Goal: Task Accomplishment & Management: Complete application form

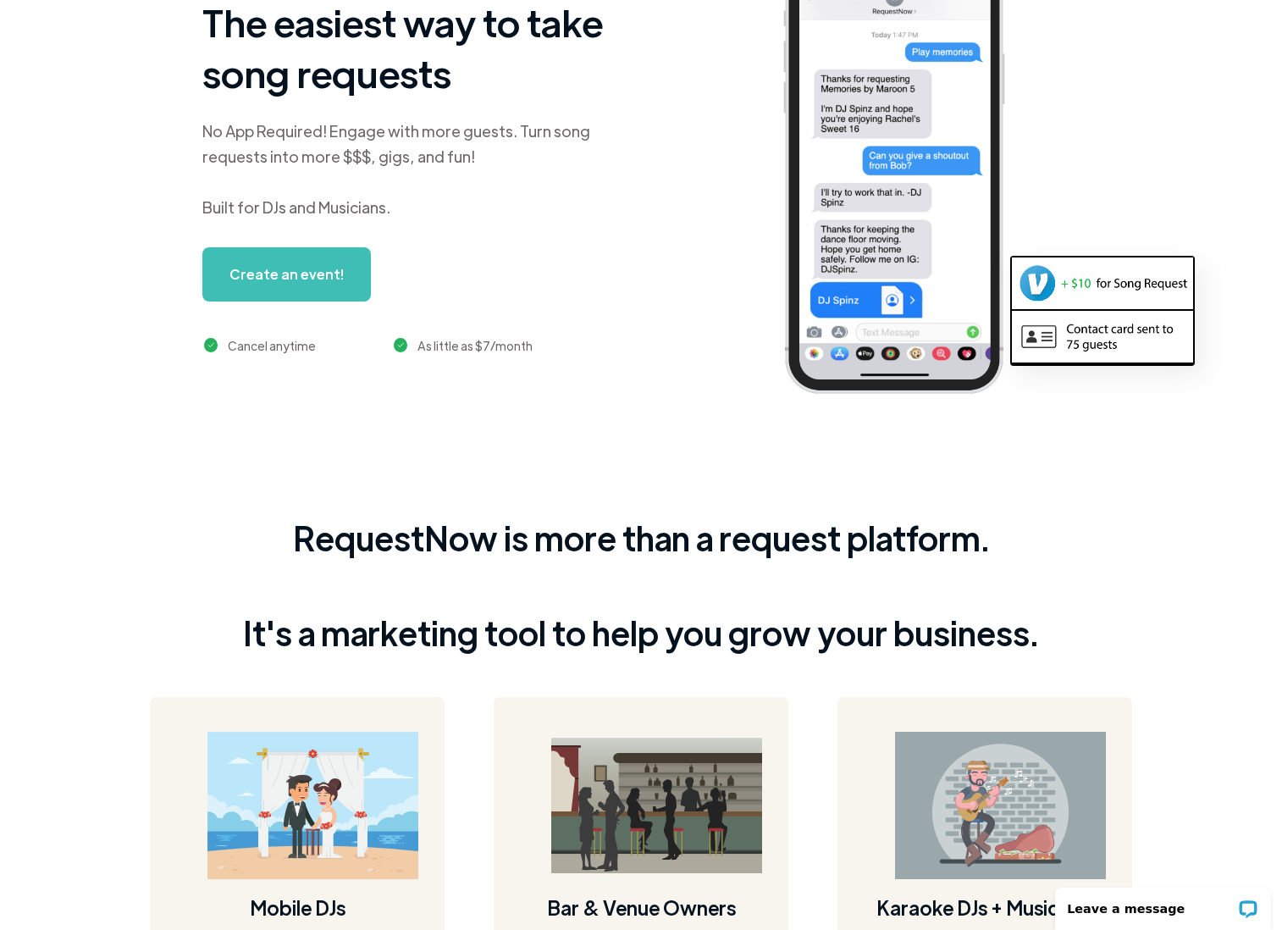
scroll to position [223, 0]
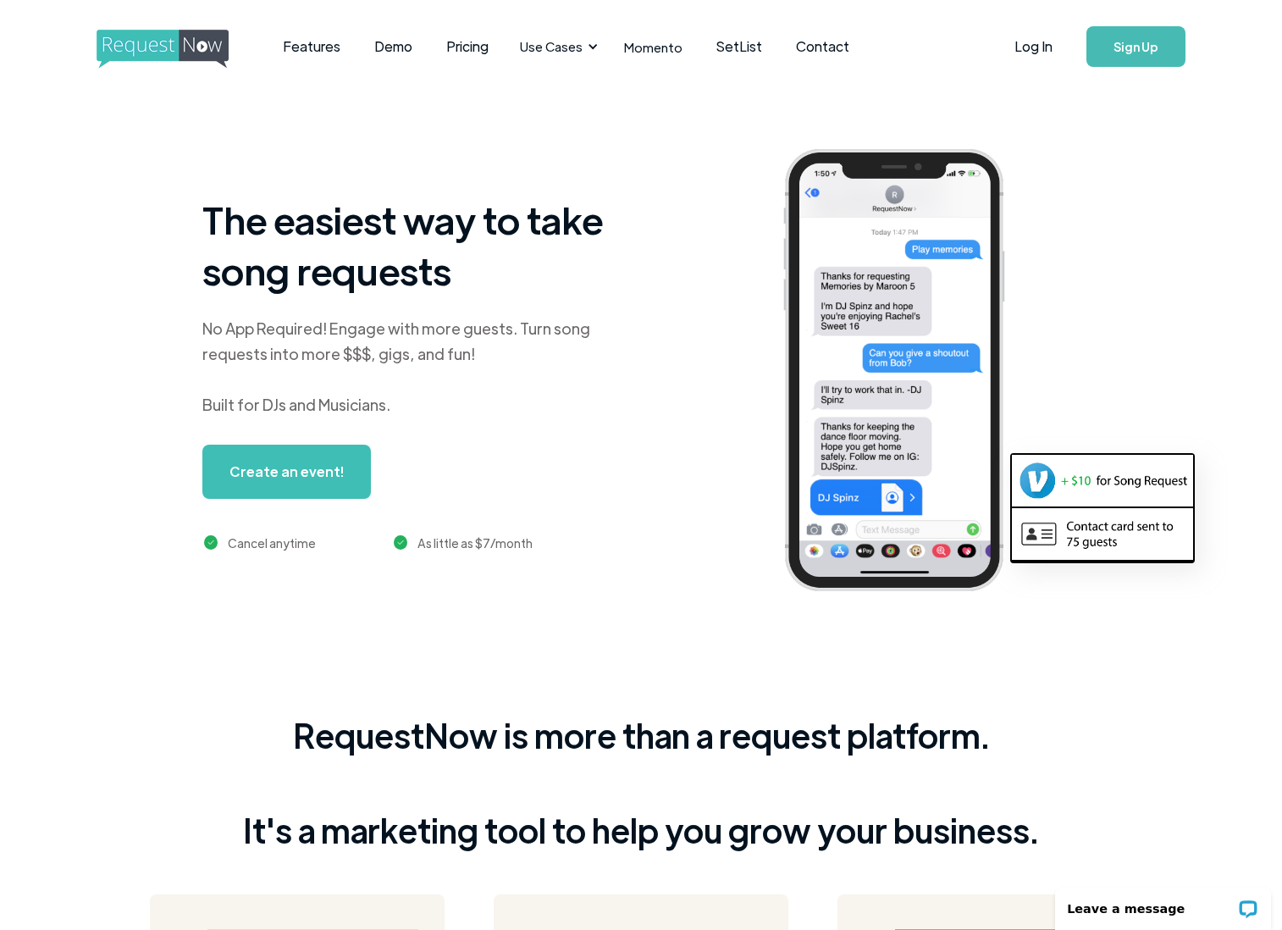
click at [386, 285] on h1 "The easiest way to take song requests" at bounding box center [413, 245] width 423 height 102
click at [738, 47] on link "SetList" at bounding box center [739, 46] width 80 height 52
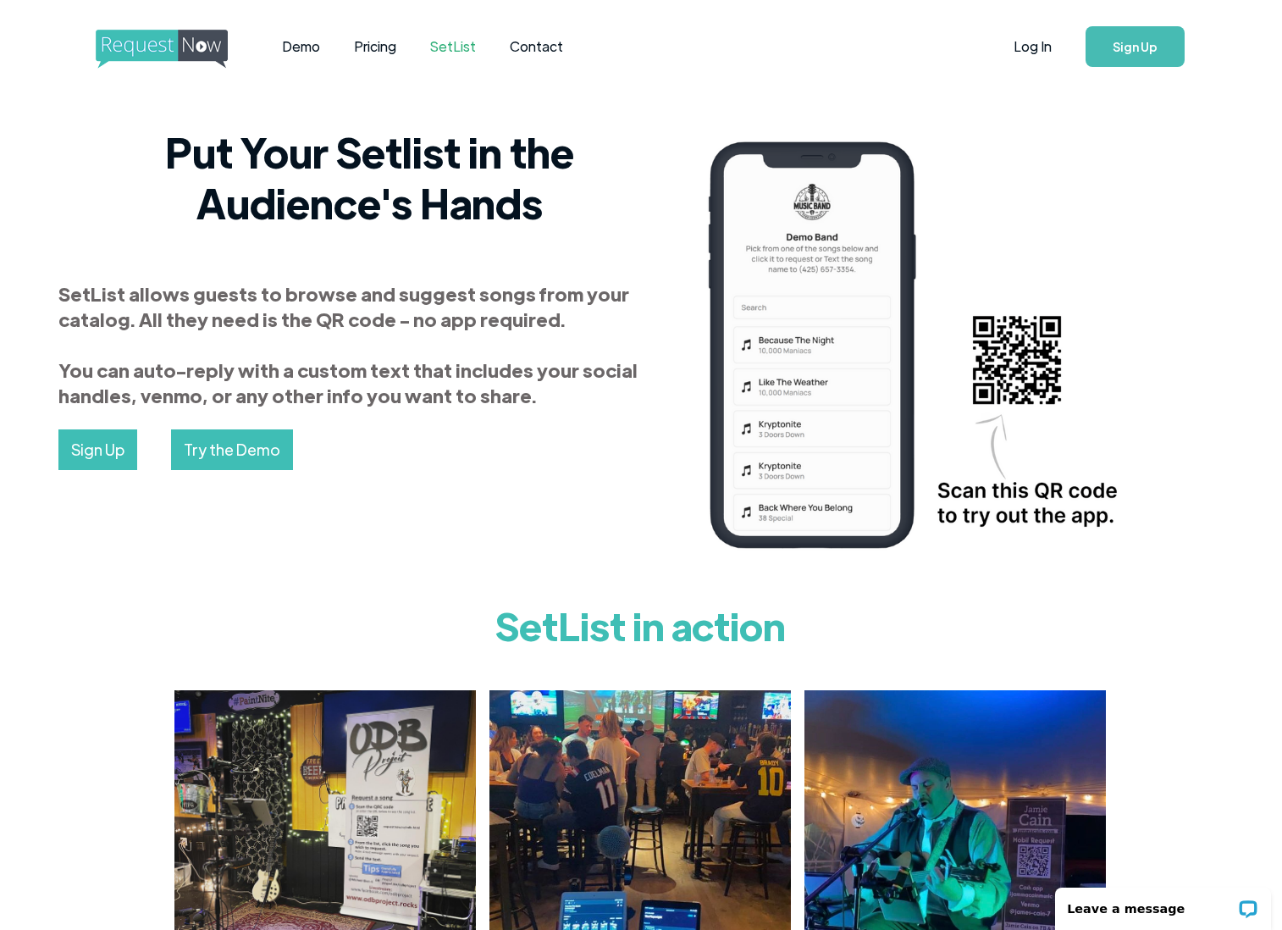
scroll to position [0, 1]
click at [1036, 52] on link "Log In" at bounding box center [1033, 46] width 72 height 59
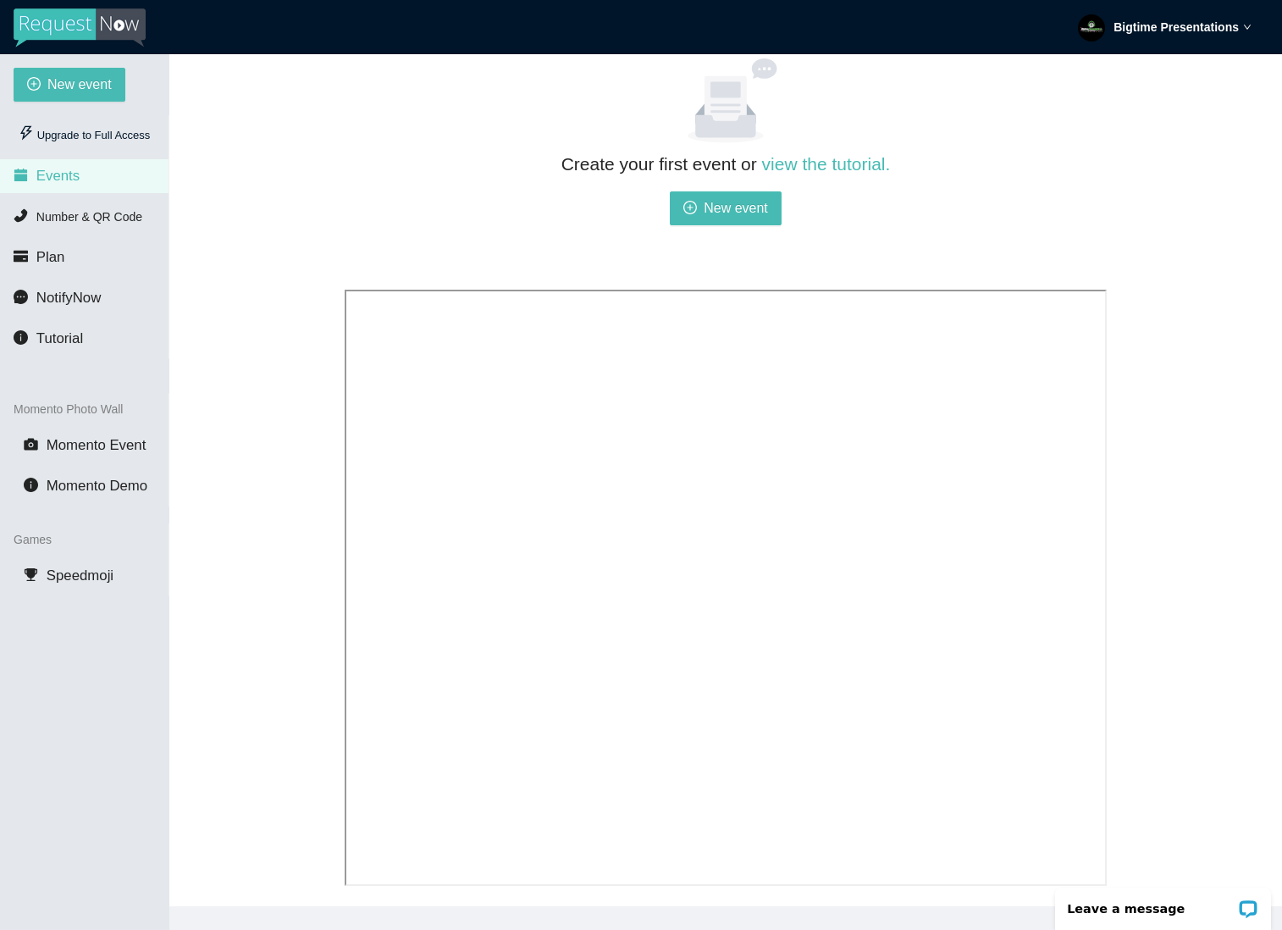
scroll to position [151, 0]
click at [74, 221] on span "Number & QR Code" at bounding box center [89, 217] width 106 height 14
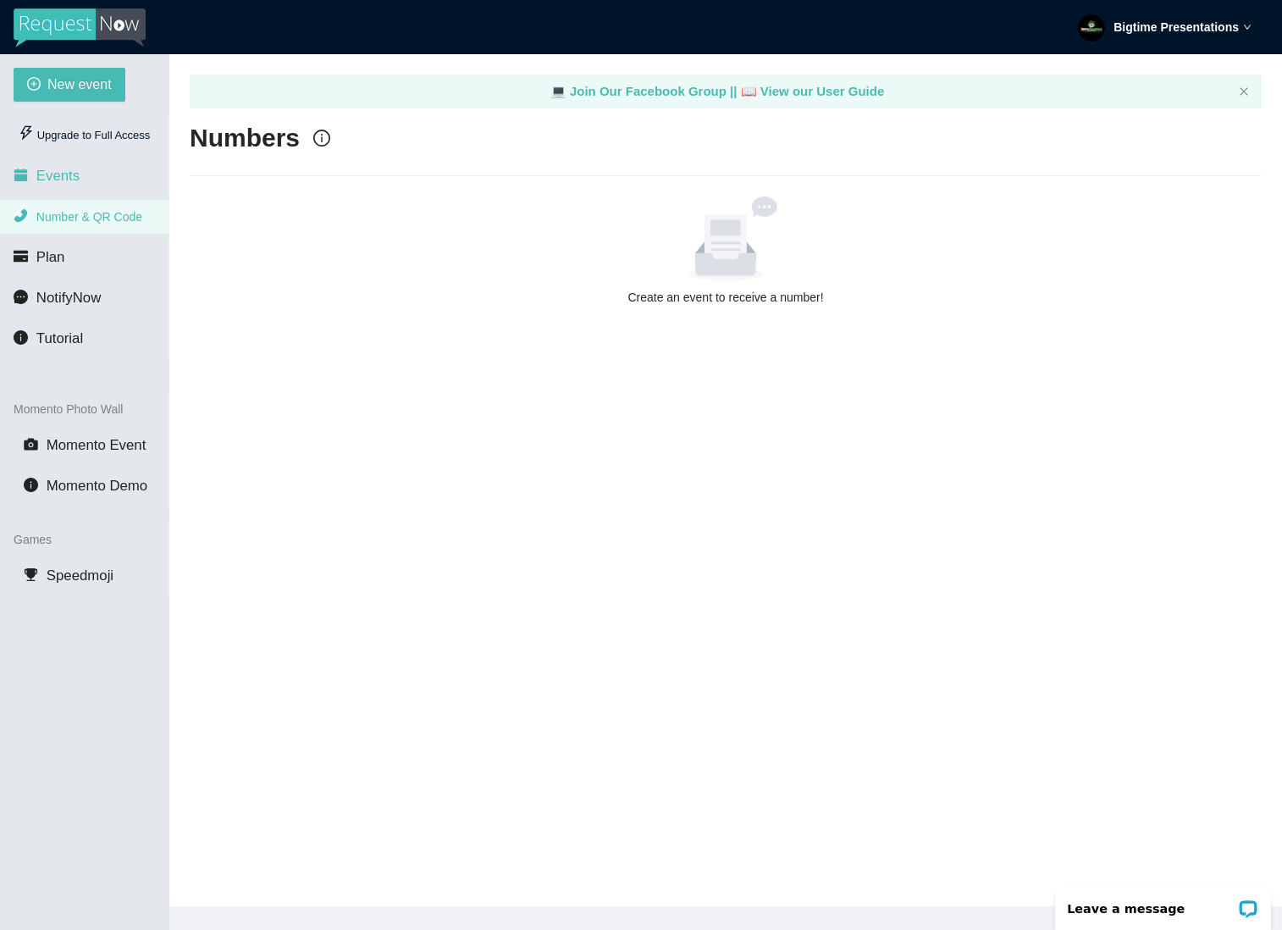
click at [89, 182] on li "Events" at bounding box center [84, 176] width 169 height 34
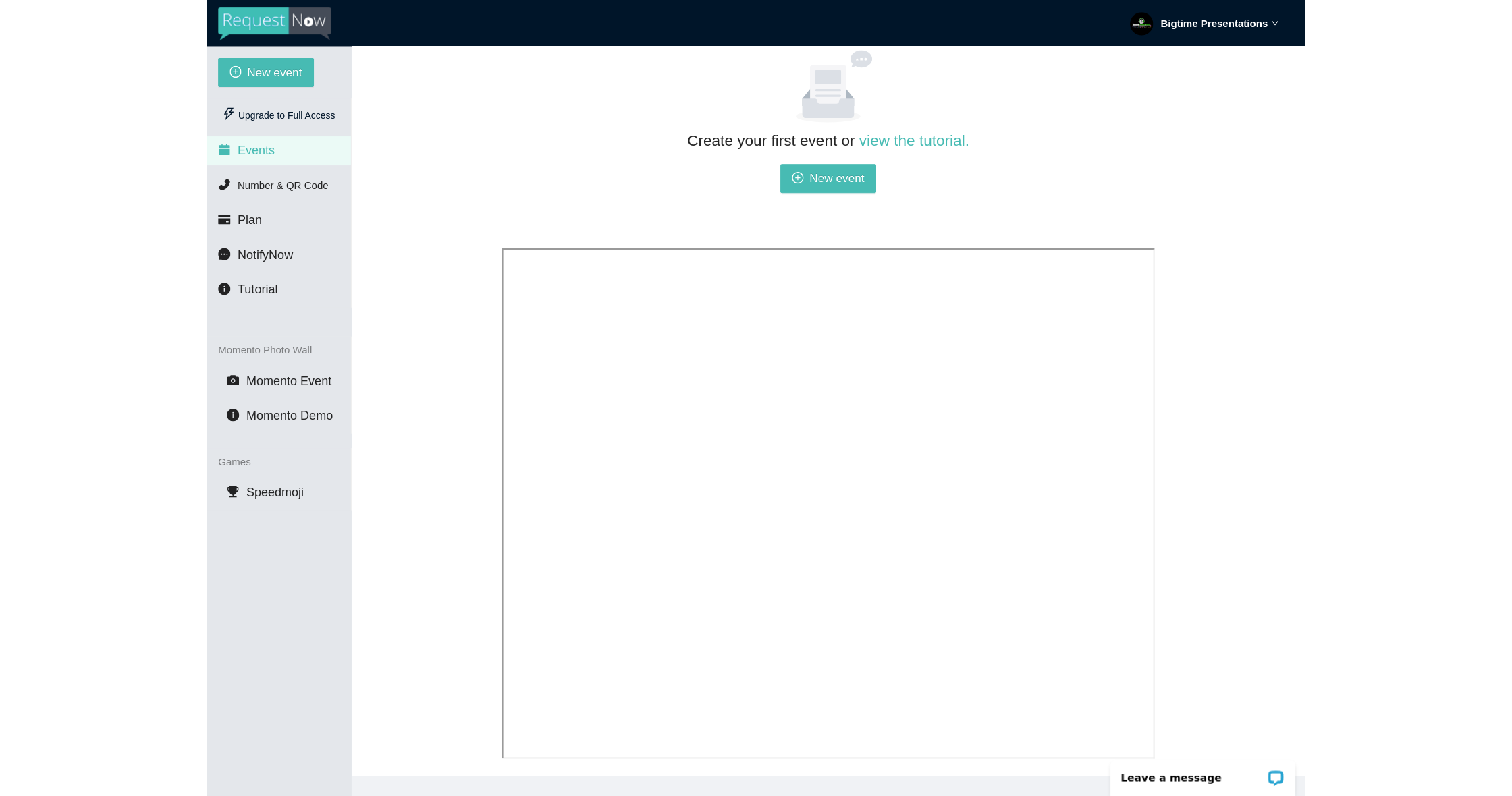
scroll to position [46, 0]
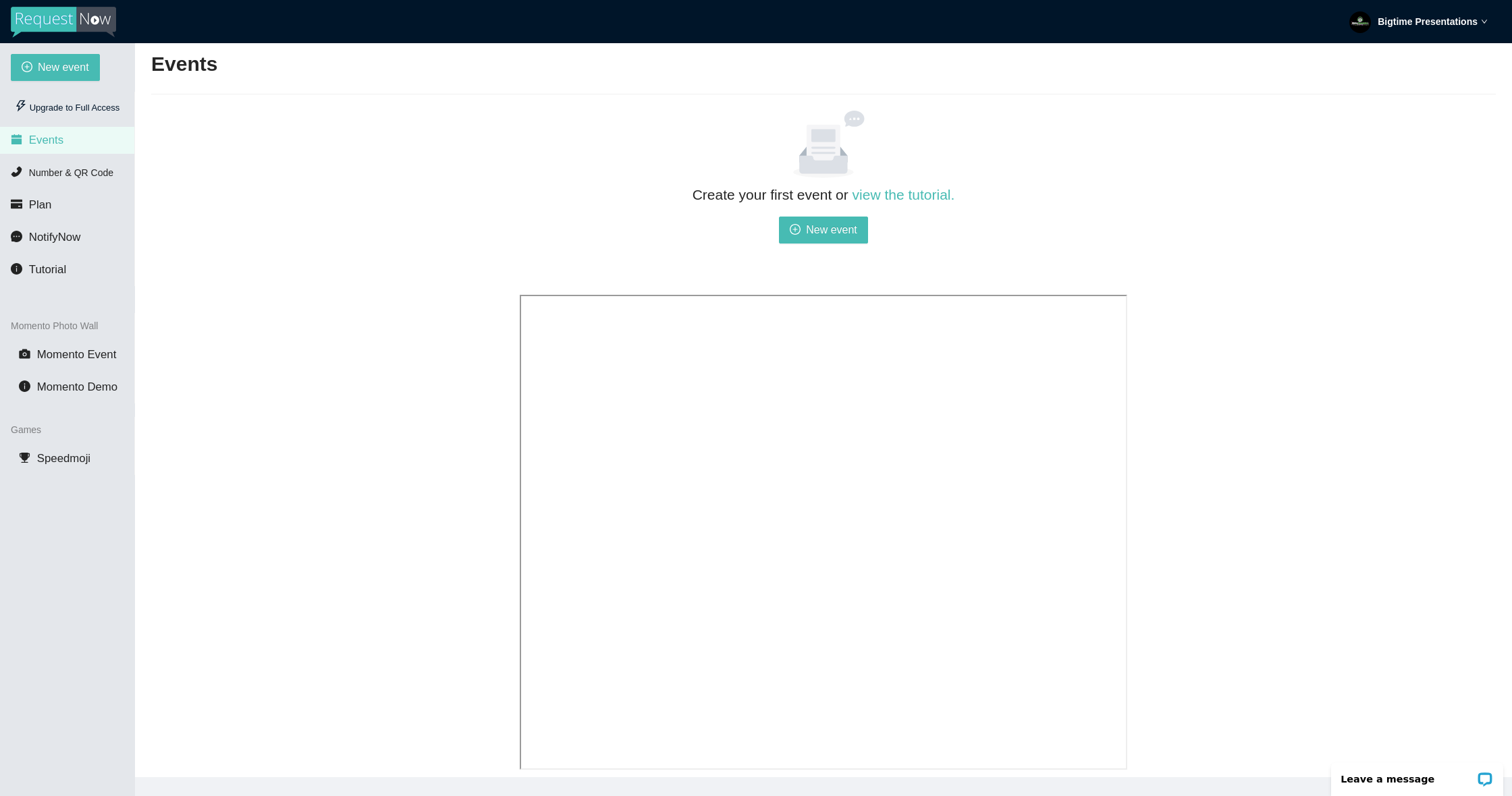
click at [69, 143] on li "Events" at bounding box center [67, 140] width 135 height 27
click at [812, 231] on span "New event" at bounding box center [831, 229] width 51 height 17
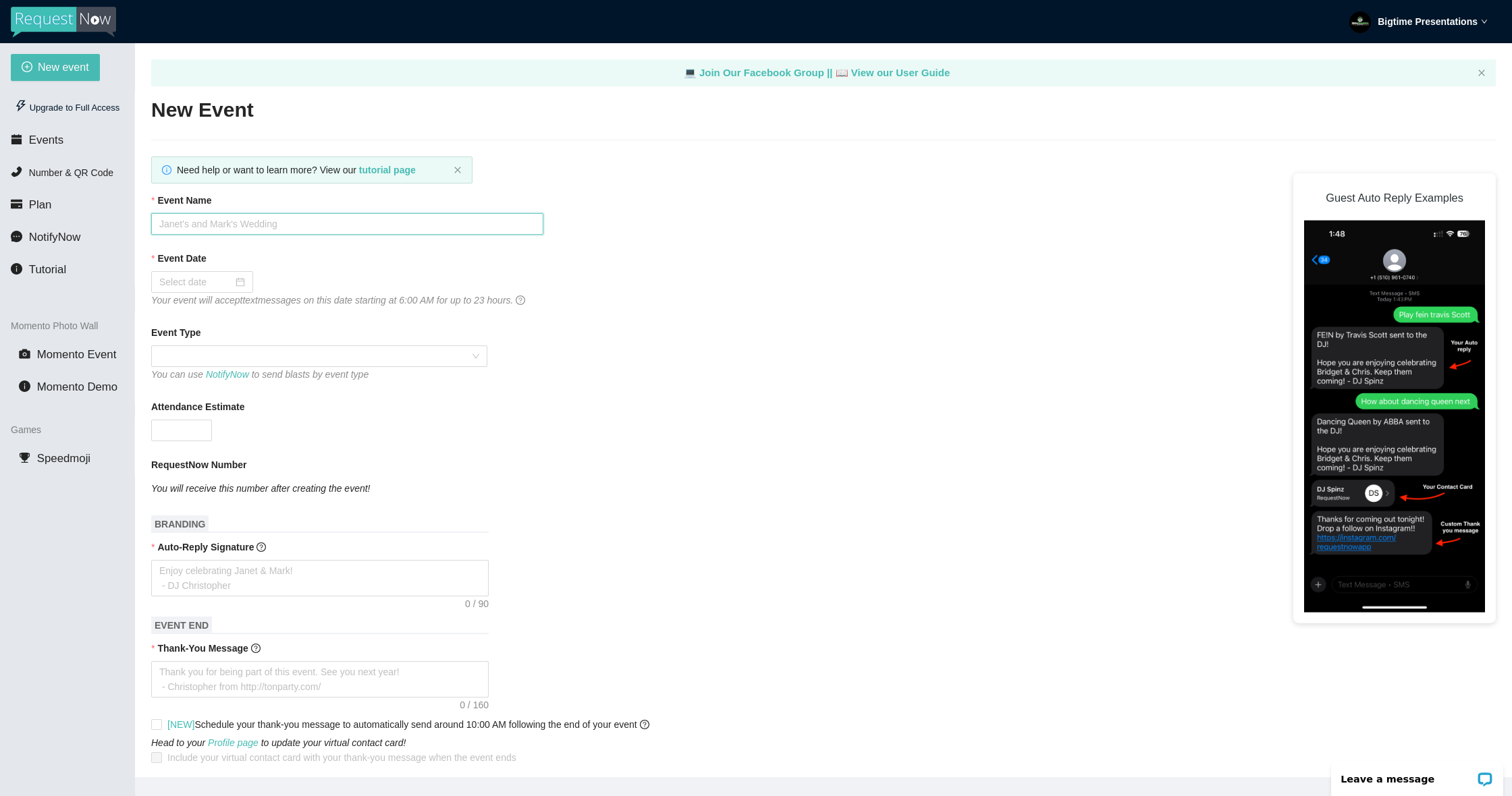
click at [239, 225] on input "Event Name" at bounding box center [348, 224] width 392 height 22
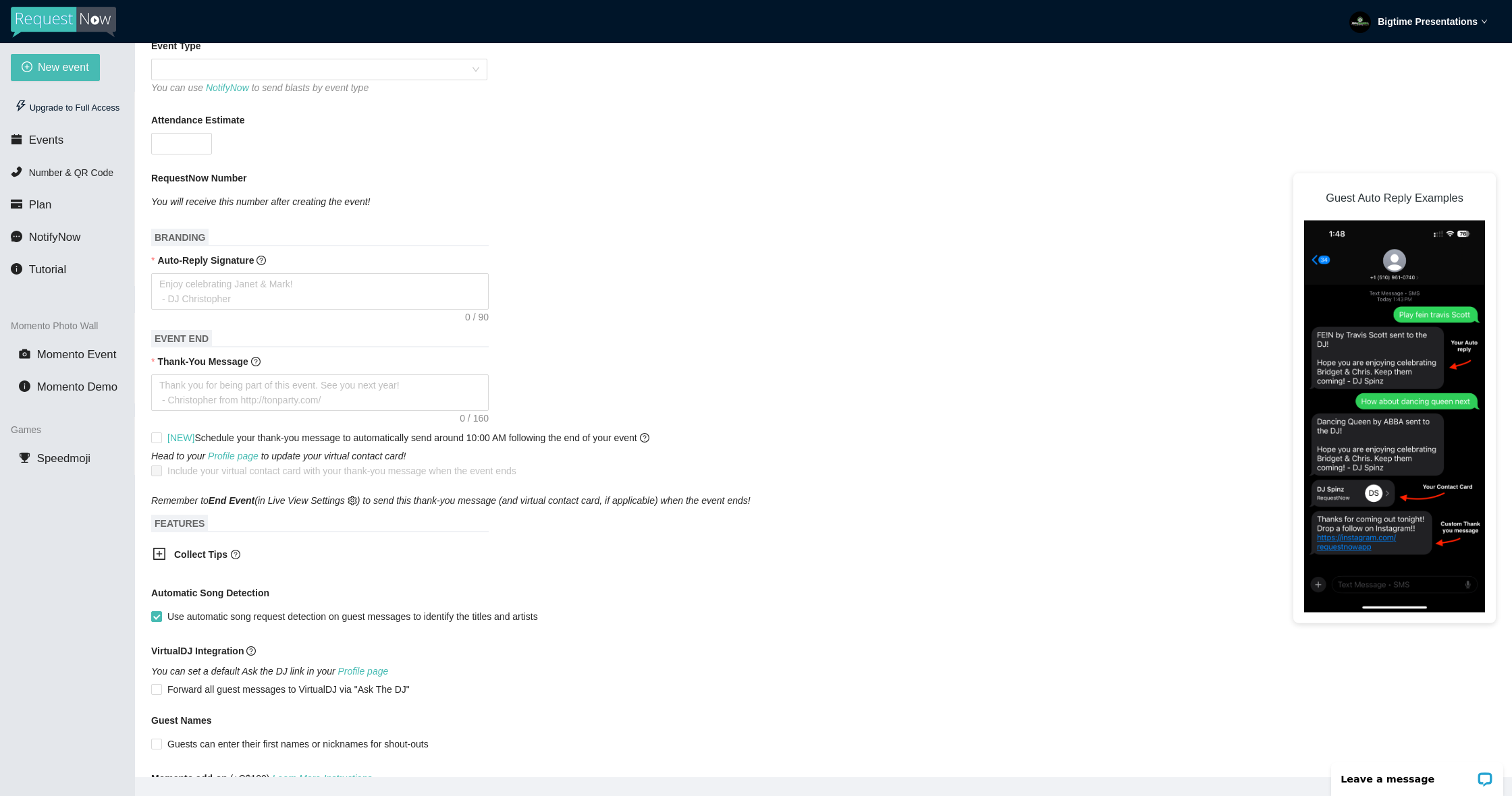
scroll to position [284, 0]
click at [160, 563] on icon "plus-square" at bounding box center [159, 556] width 14 height 14
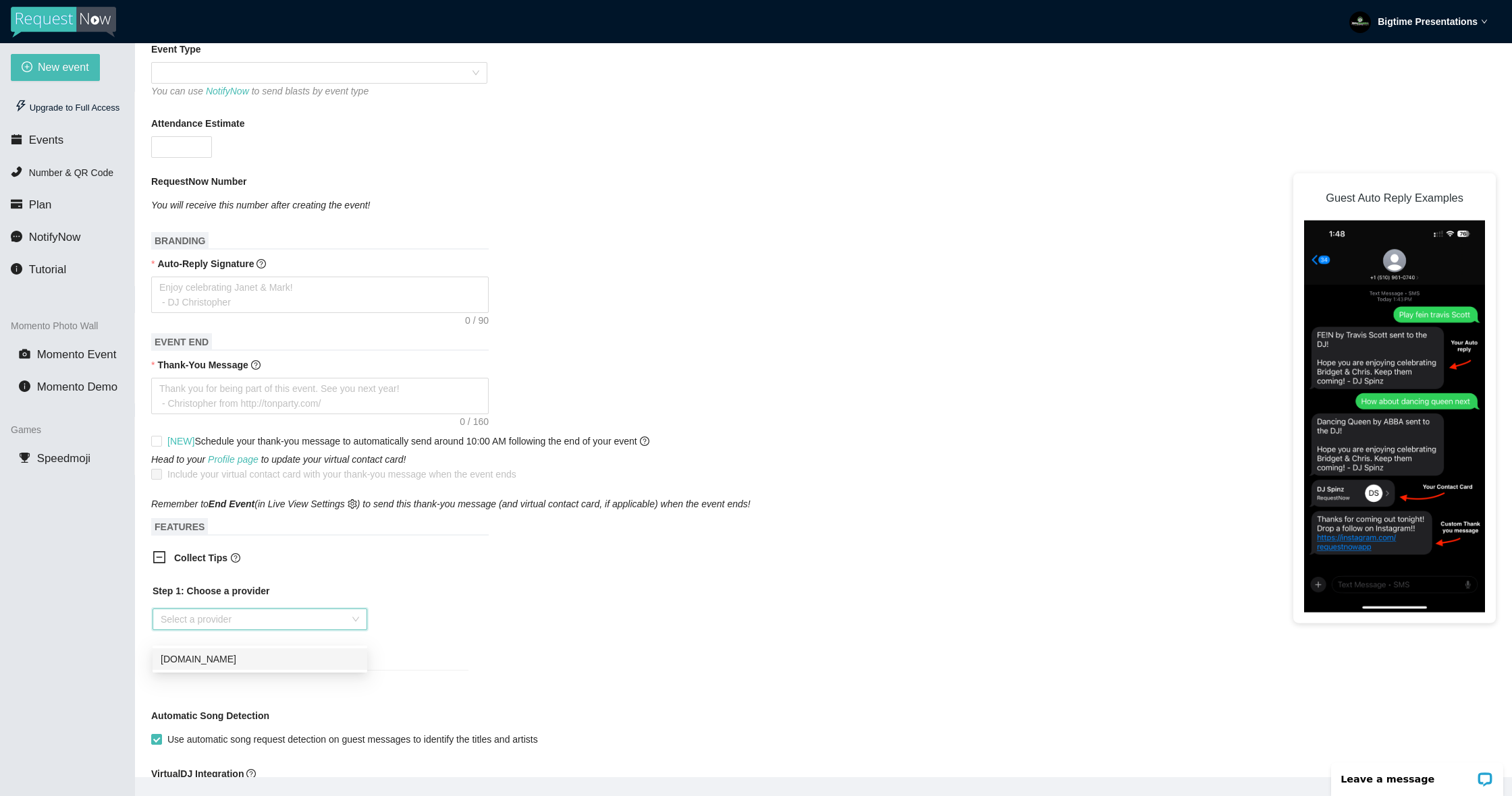
click at [258, 628] on input "search" at bounding box center [255, 619] width 189 height 20
click at [301, 592] on div "Step 1: Choose a provider Select a provider" at bounding box center [310, 636] width 337 height 120
click at [255, 630] on input "search" at bounding box center [255, 619] width 189 height 20
click at [242, 663] on div "PayPal.Me" at bounding box center [260, 660] width 198 height 15
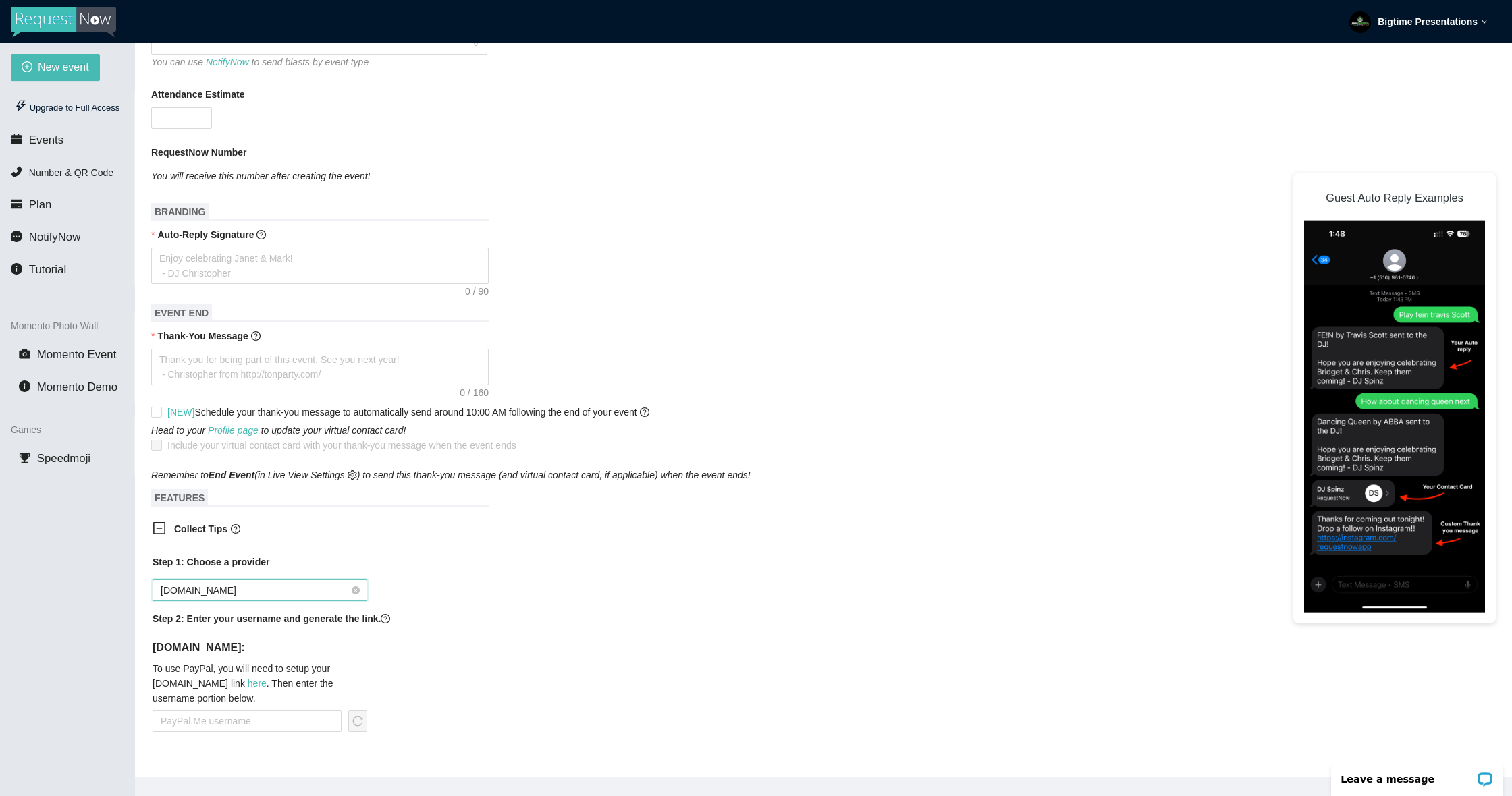
scroll to position [322, 0]
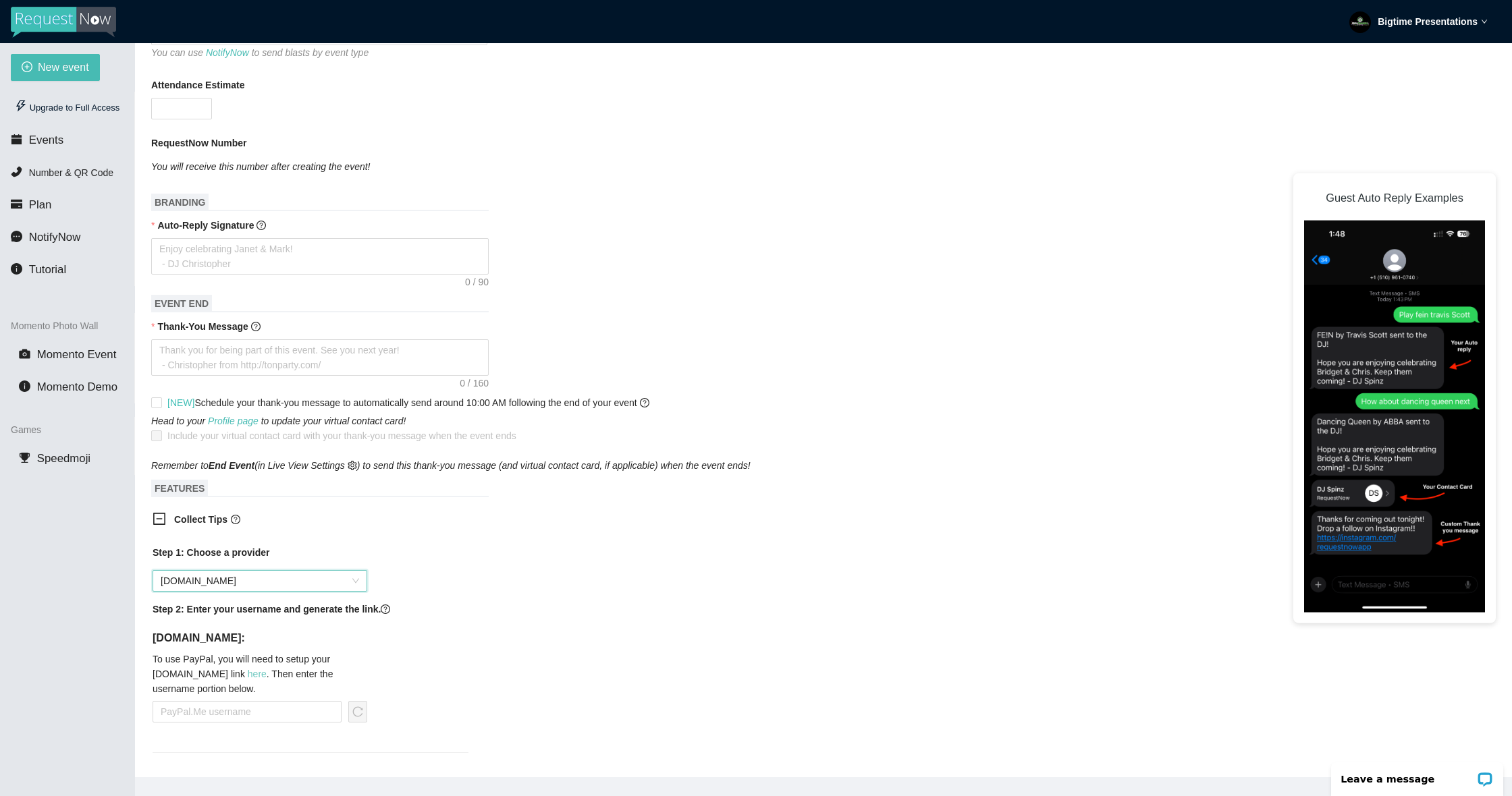
click at [248, 680] on link "here" at bounding box center [257, 674] width 19 height 11
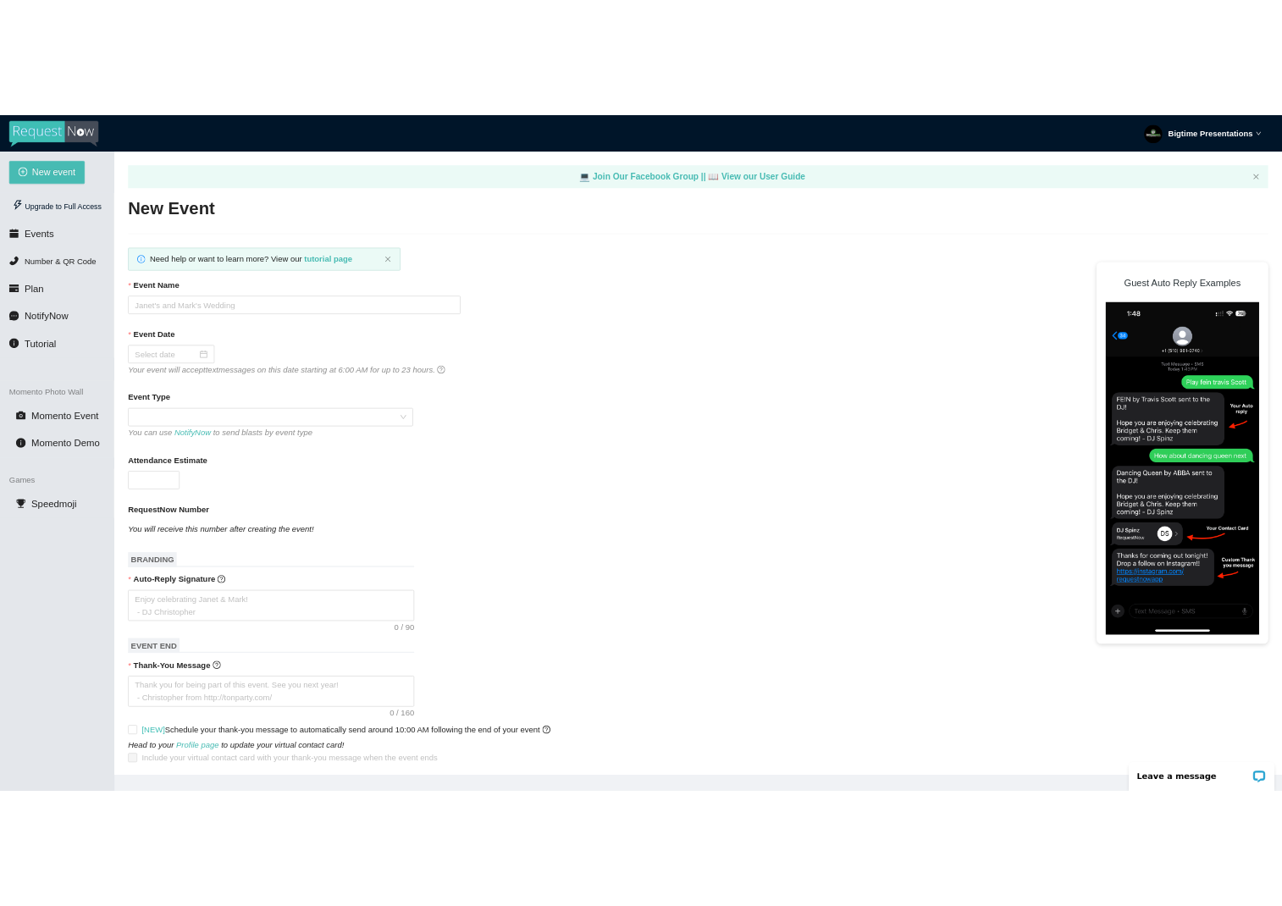
scroll to position [0, 0]
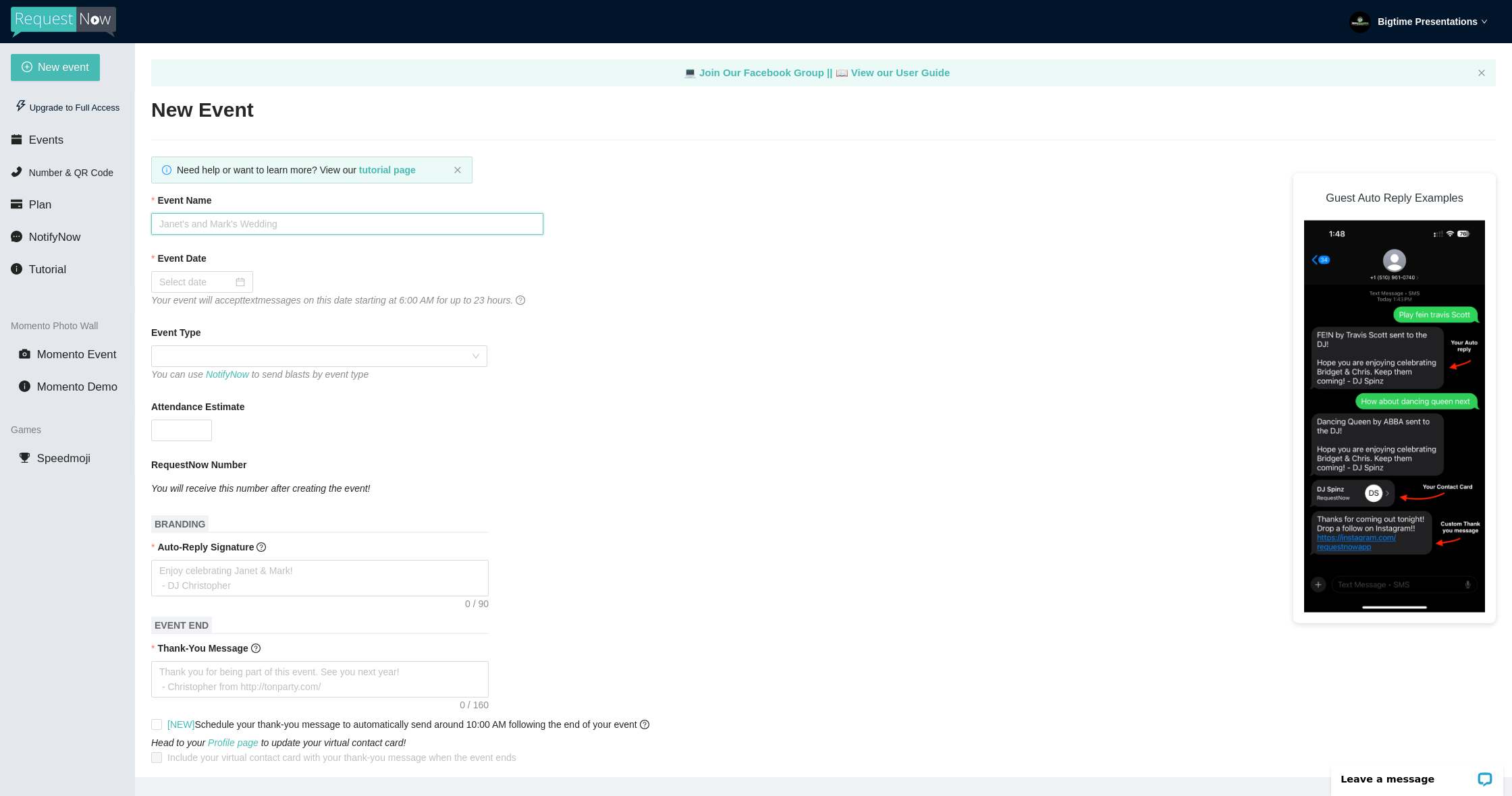
click at [238, 219] on input "Event Name" at bounding box center [348, 224] width 392 height 22
type input "test"
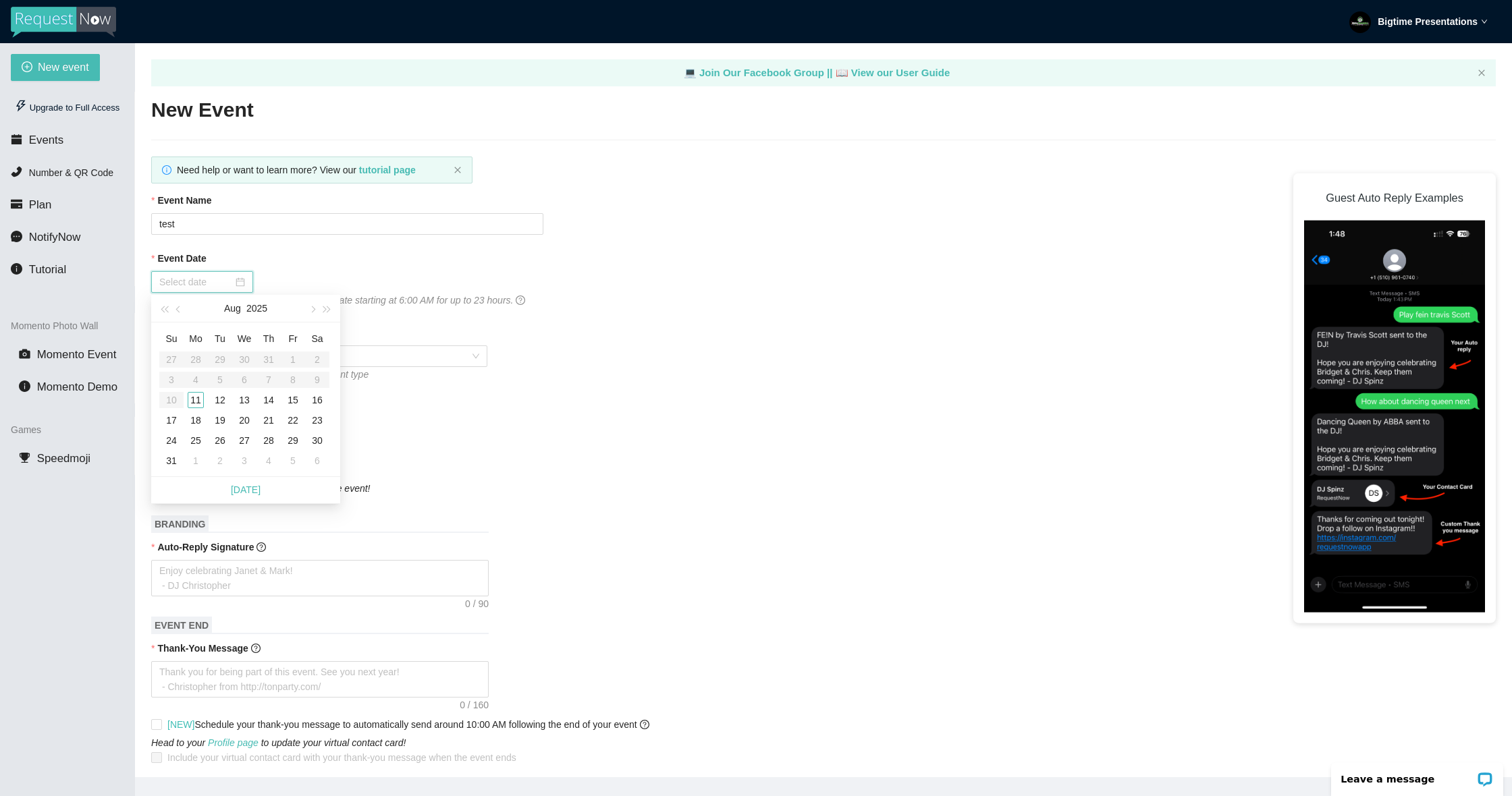
click at [189, 275] on input "Event Date" at bounding box center [196, 282] width 73 height 15
type input "08/14/2025"
type input "08/13/2025"
click at [309, 398] on div "16" at bounding box center [317, 400] width 16 height 16
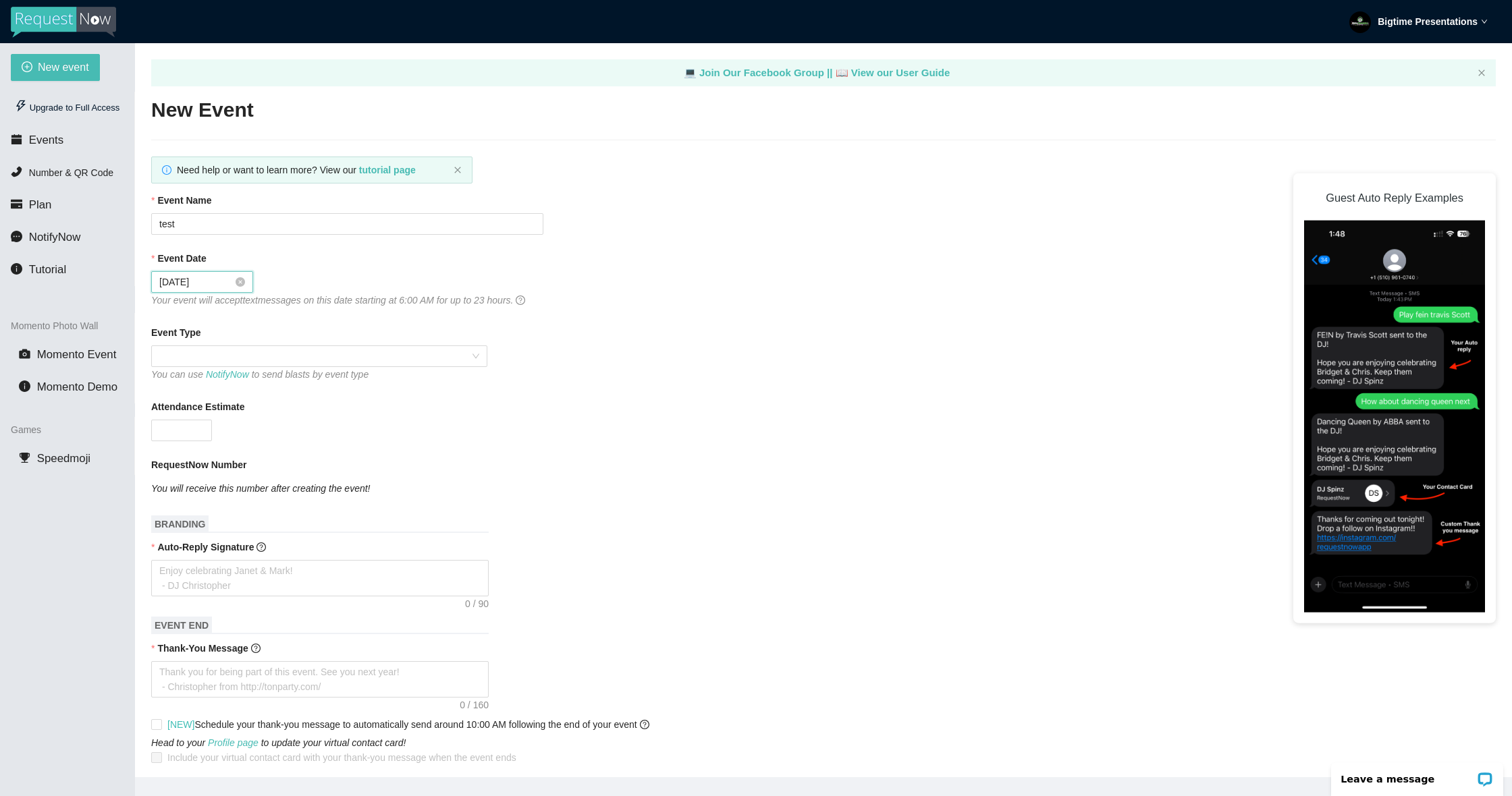
click at [233, 284] on div "08/16/2025" at bounding box center [202, 282] width 86 height 15
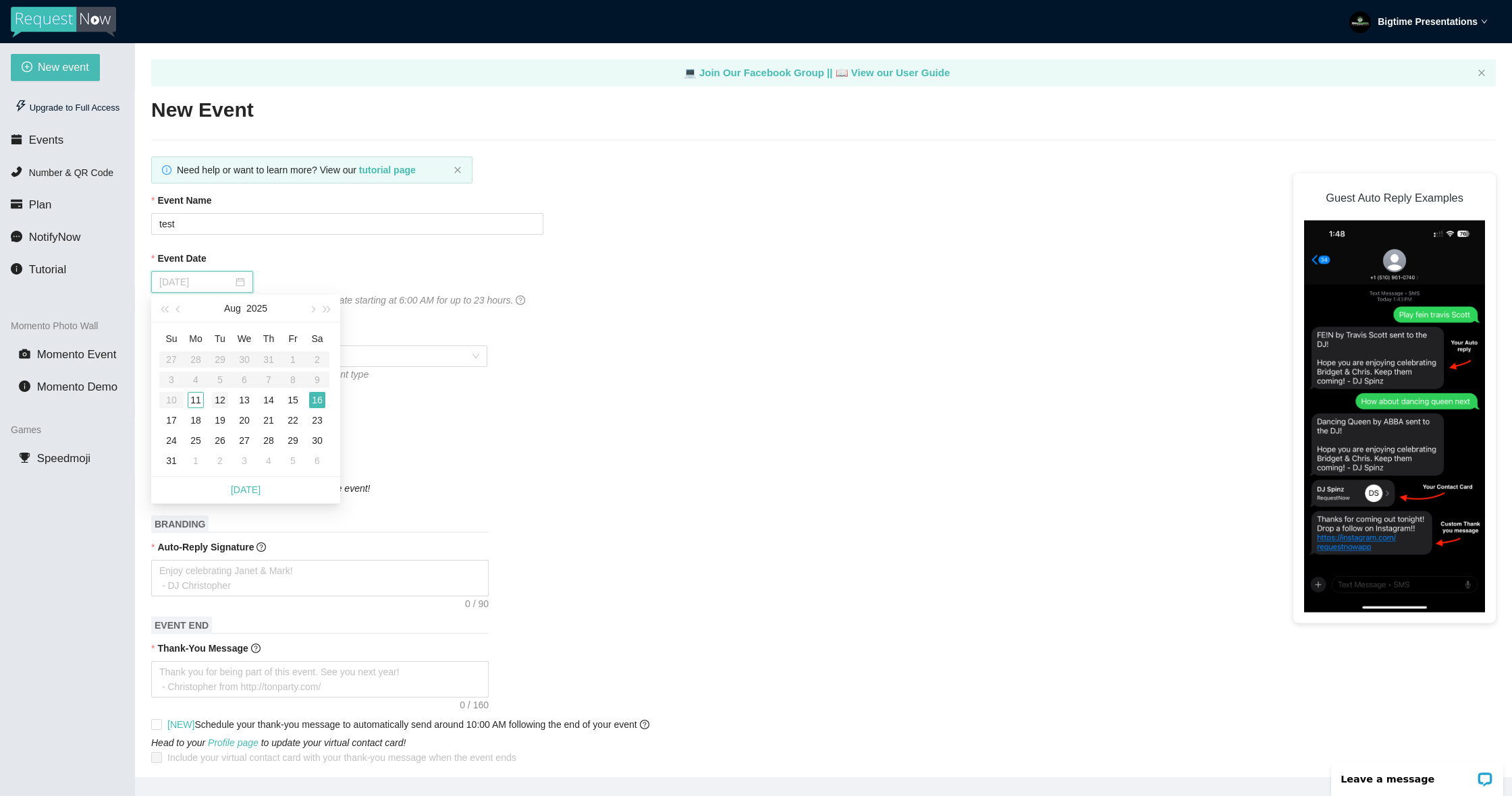
type input "08/12/2025"
click at [214, 400] on div "12" at bounding box center [220, 400] width 16 height 16
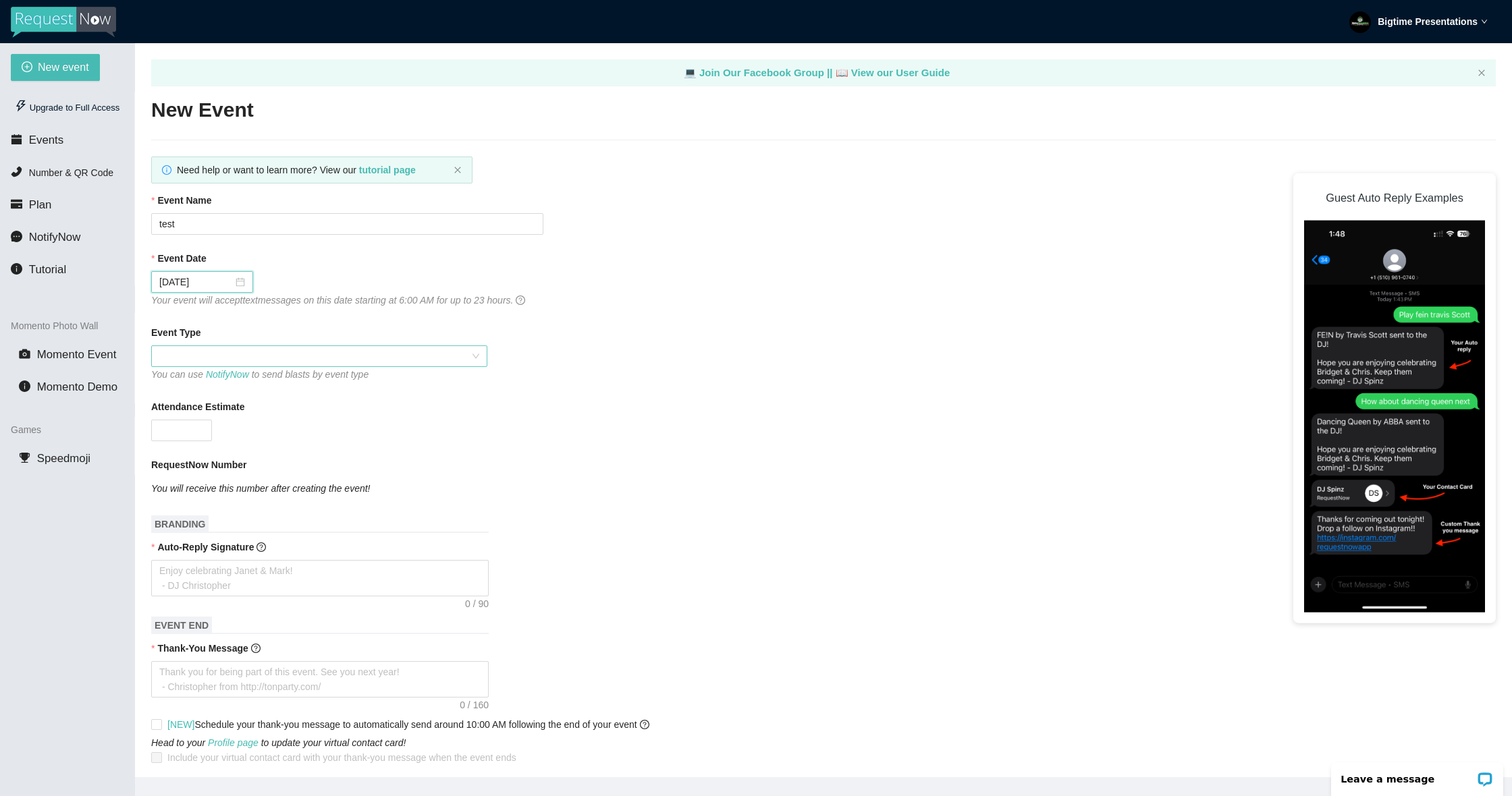
click at [226, 367] on span at bounding box center [319, 355] width 320 height 20
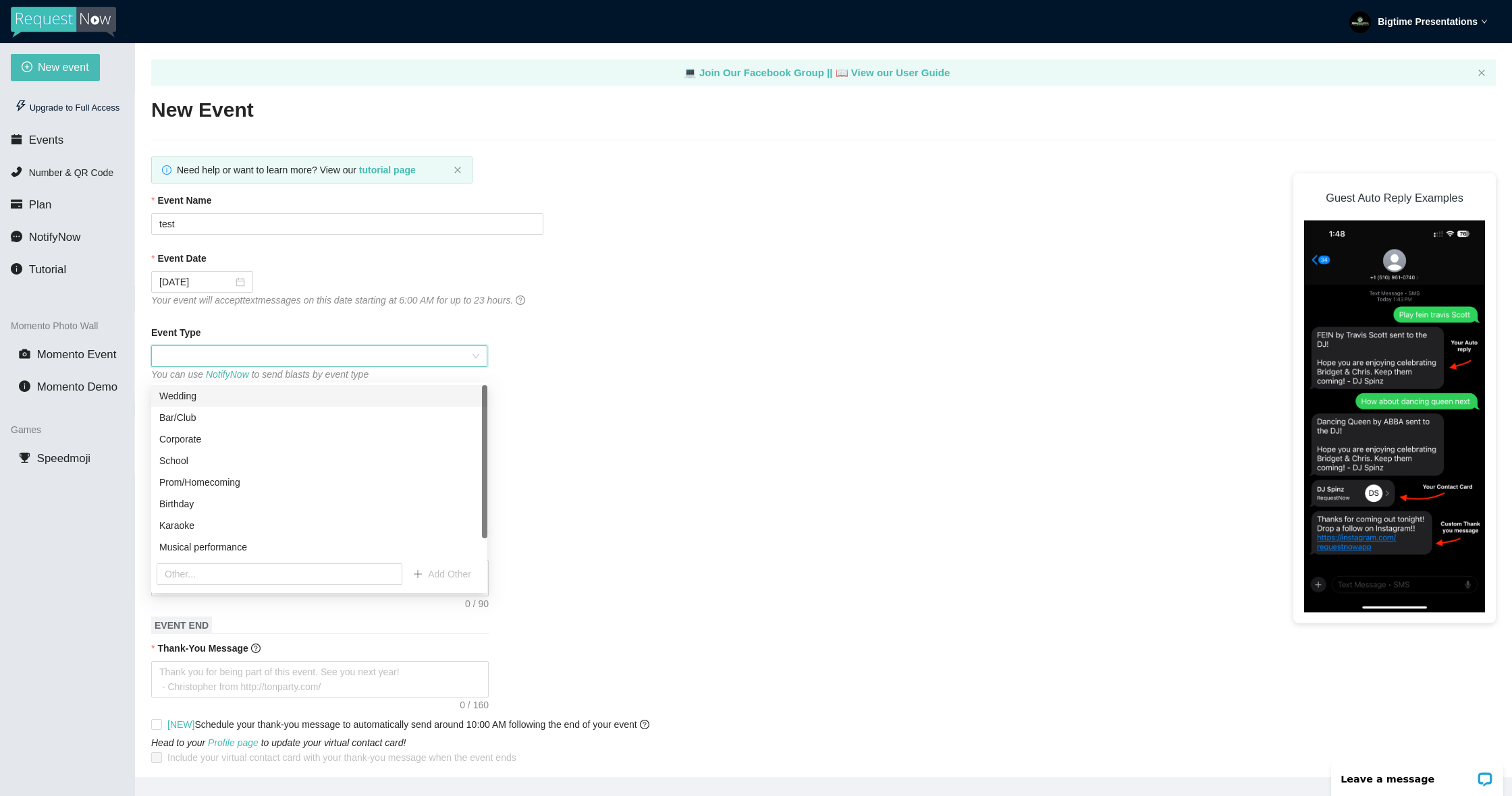
click at [232, 398] on div "Wedding" at bounding box center [319, 396] width 320 height 15
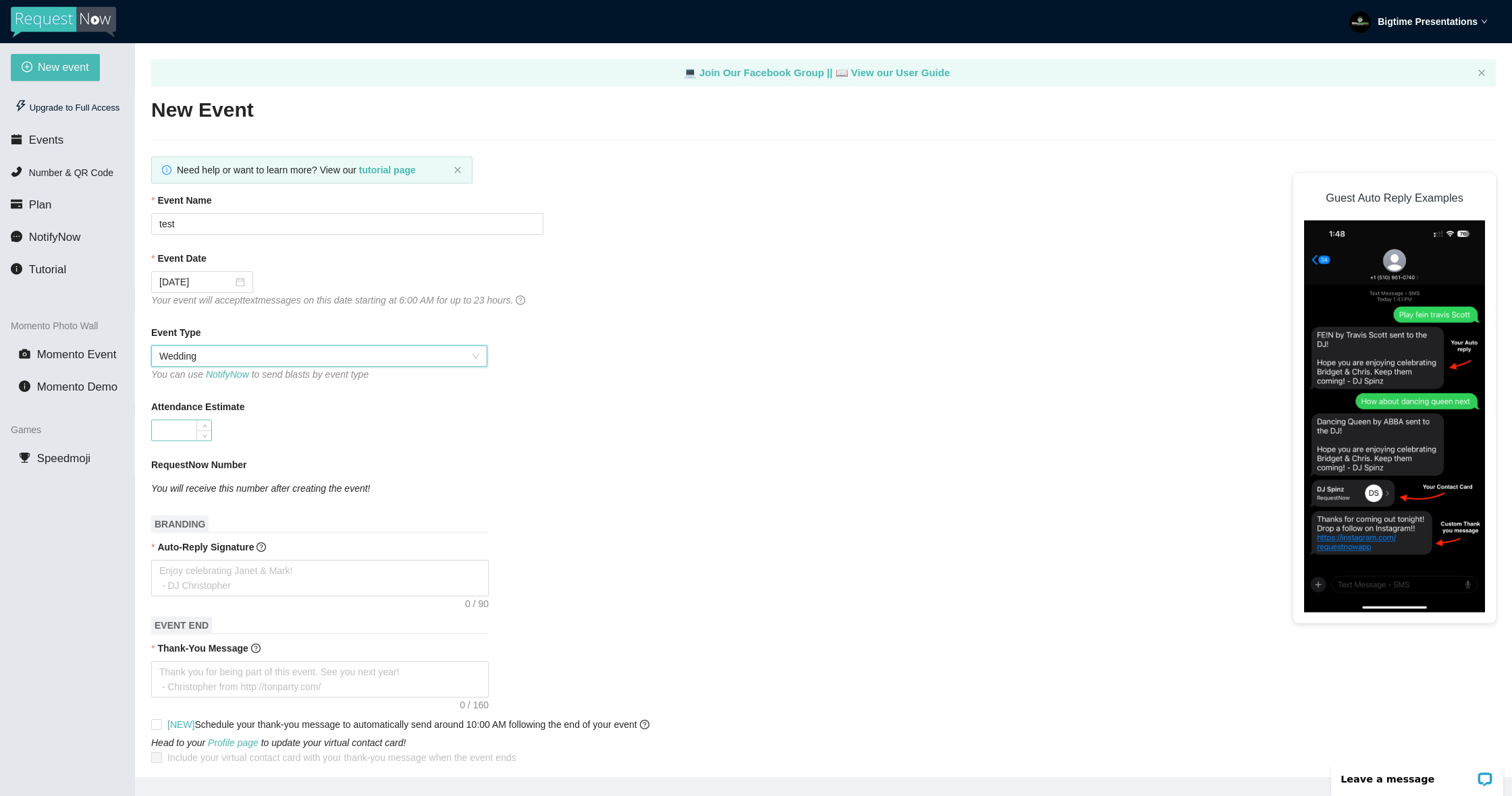
click at [196, 440] on input "Attendance Estimate" at bounding box center [182, 430] width 60 height 20
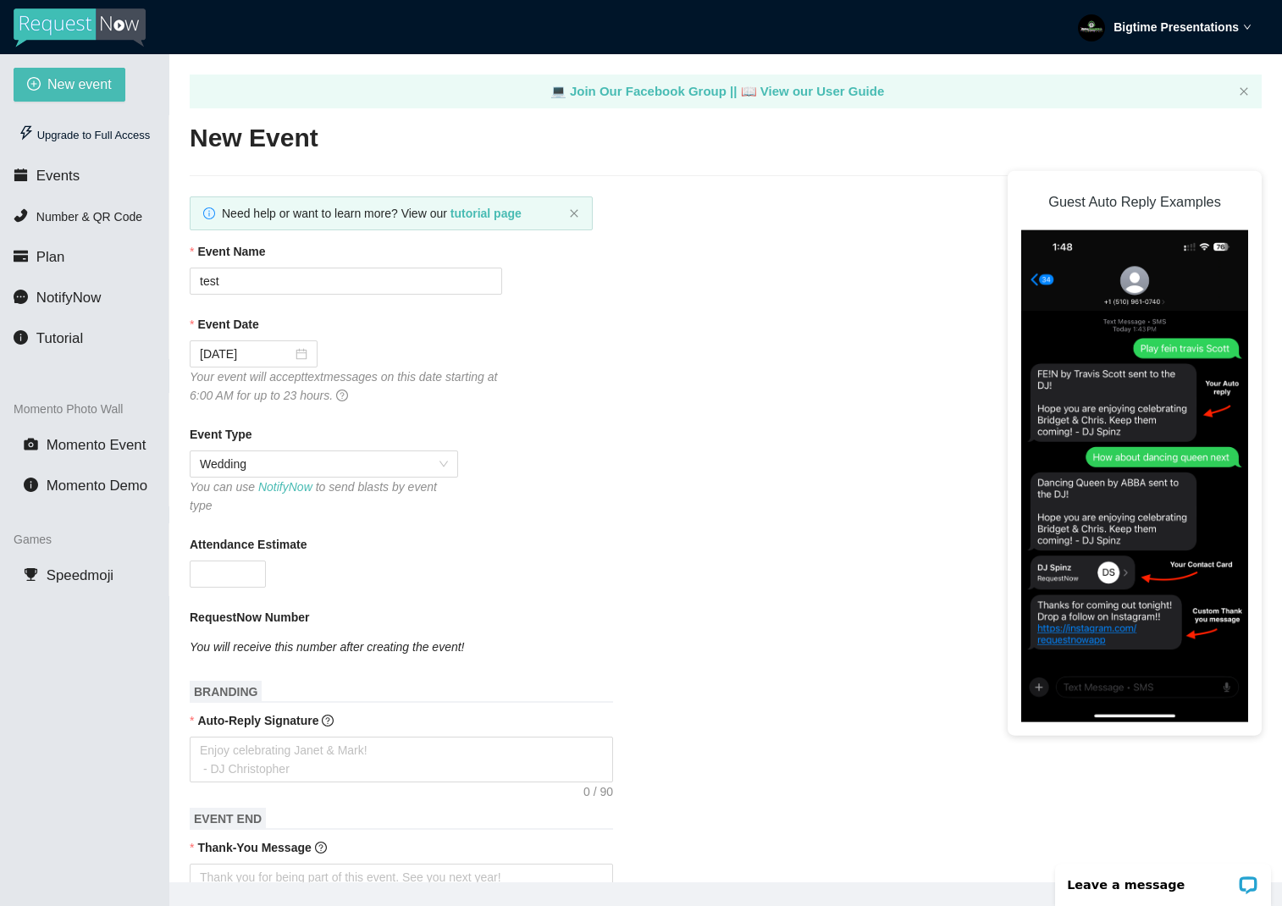
click at [550, 501] on div "Event Type Wedding You can use NotifyNow to send blasts by event type" at bounding box center [726, 470] width 1072 height 90
click at [243, 570] on input "Attendance Estimate" at bounding box center [228, 573] width 75 height 25
type input "1"
type input "250"
click at [368, 551] on div "Attendance Estimate" at bounding box center [726, 547] width 1072 height 25
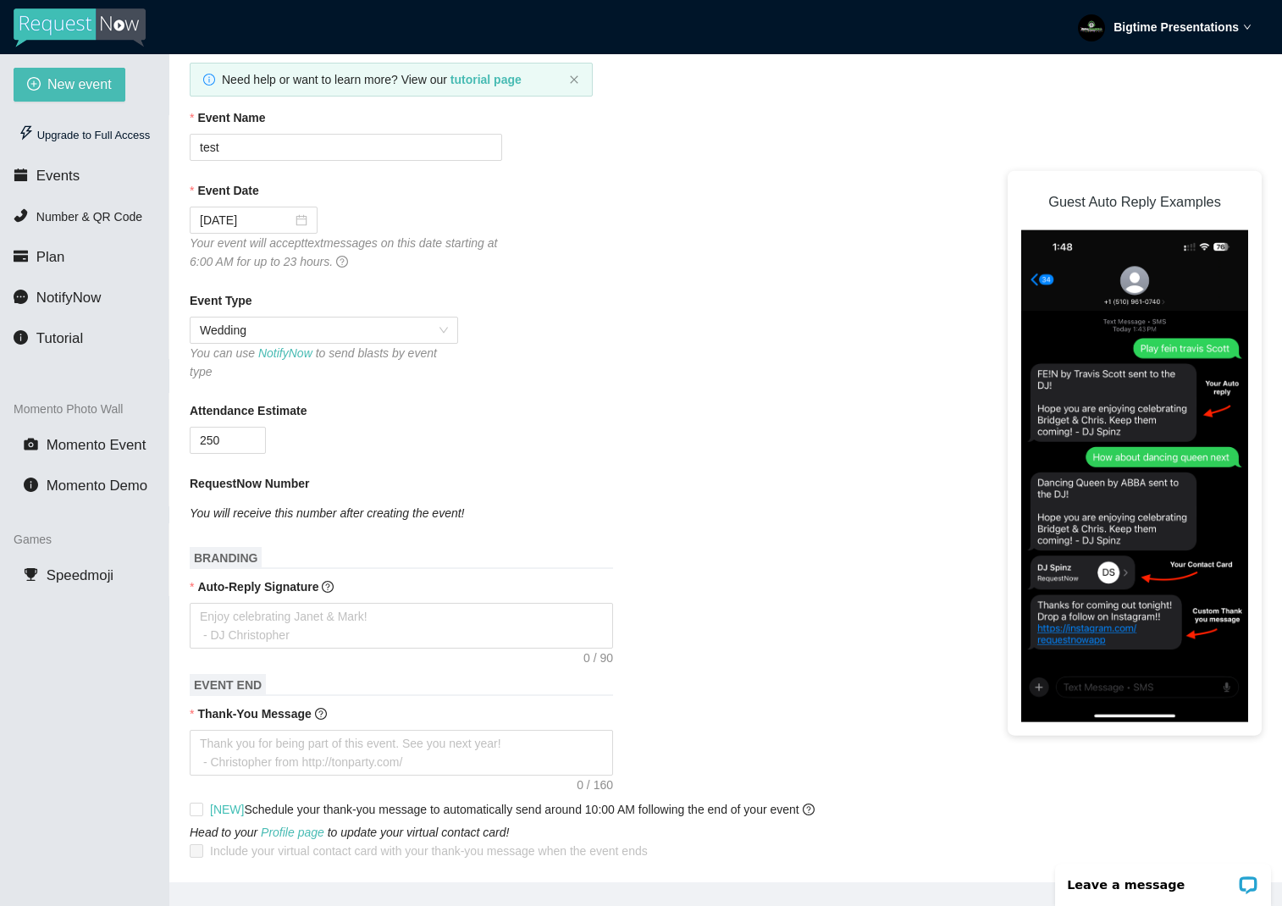
scroll to position [145, 0]
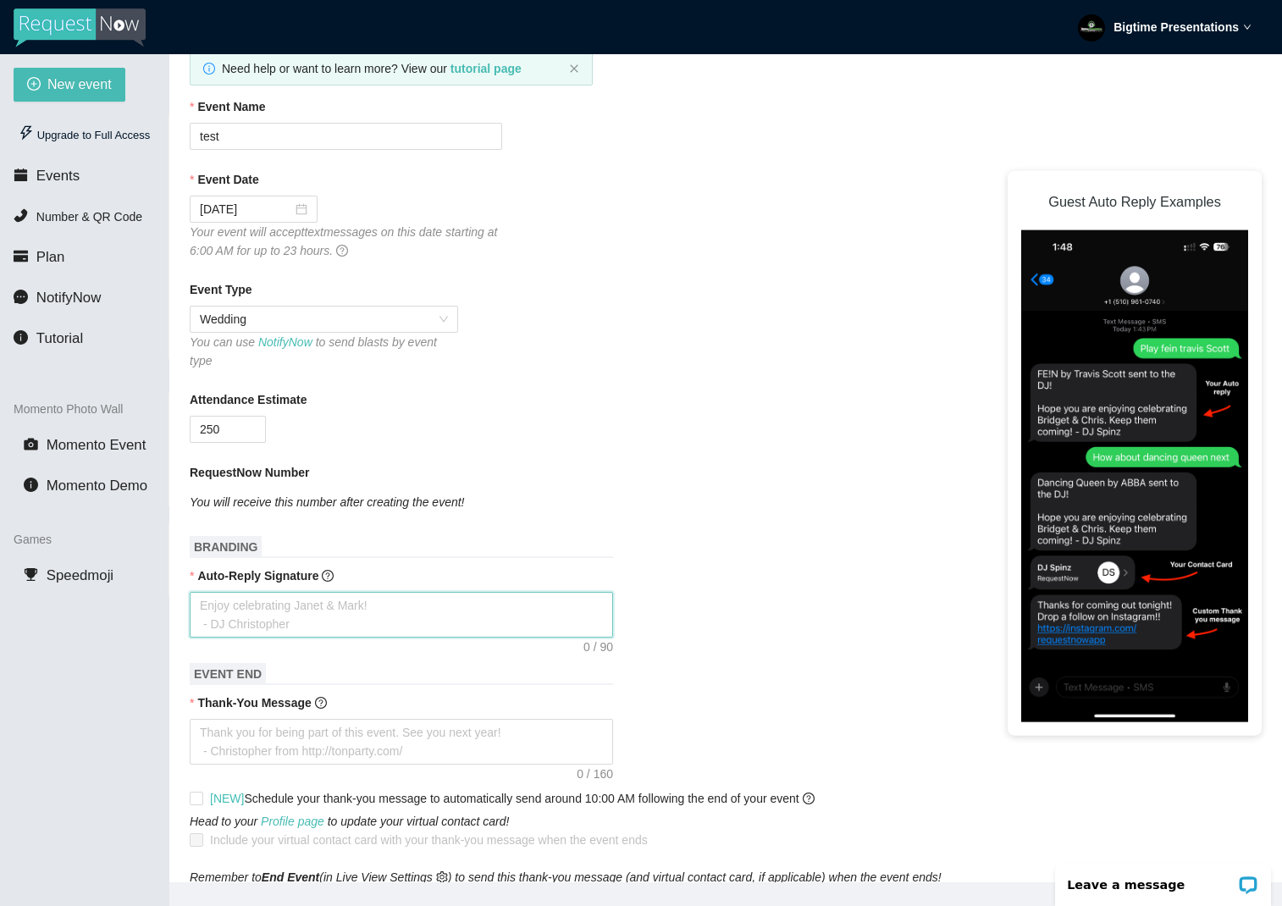
click at [268, 613] on textarea "Auto-Reply Signature" at bounding box center [401, 615] width 423 height 46
type textarea "H"
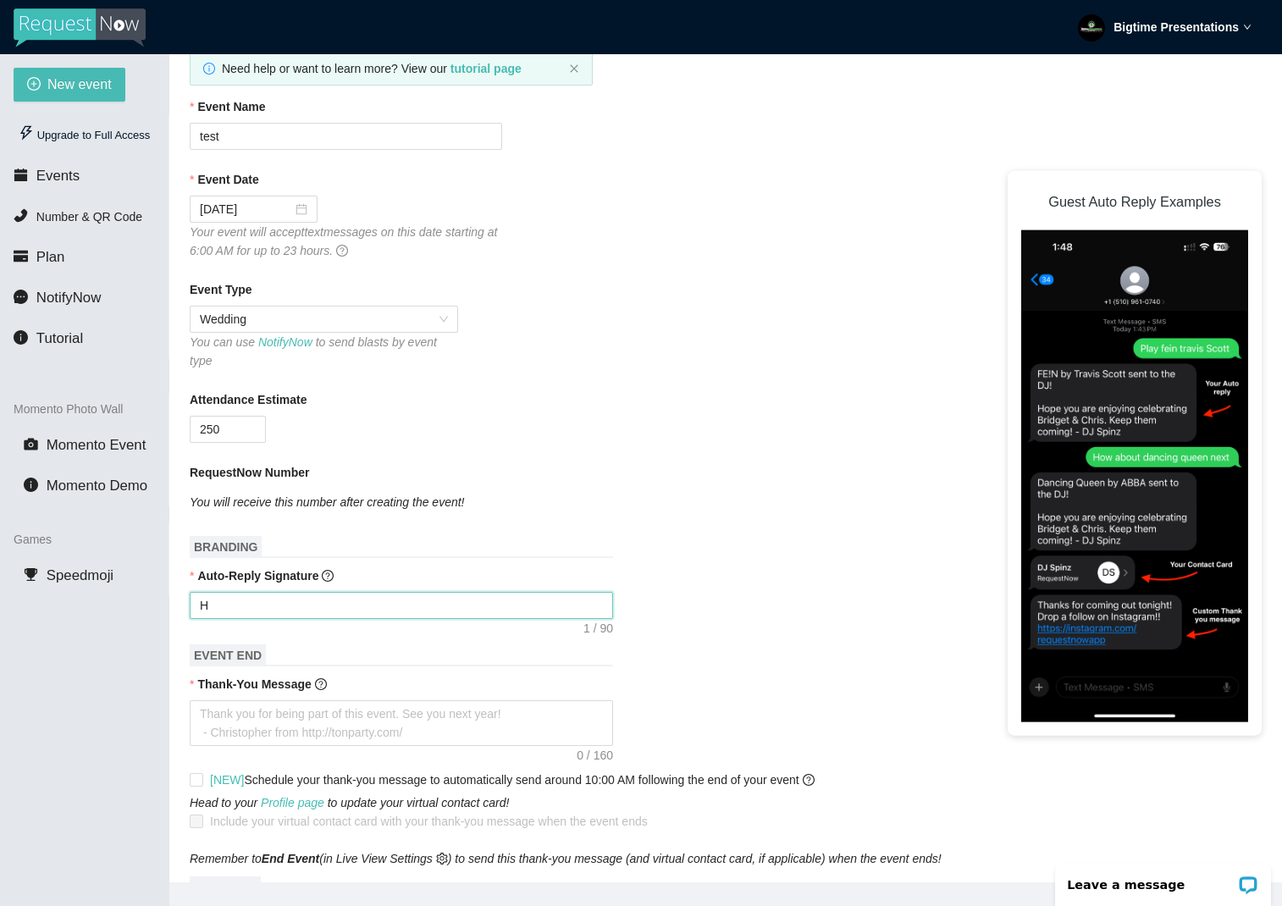
type textarea "Ho"
type textarea "Hop"
type textarea "Hope"
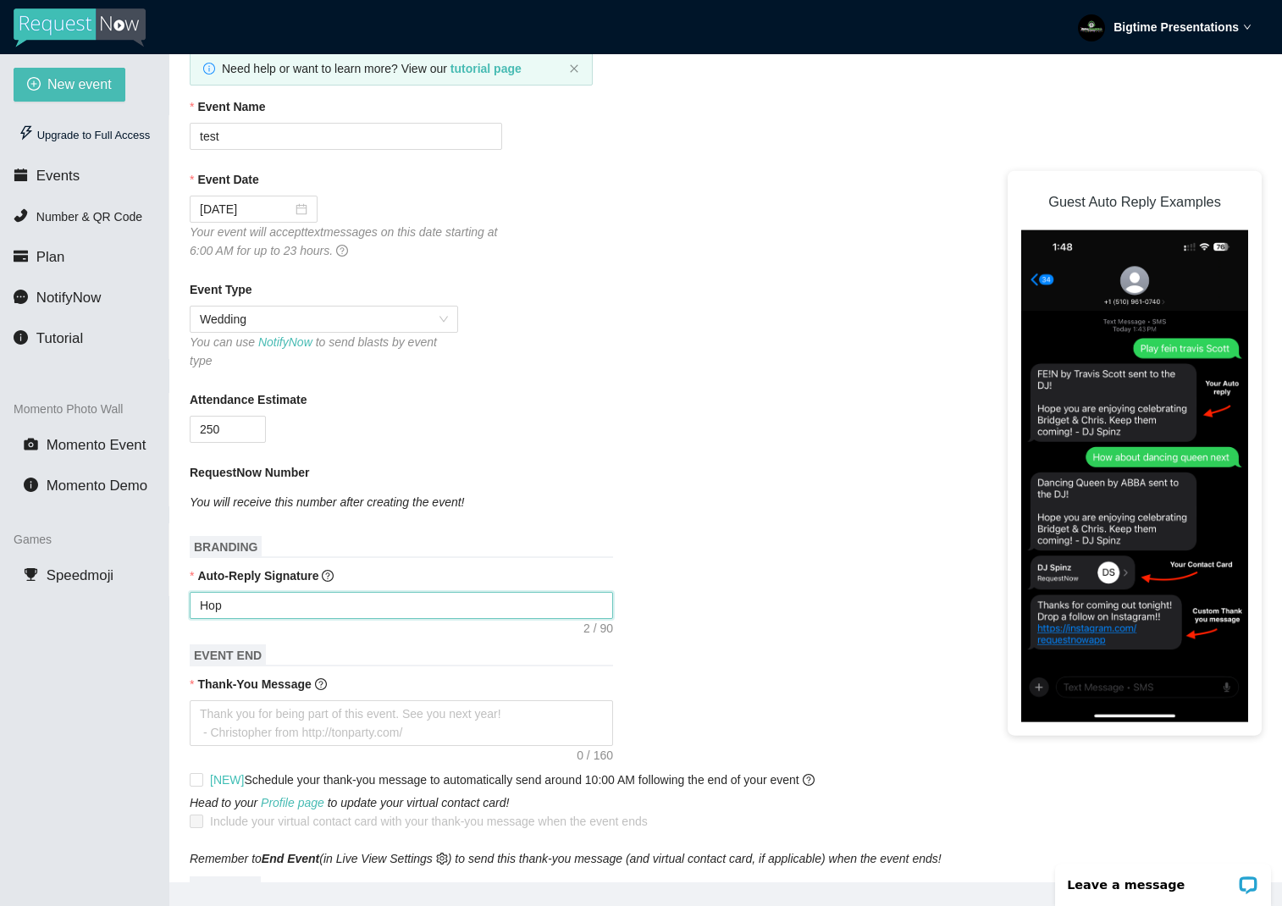
type textarea "Hope"
type textarea "Hope y"
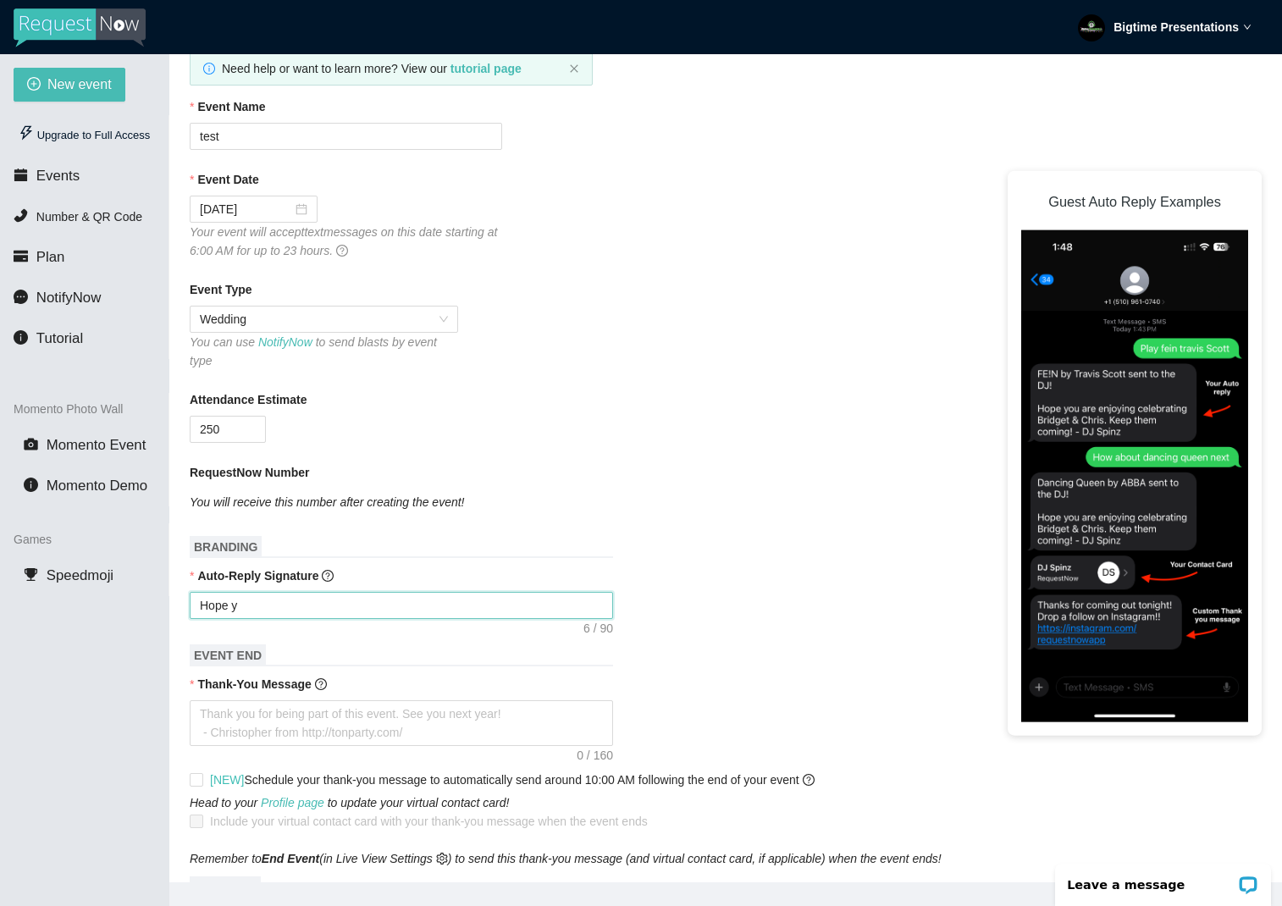
type textarea "Hope yo"
type textarea "Hope you"
type textarea "Hope your"
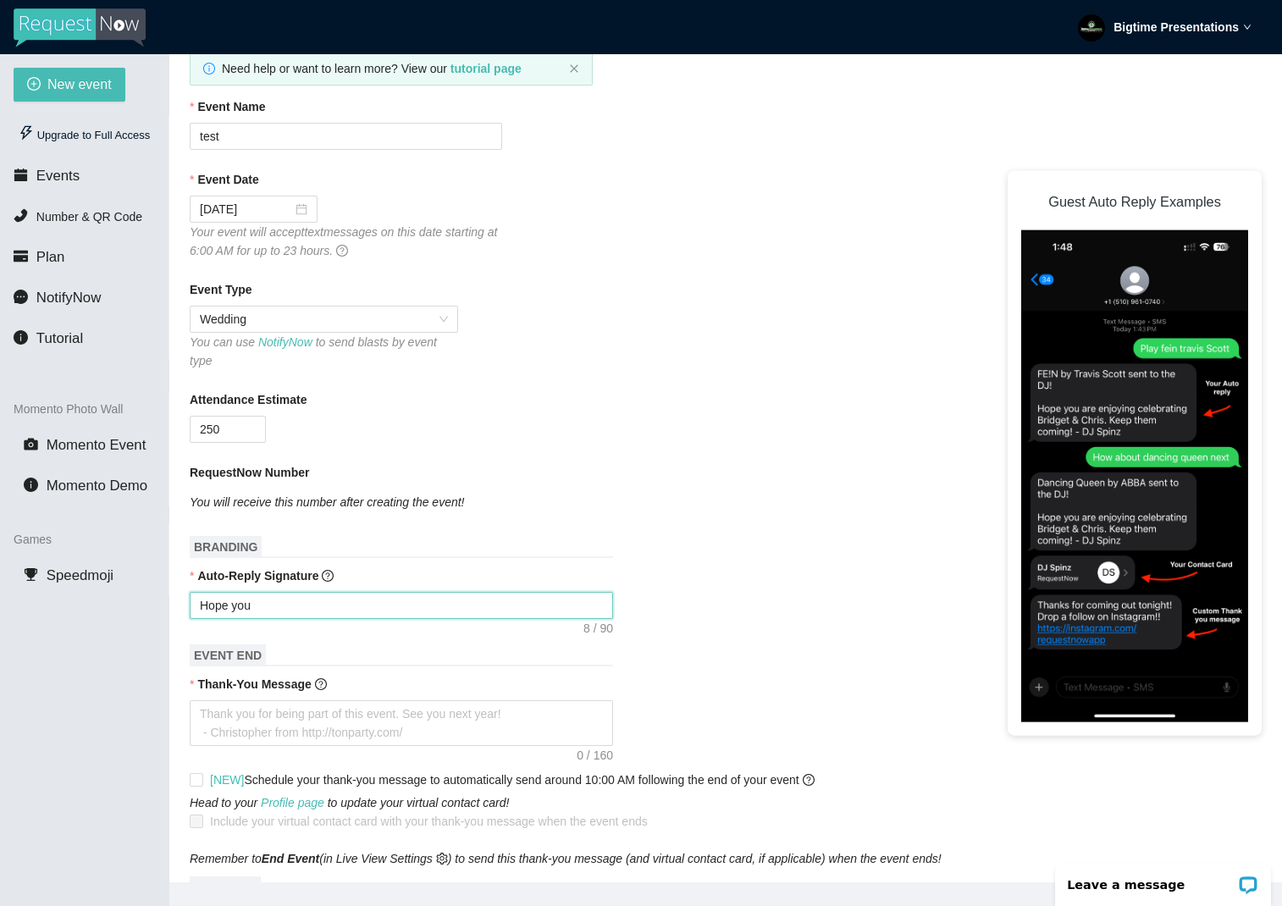
type textarea "Hope your"
type textarea "Hope your e"
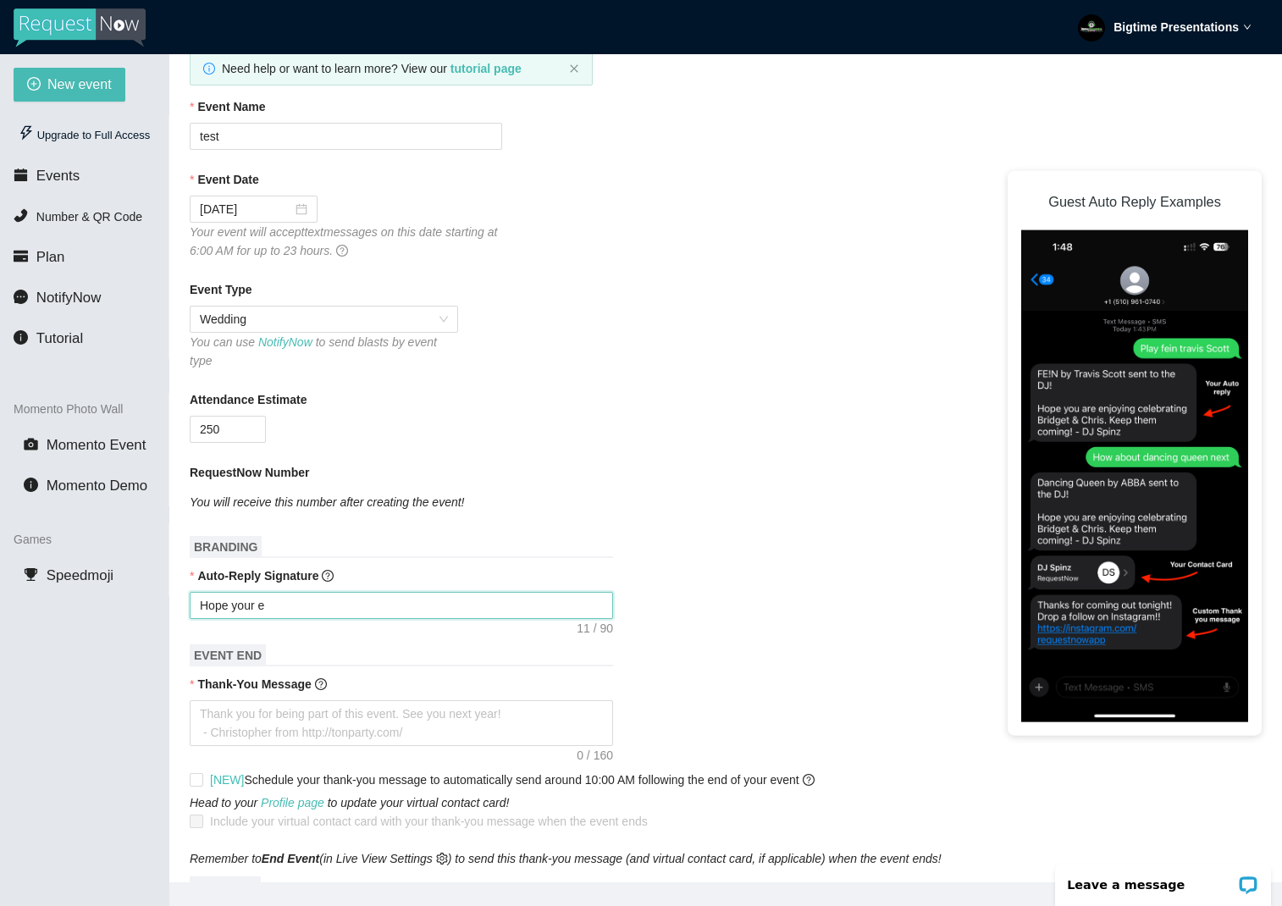
type textarea "Hope your en"
type textarea "Hope your enj"
type textarea "Hope your enjp"
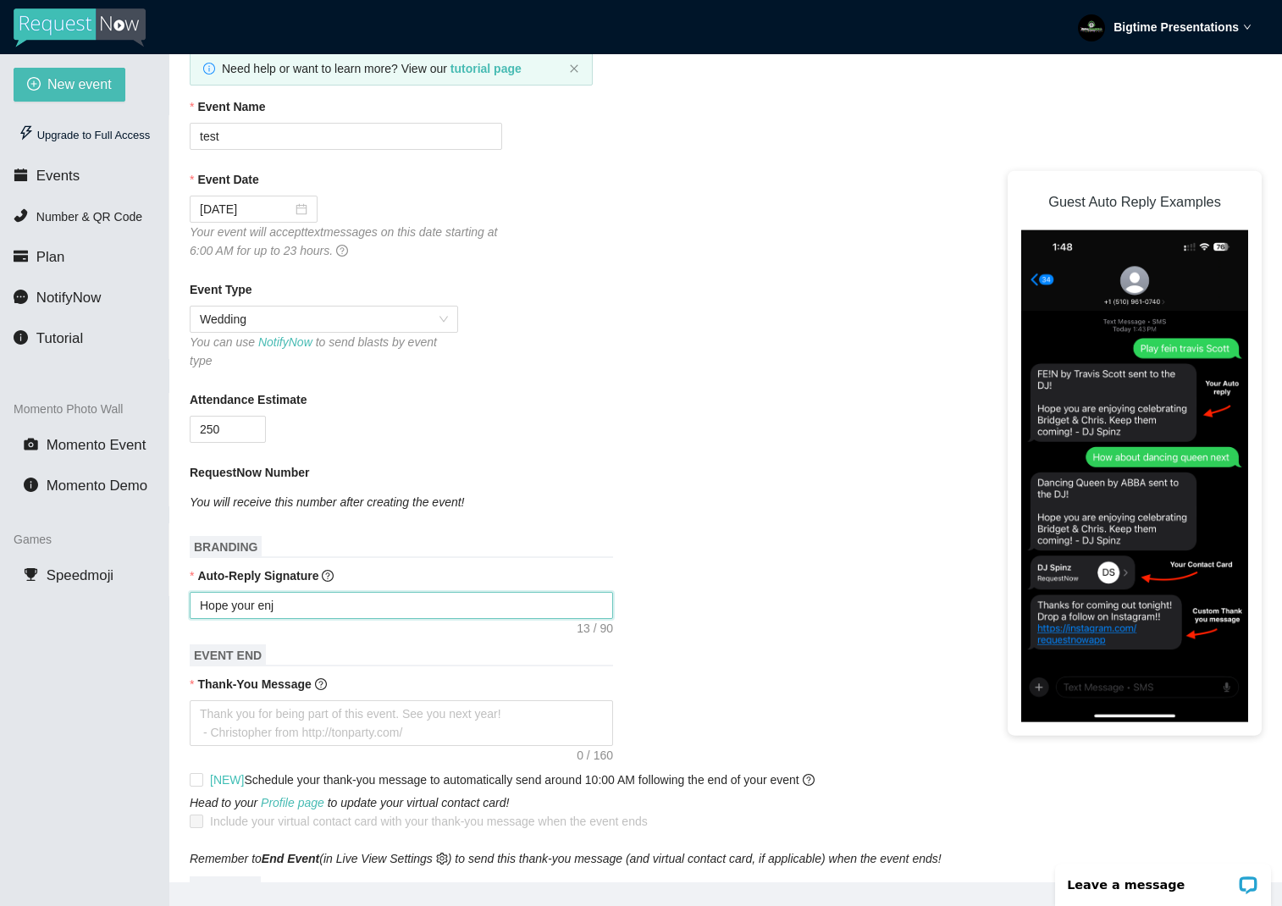
type textarea "Hope your enjp"
type textarea "Hope your enj"
type textarea "Hope your enjo"
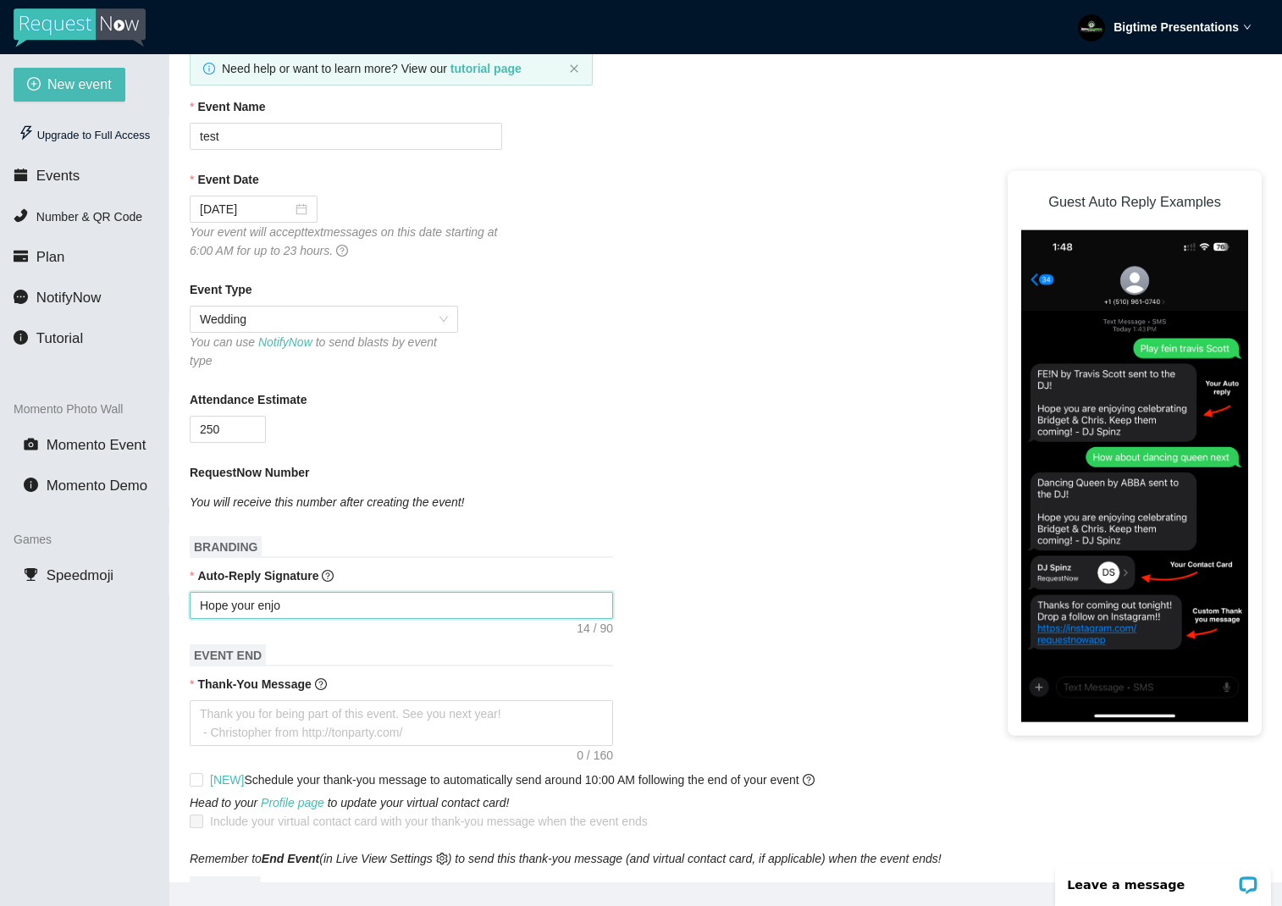
type textarea "Hope your enjoy"
type textarea "Hope your enjo"
type textarea "Hope your enjoy"
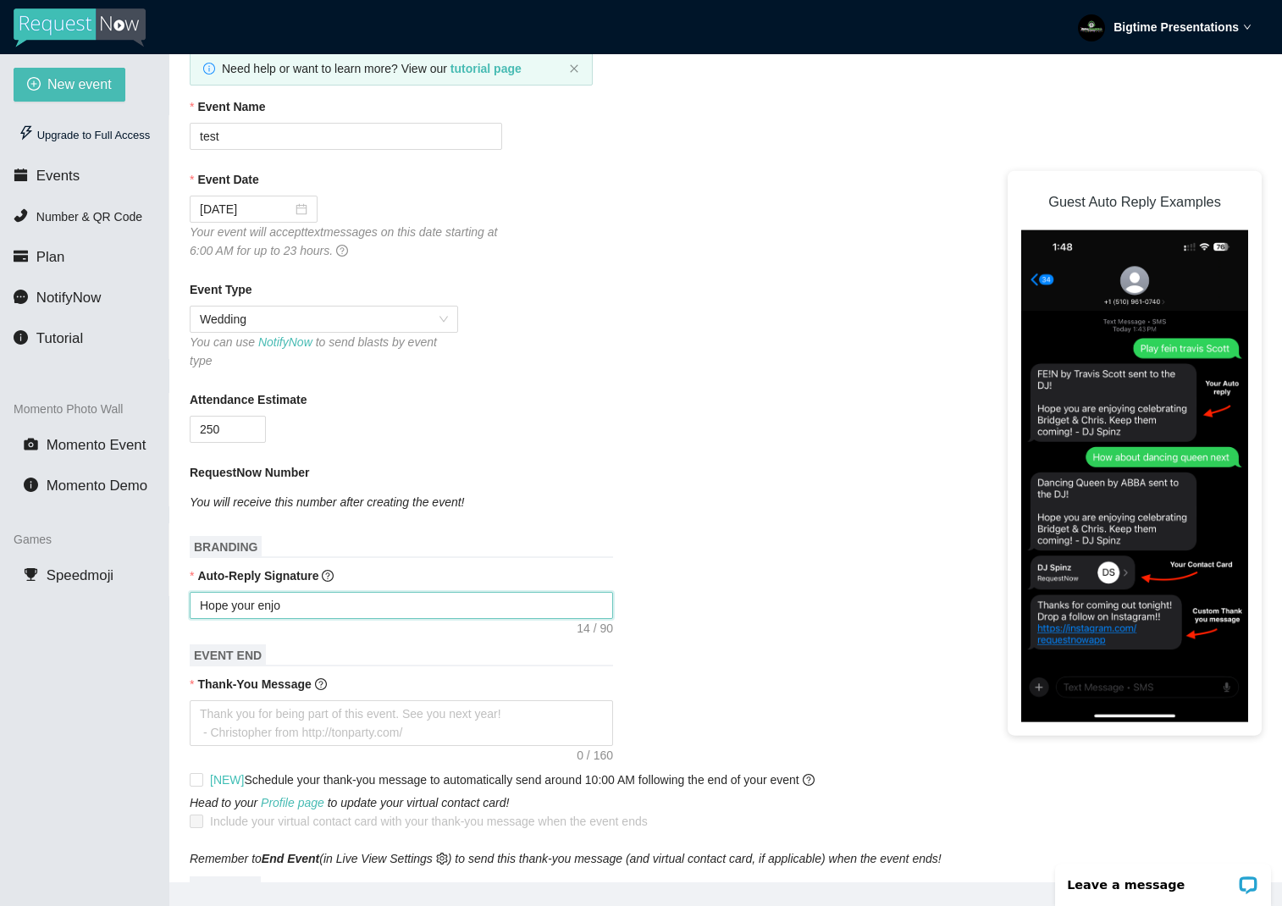
type textarea "Hope your enjoy"
type textarea "Hope your enjoyi"
type textarea "Hope your enjoyin"
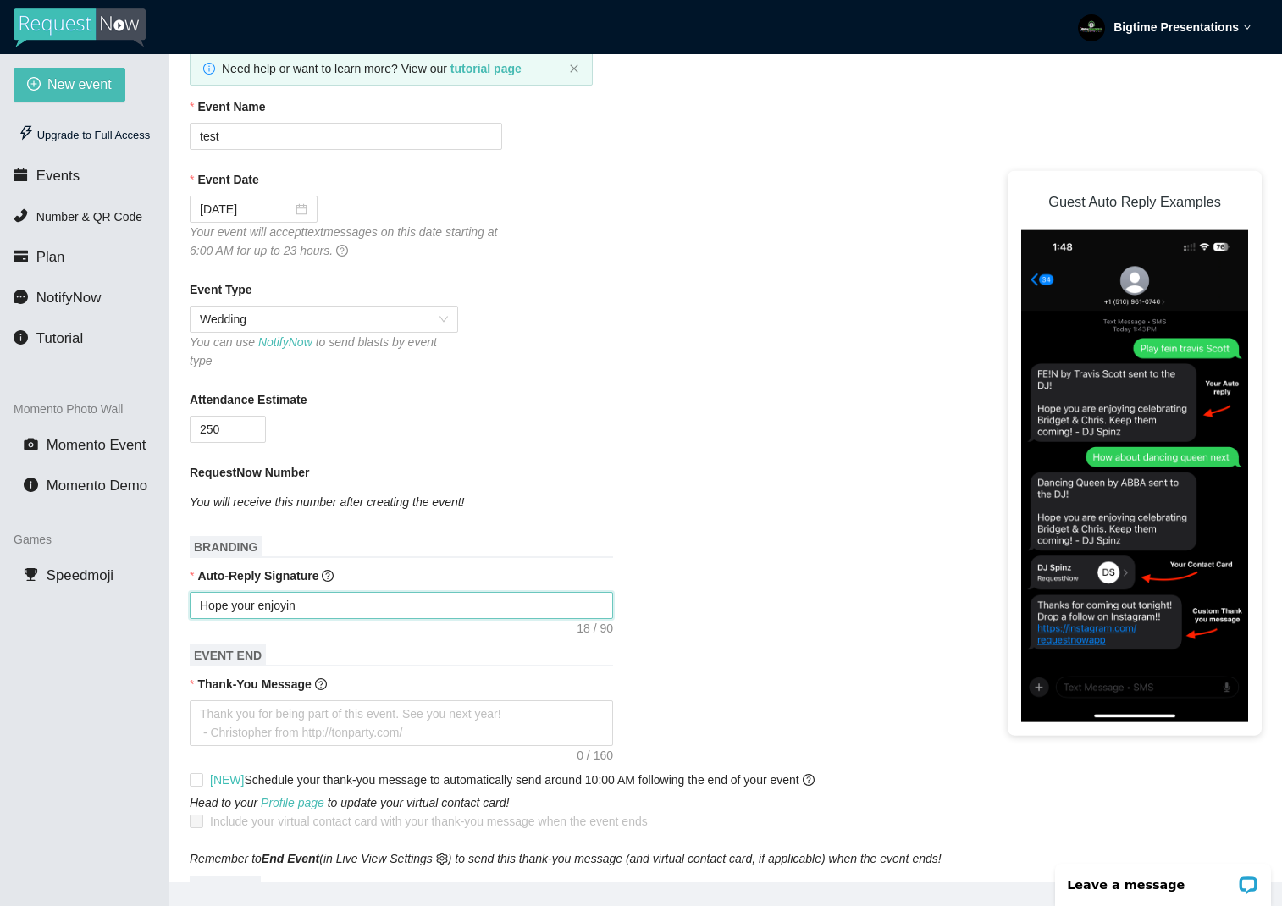
type textarea "Hope your enjoying"
type textarea "Hope your enjoying t"
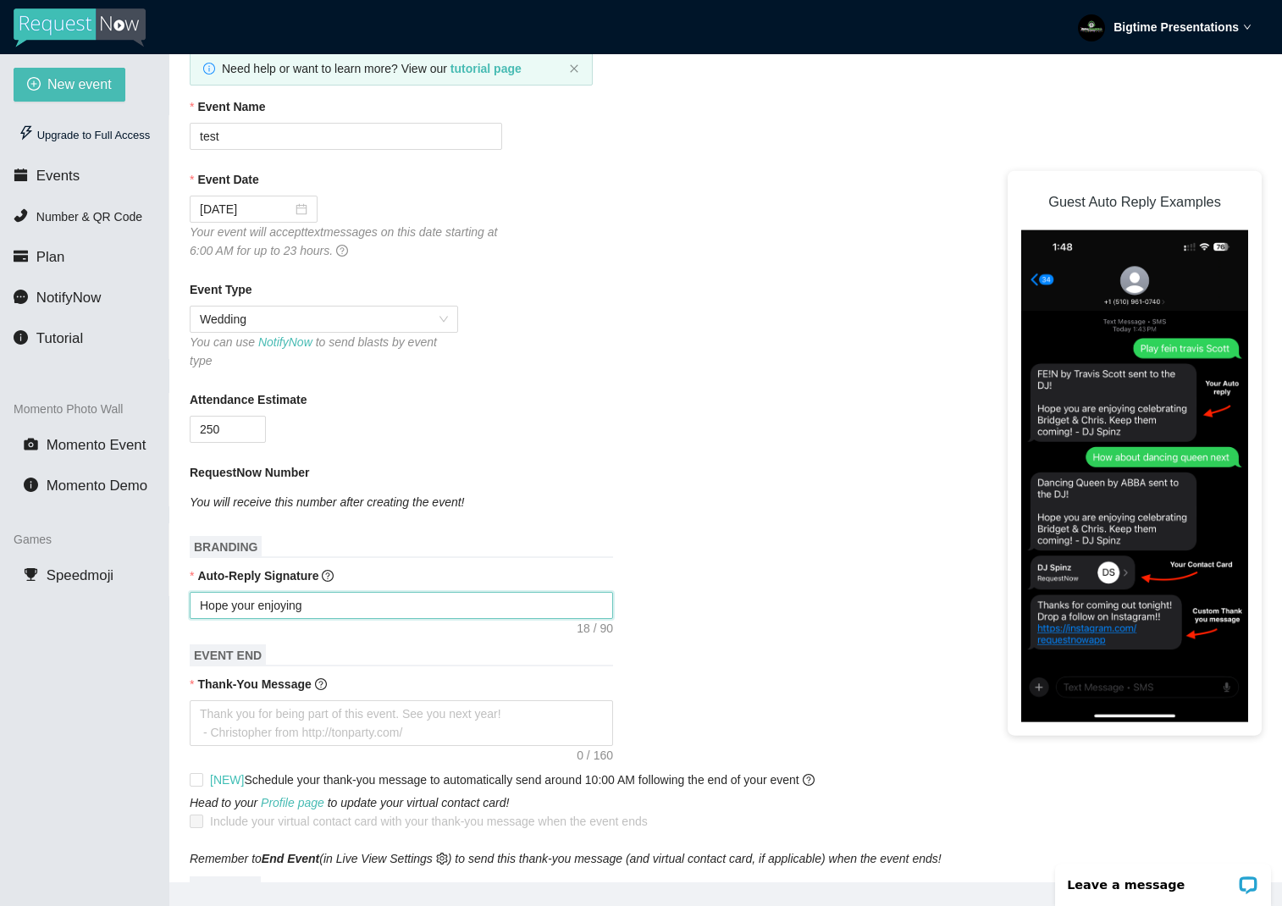
type textarea "Hope your enjoying t"
type textarea "Hope your enjoying th"
type textarea "Hope your enjoying the"
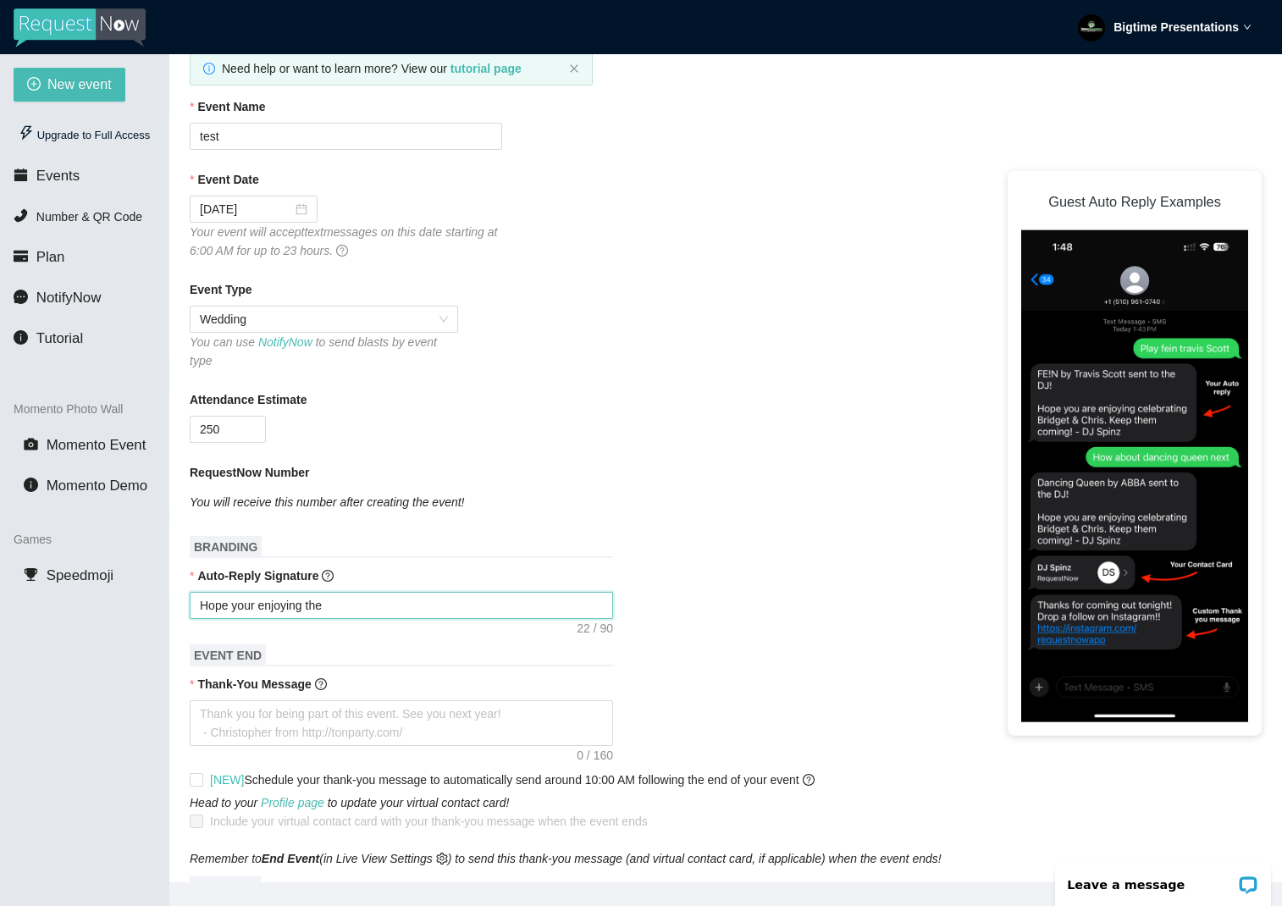
type textarea "Hope your enjoying the"
type textarea "Hope your enjoying the m"
type textarea "Hope your enjoying the"
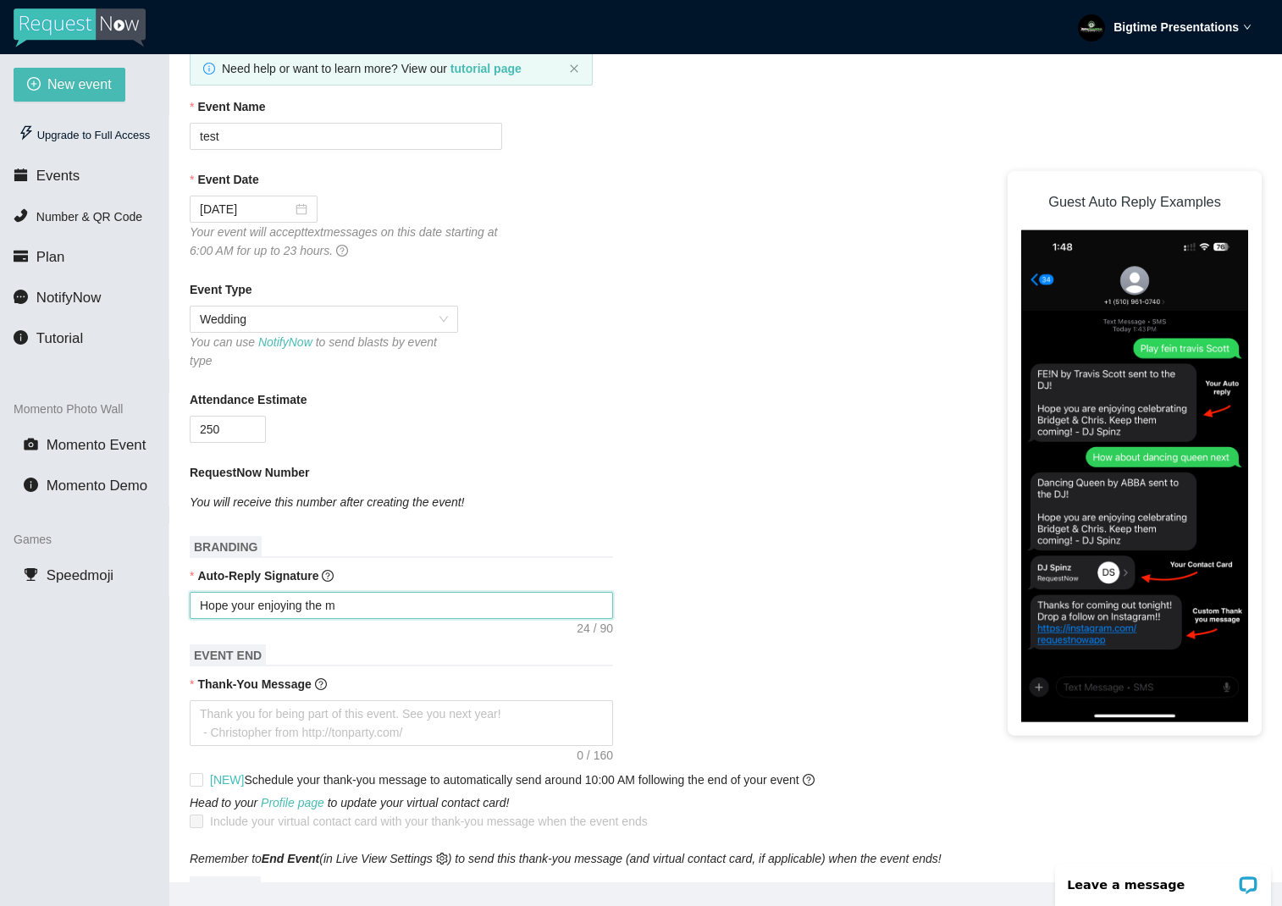
type textarea "Hope your enjoying the"
type textarea "Hope your enjoying th"
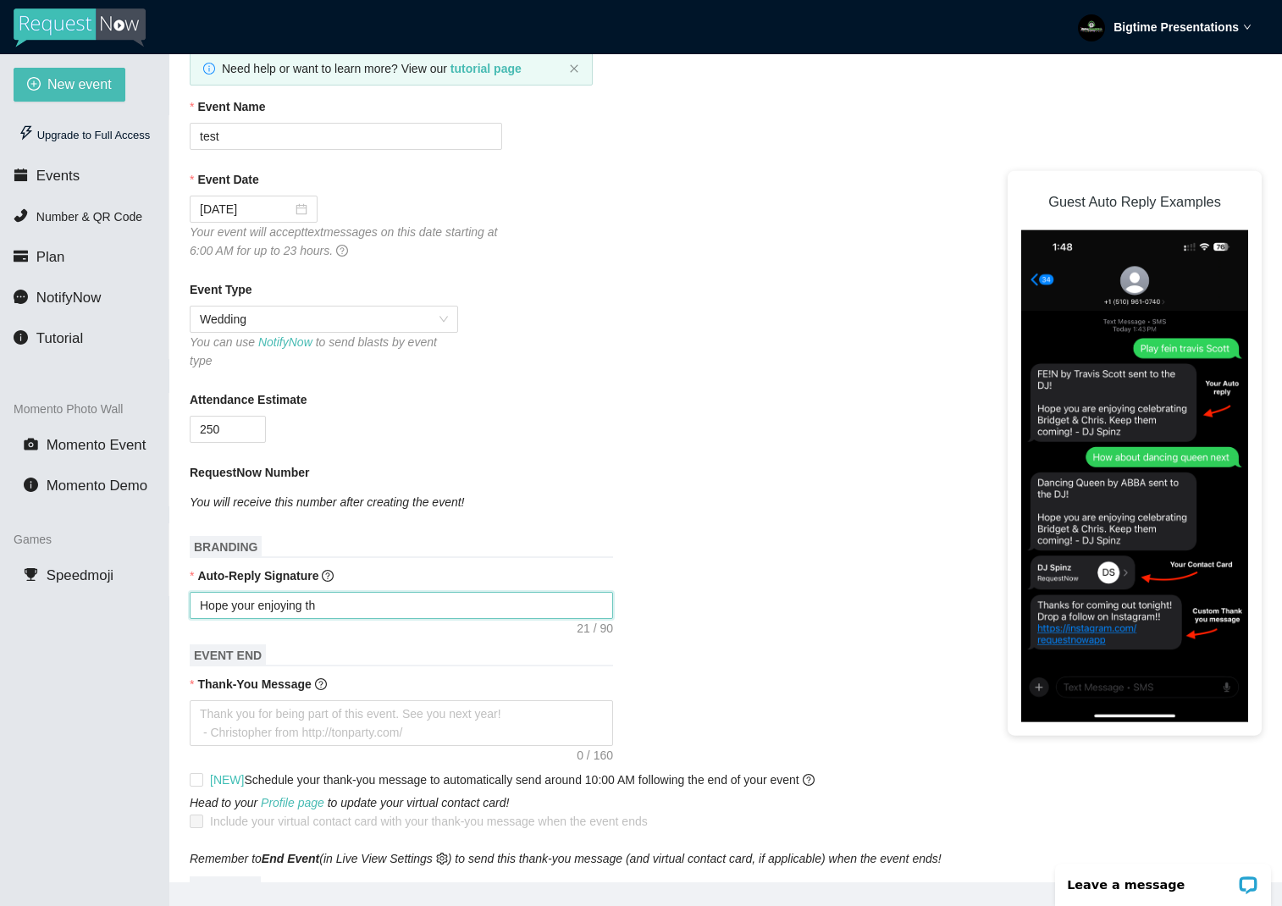
type textarea "Hope your enjoying t"
type textarea "Hope your enjoying"
type textarea "Hope your enjoying y"
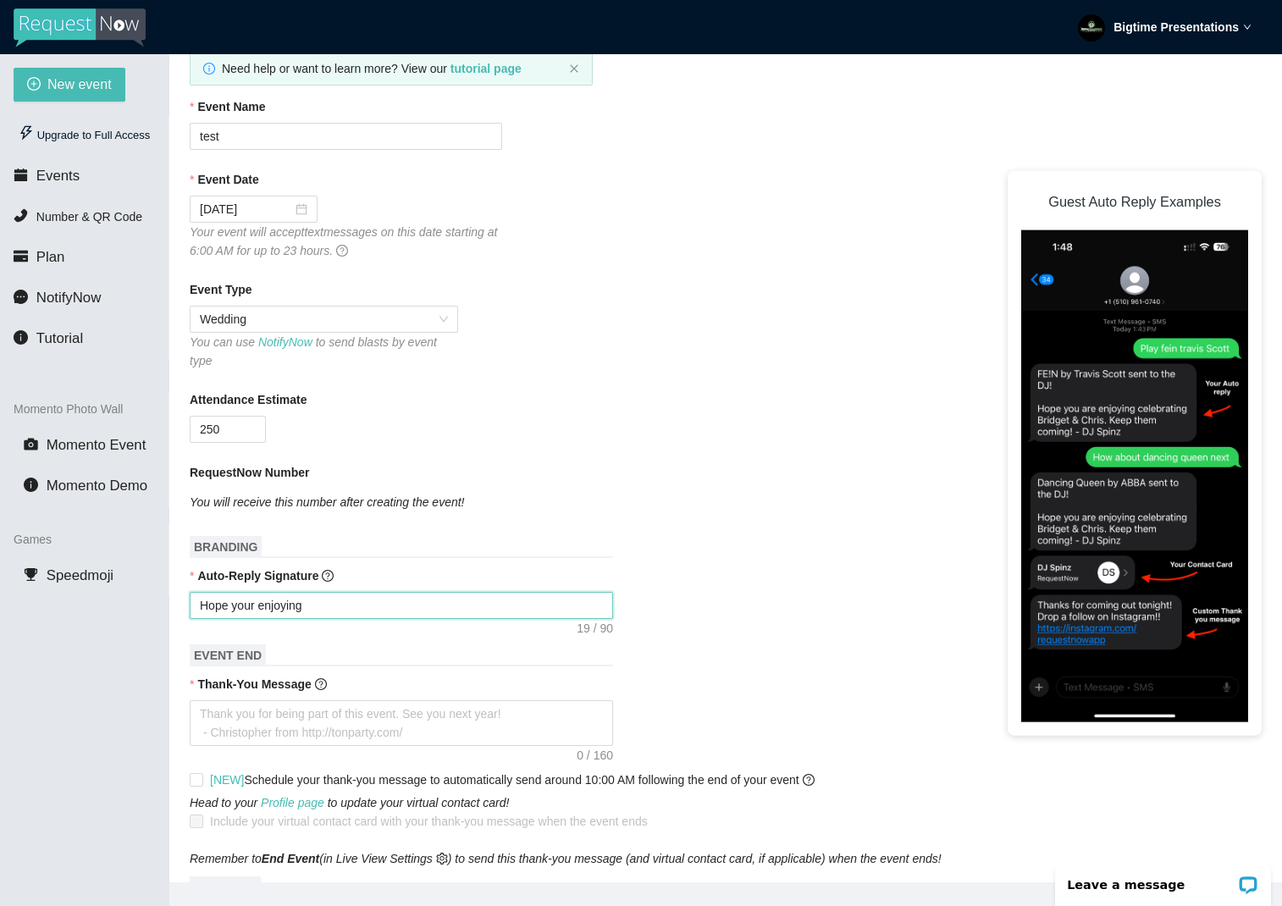
type textarea "Hope your enjoying y"
type textarea "Hope your enjoying yo"
type textarea "Hope your enjoying you"
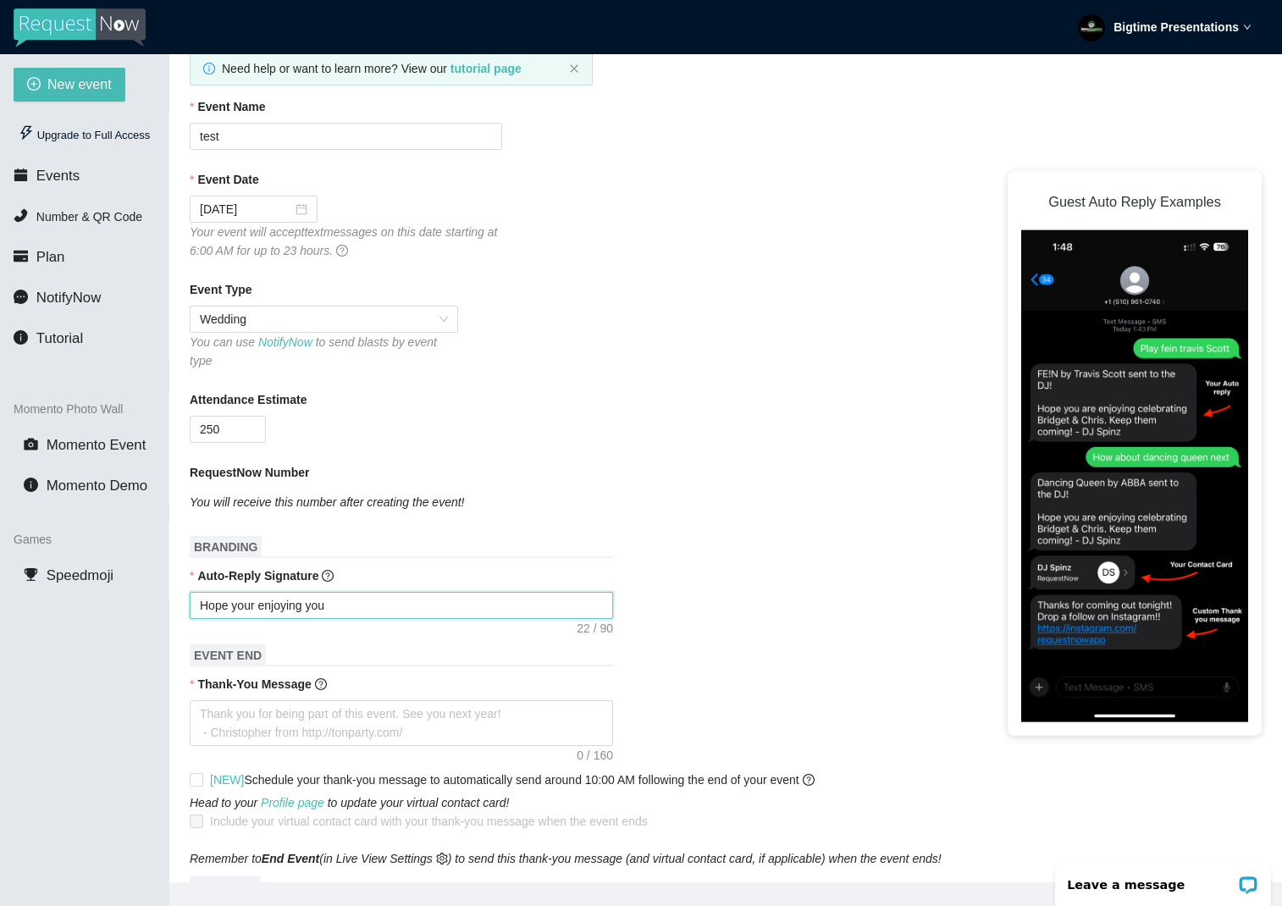
type textarea "Hope your enjoying your"
type textarea "Hope your enjoying your l"
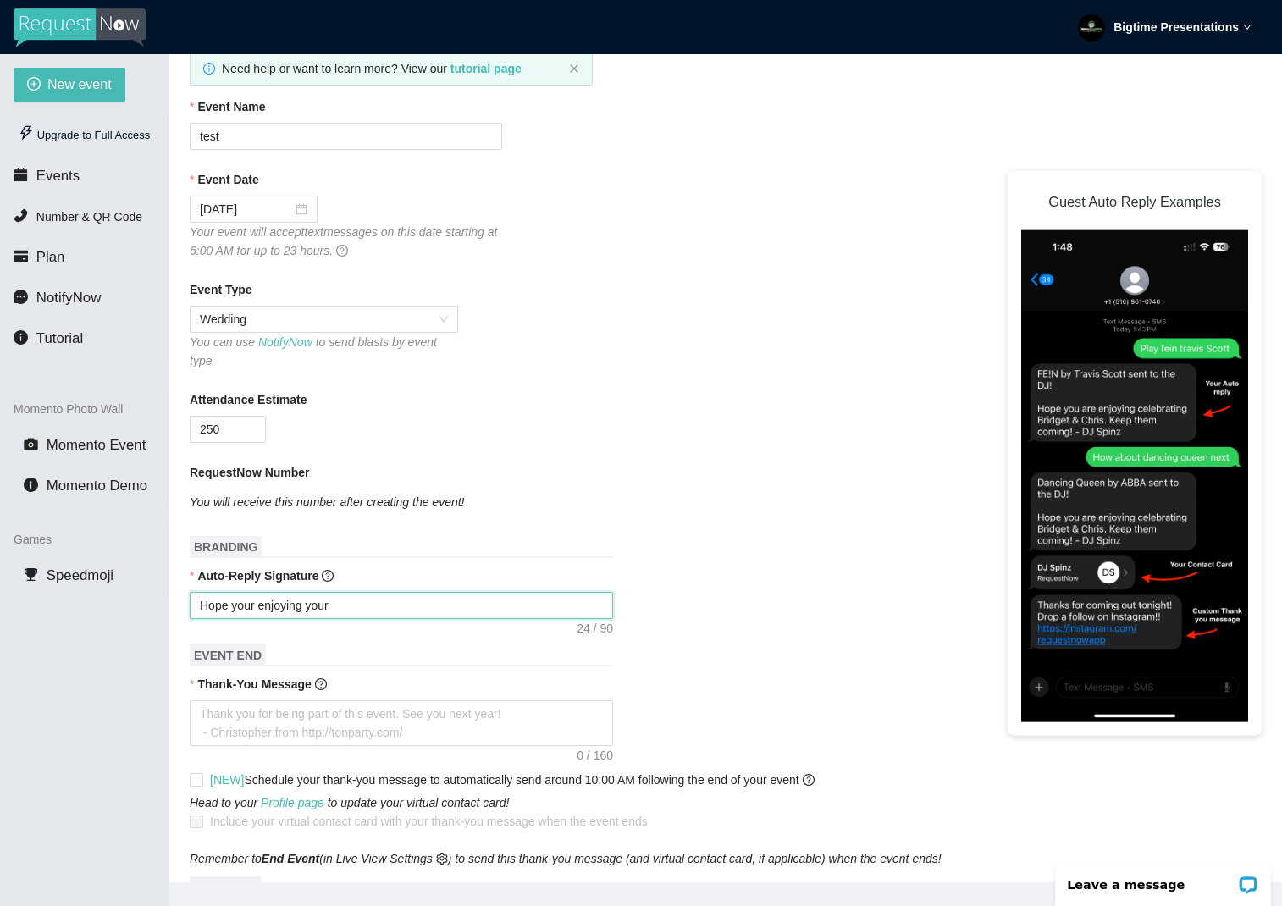
type textarea "Hope your enjoying your l"
type textarea "Hope your enjoying your li"
type textarea "Hope your enjoying your liv"
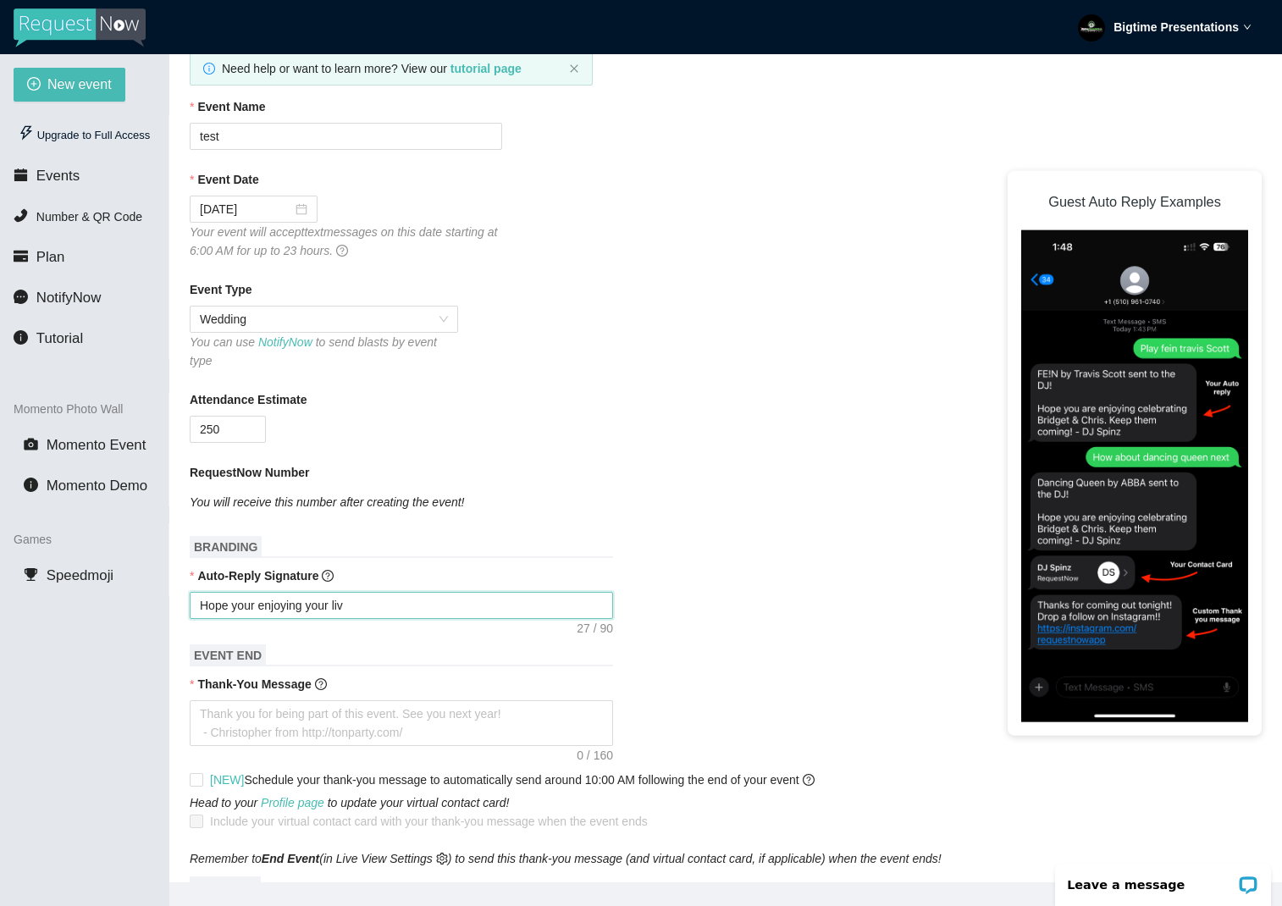
type textarea "Hope your enjoying your live"
type textarea "Hope your enjoying your live D"
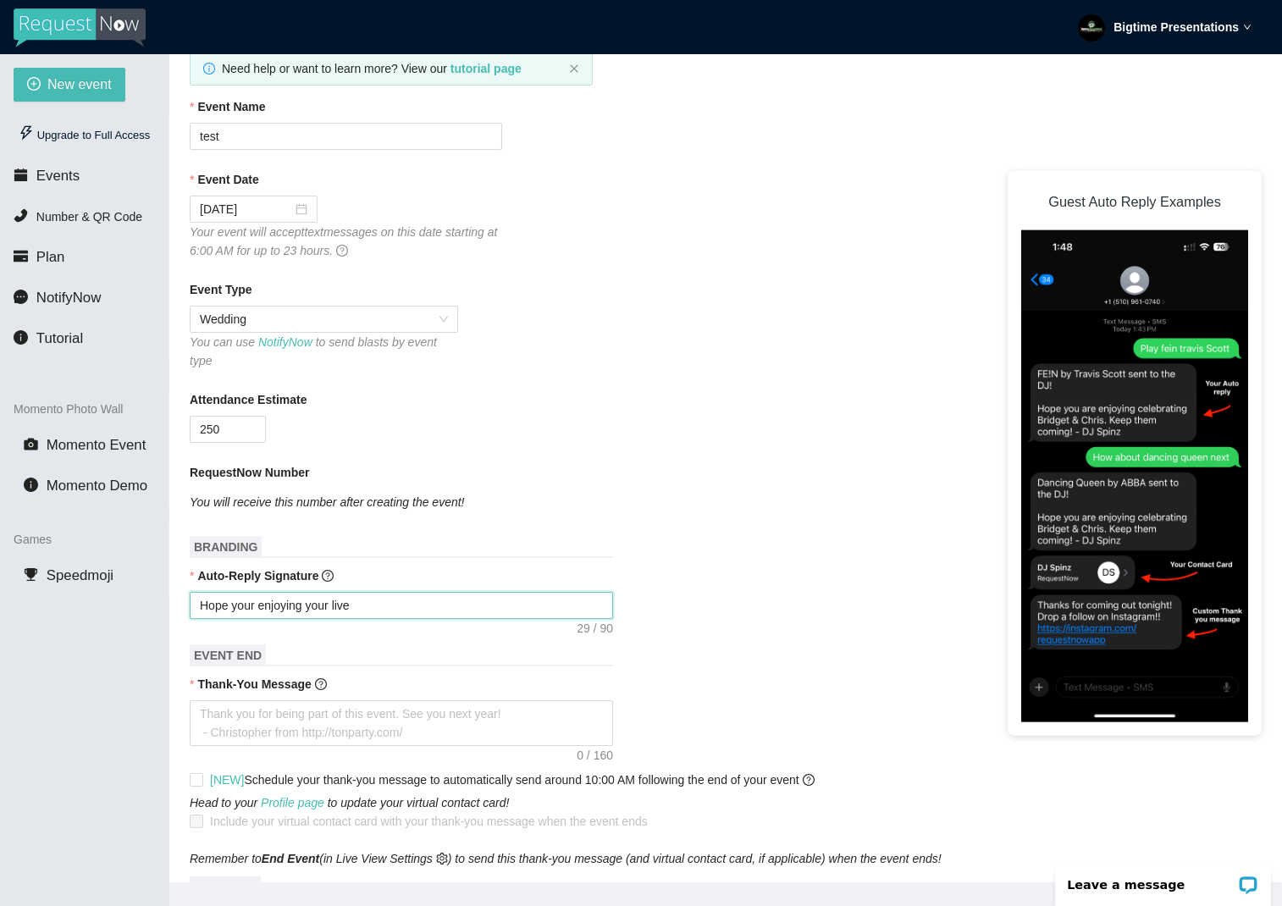
type textarea "Hope your enjoying your live D"
type textarea "Hope your enjoying your live DJ"
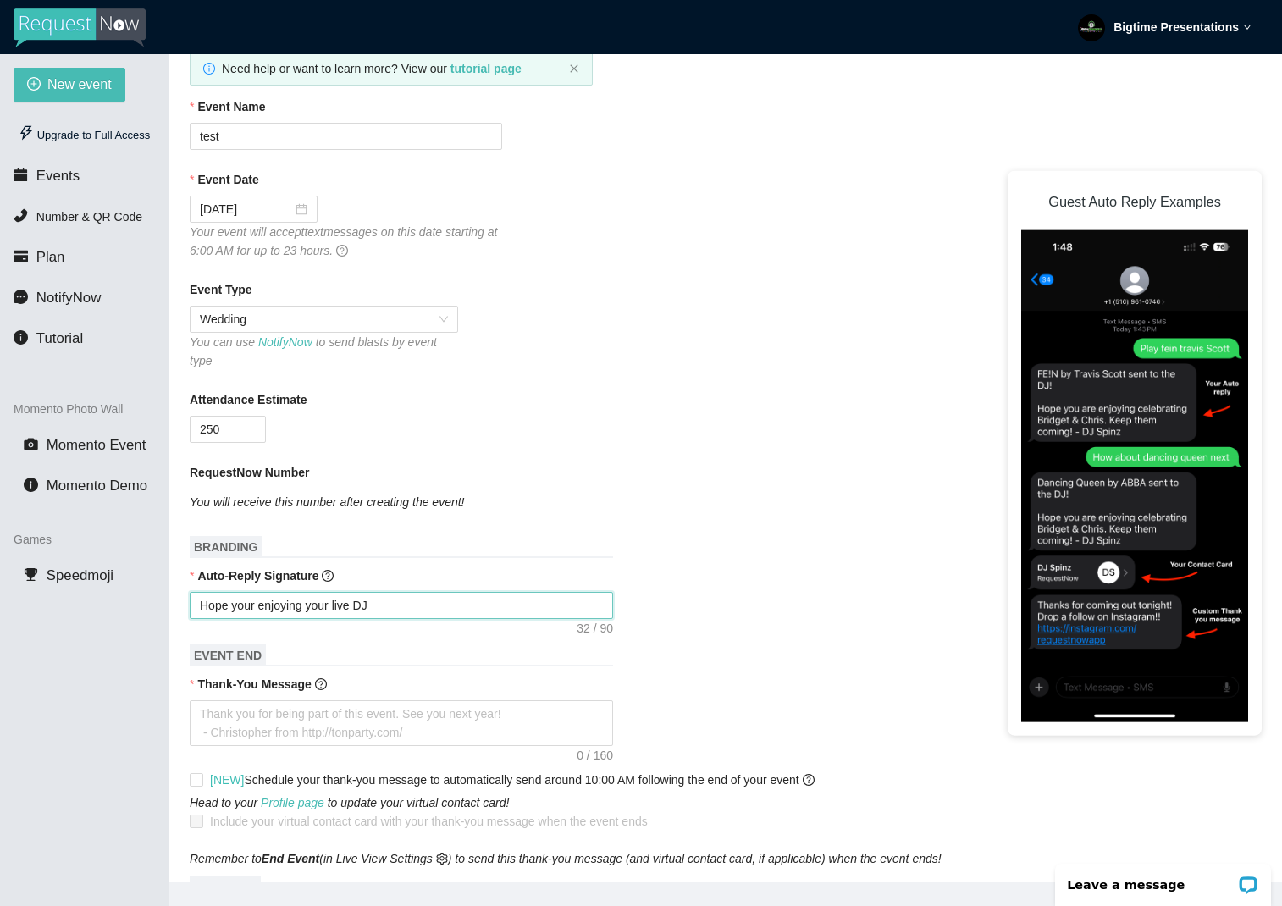
type textarea "Hope your enjoying your live DJ M"
type textarea "Hope your enjoying your live DJ Mi"
type textarea "Hope your enjoying your live DJ Miz"
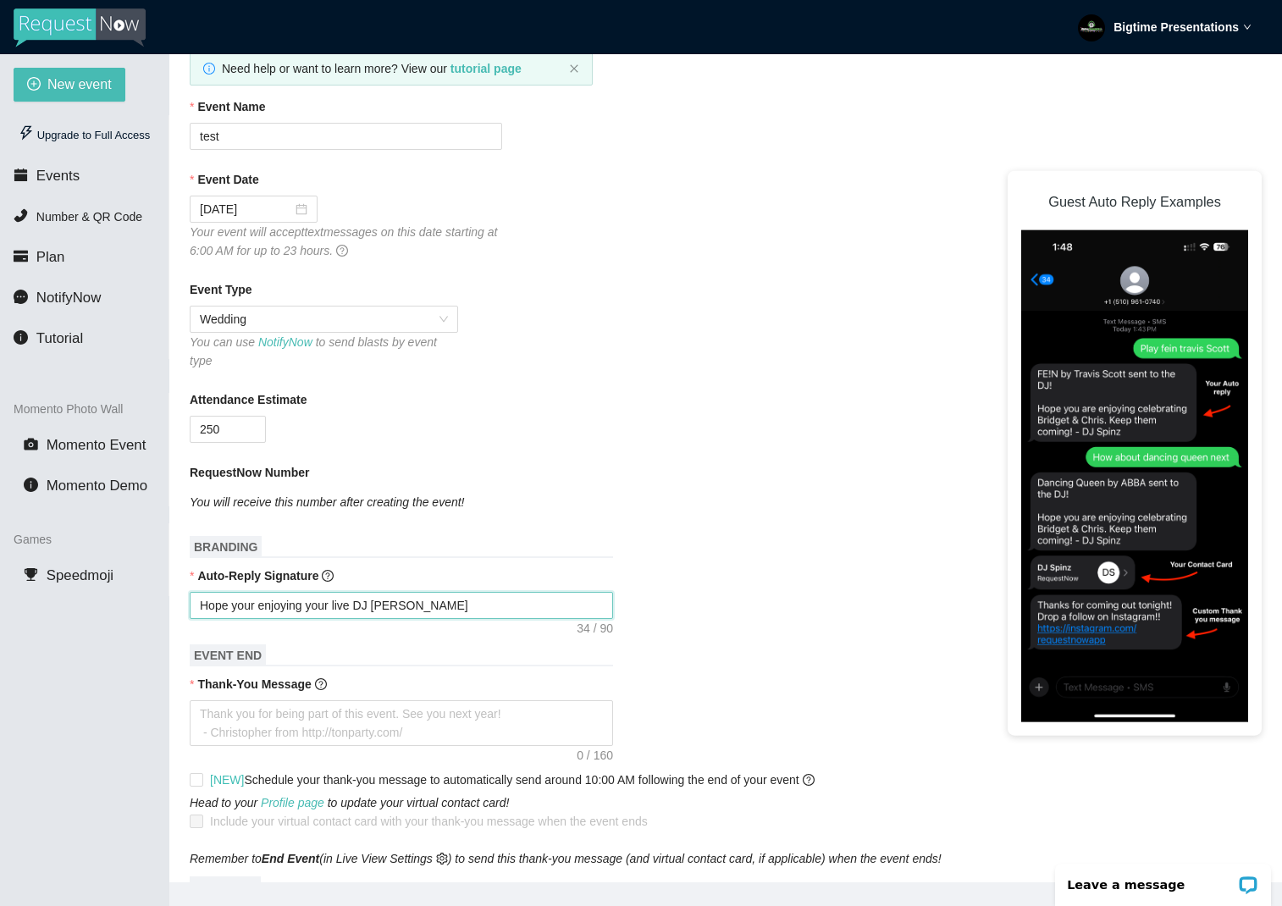
type textarea "Hope your enjoying your live DJ Miz"
type textarea "Hope your enjoying your live DJ Mi"
type textarea "Hope your enjoying your live DJ Mix"
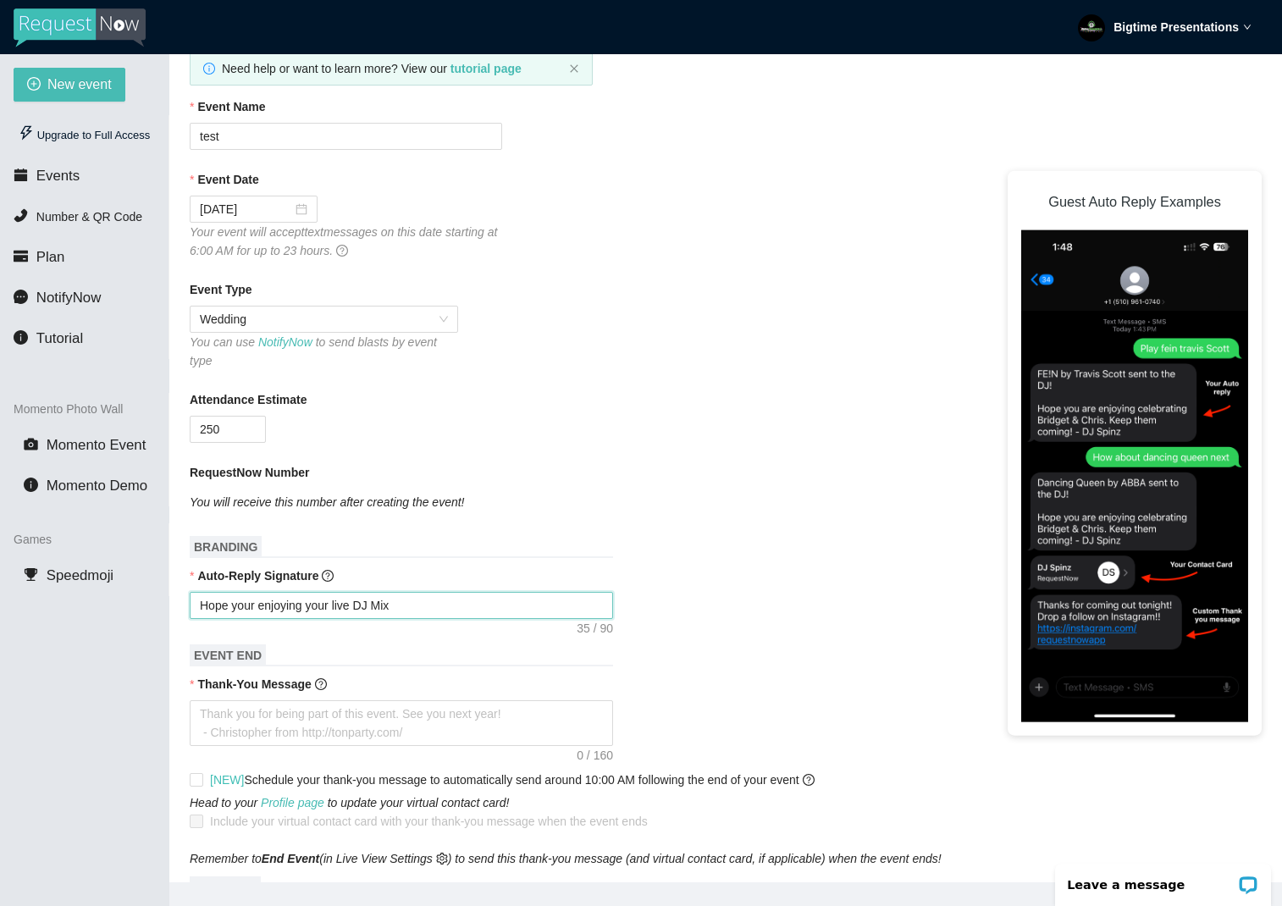
type textarea "Hope your enjoying your live DJ Mix."
type textarea "Hope you're enjoying your live DJ Mix."
type textarea "Hope you're enjoying your live DJ Mix. f"
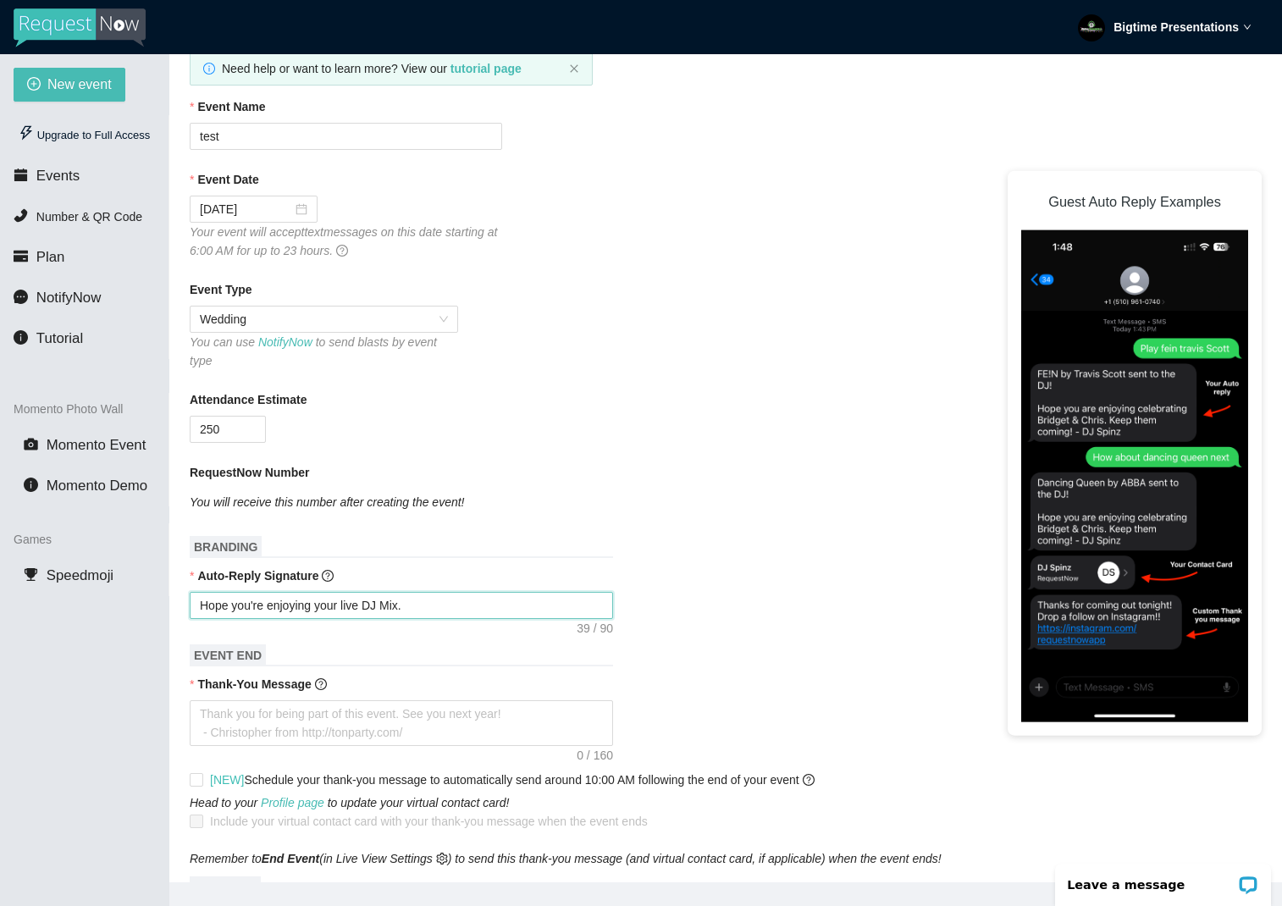
type textarea "Hope you're enjoying your live DJ Mix. f"
type textarea "Hope you're enjoying your live DJ Mix. fe"
type textarea "Hope you're enjoying your live DJ Mix. fee"
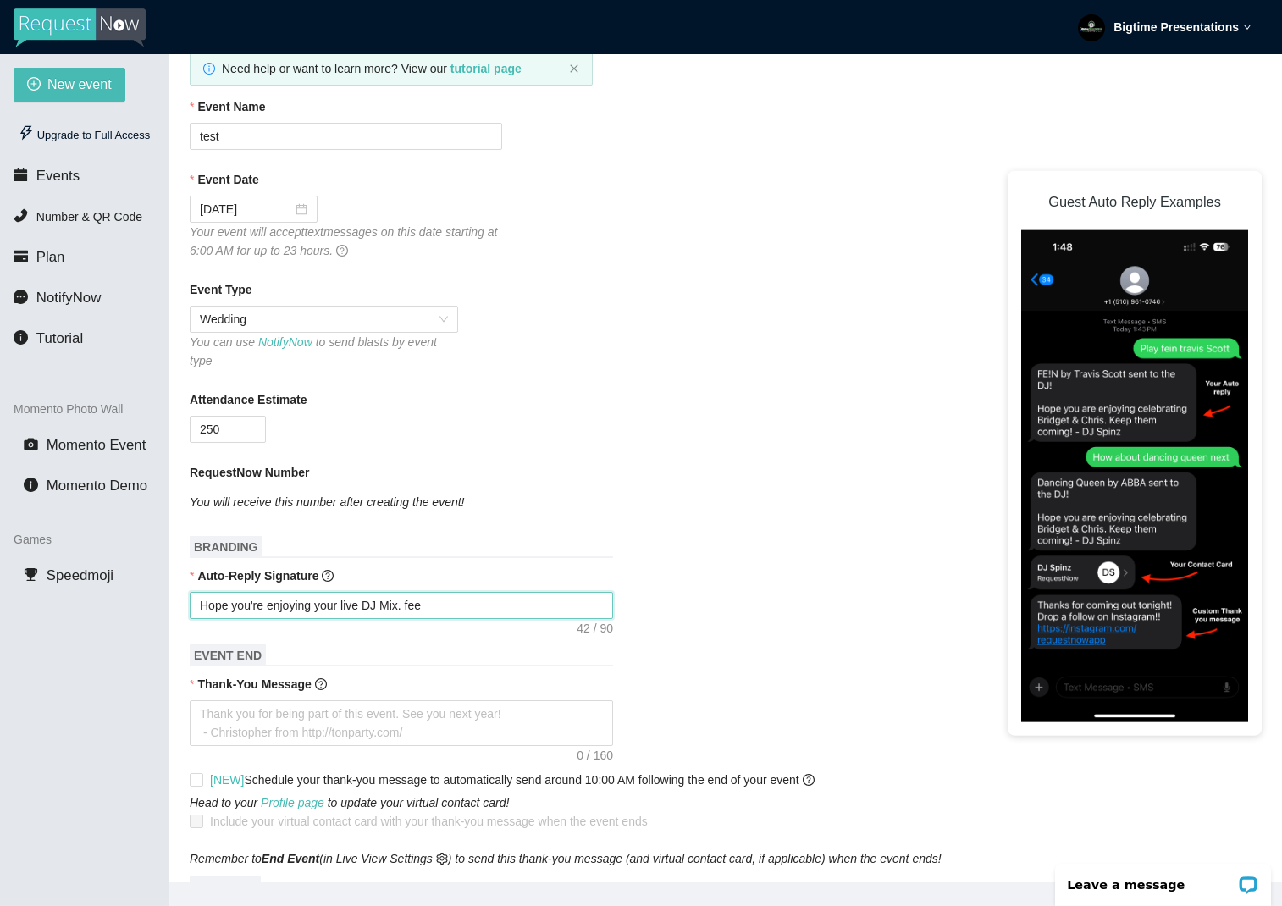
type textarea "Hope you're enjoying your live DJ Mix. feel"
type textarea "Hope you're enjoying your live DJ Mix. feel r"
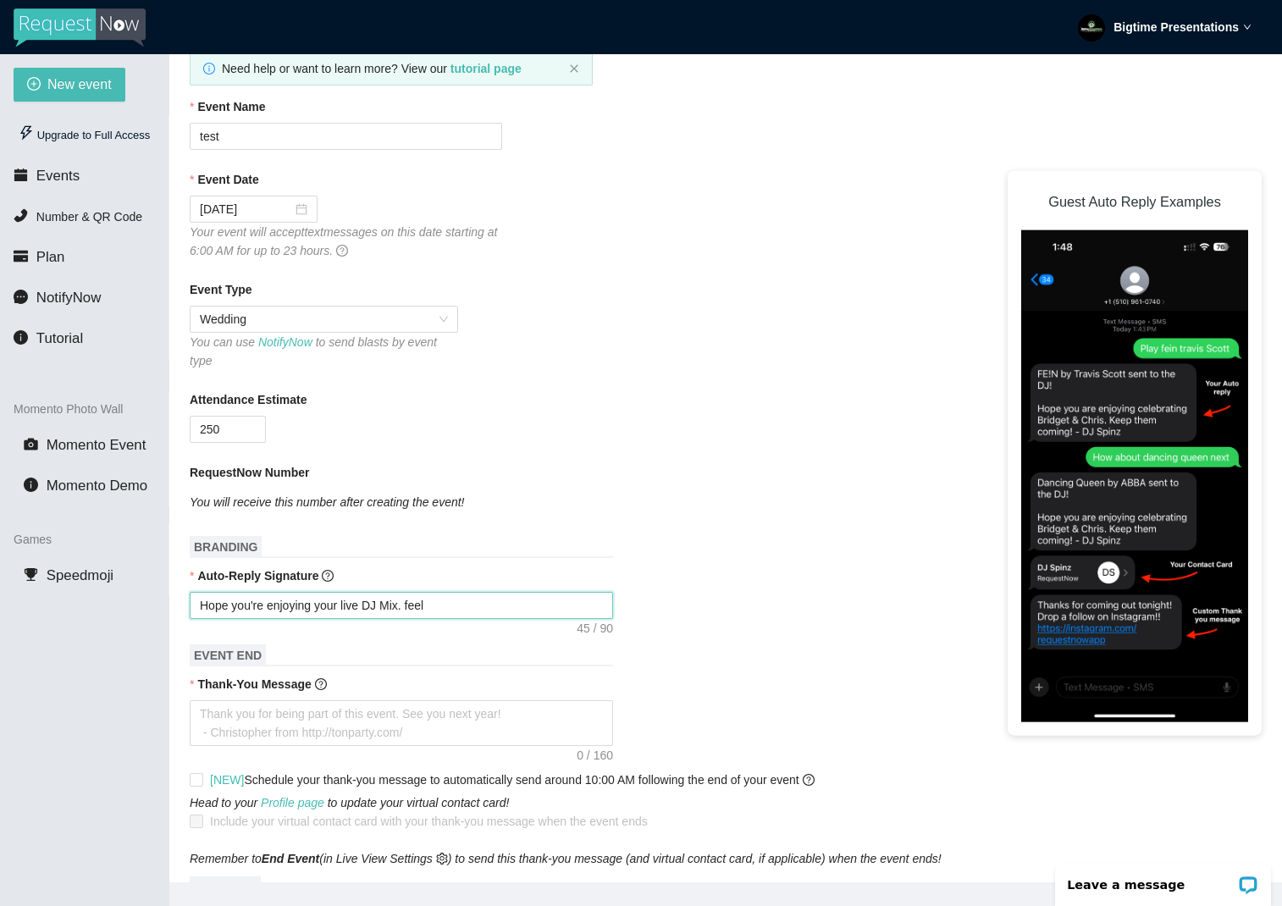
type textarea "Hope you're enjoying your live DJ Mix. feel r"
type textarea "Hope you're enjoying your live DJ Mix. feel"
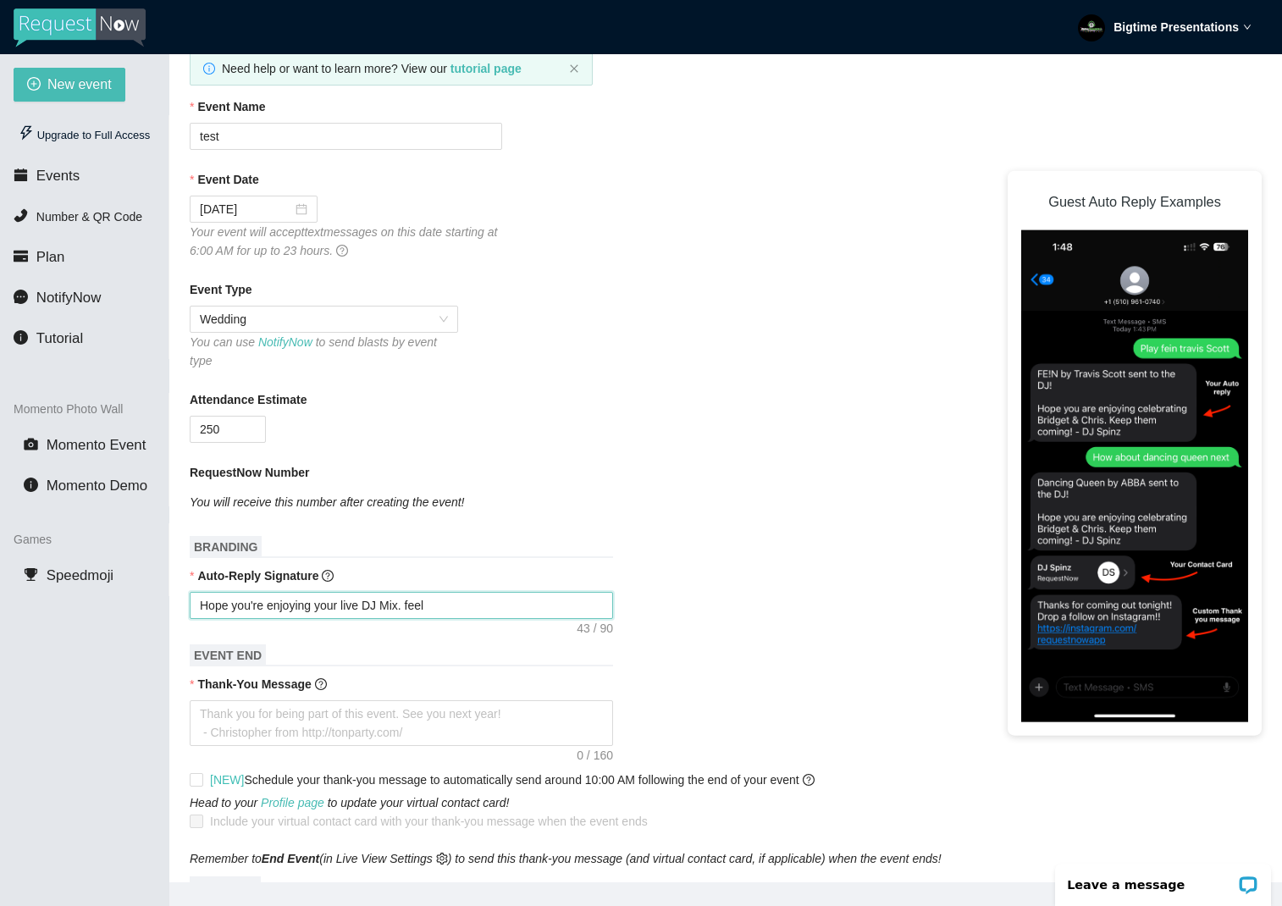
type textarea "Hope you're enjoying your live DJ Mix. fee"
type textarea "Hope you're enjoying your live DJ Mix. fe"
type textarea "Hope you're enjoying your live DJ Mix. f"
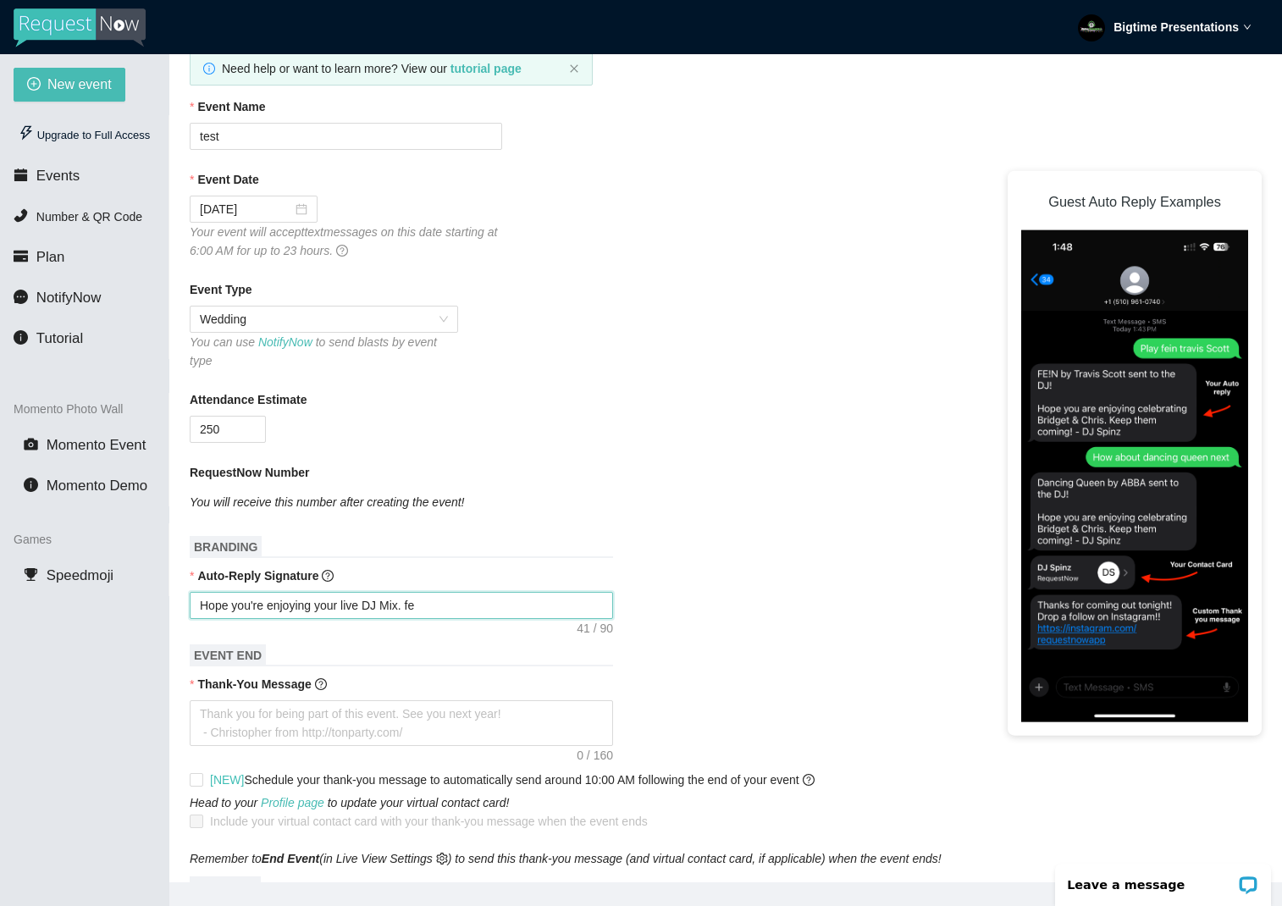
type textarea "Hope you're enjoying your live DJ Mix. f"
type textarea "Hope you're enjoying your live DJ Mix."
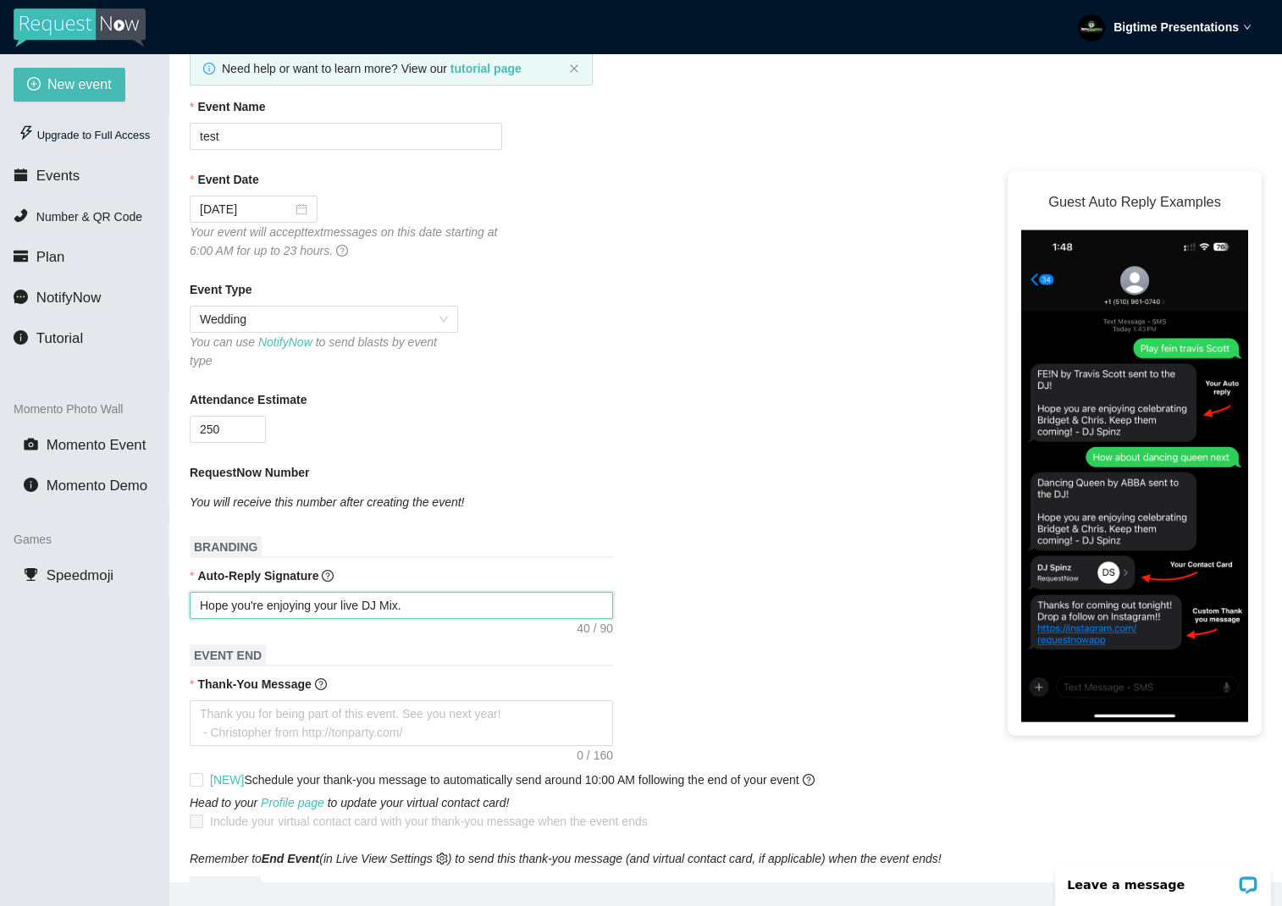
type textarea "Hope you're enjoying your live DJ Mix. i"
type textarea "Hope you're enjoying your live DJ Mix. if"
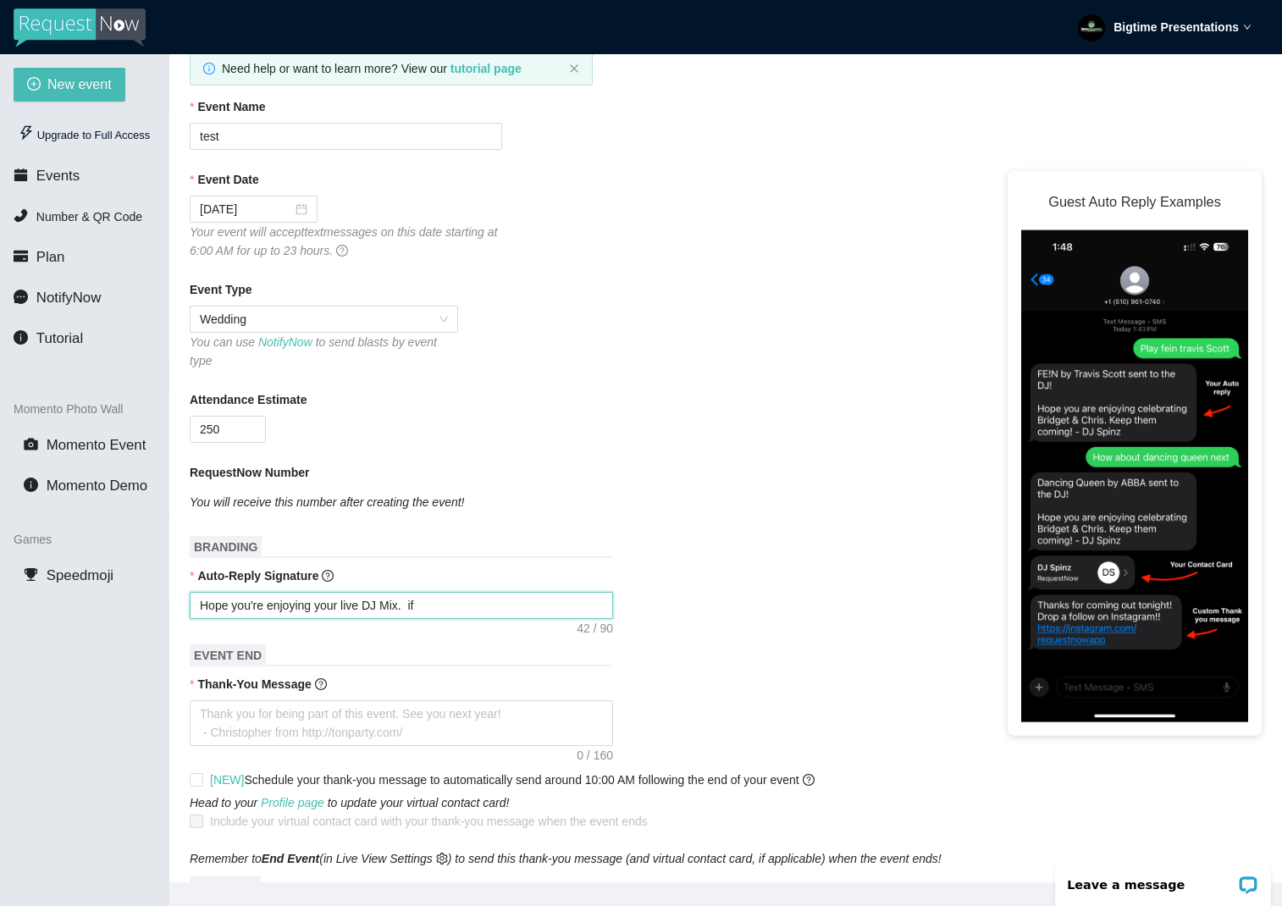
type textarea "Hope you're enjoying your live DJ Mix. if"
type textarea "Hope you're enjoying your live DJ Mix. if y"
type textarea "Hope you're enjoying your live DJ Mix. if"
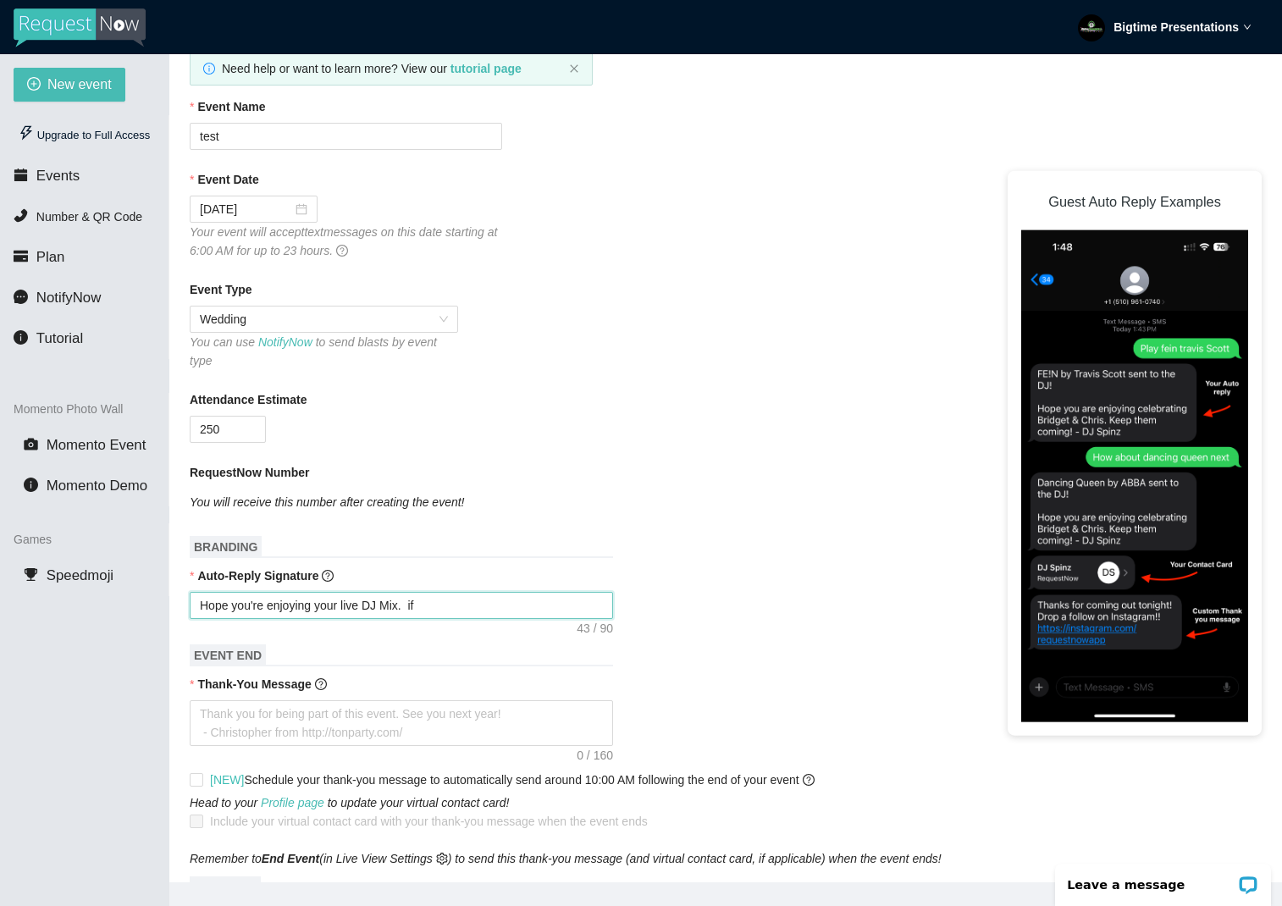
type textarea "Hope you're enjoying your live DJ Mix. if"
type textarea "Hope you're enjoying your live DJ Mix. i"
type textarea "Hope you're enjoying your live DJ Mix."
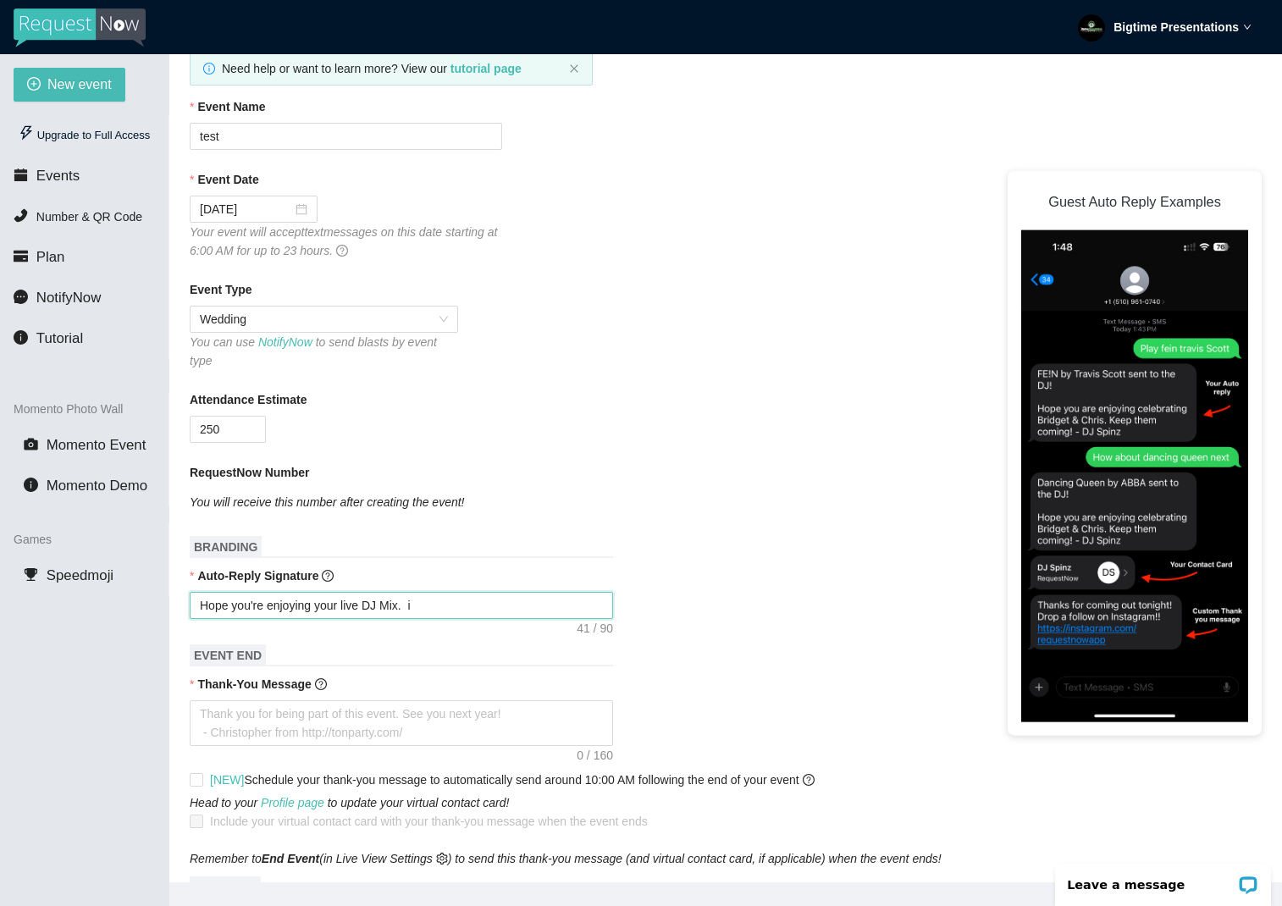
type textarea "Hope you're enjoying your live DJ Mix."
type textarea "Hope you're enjoying your live DJ Mix. t"
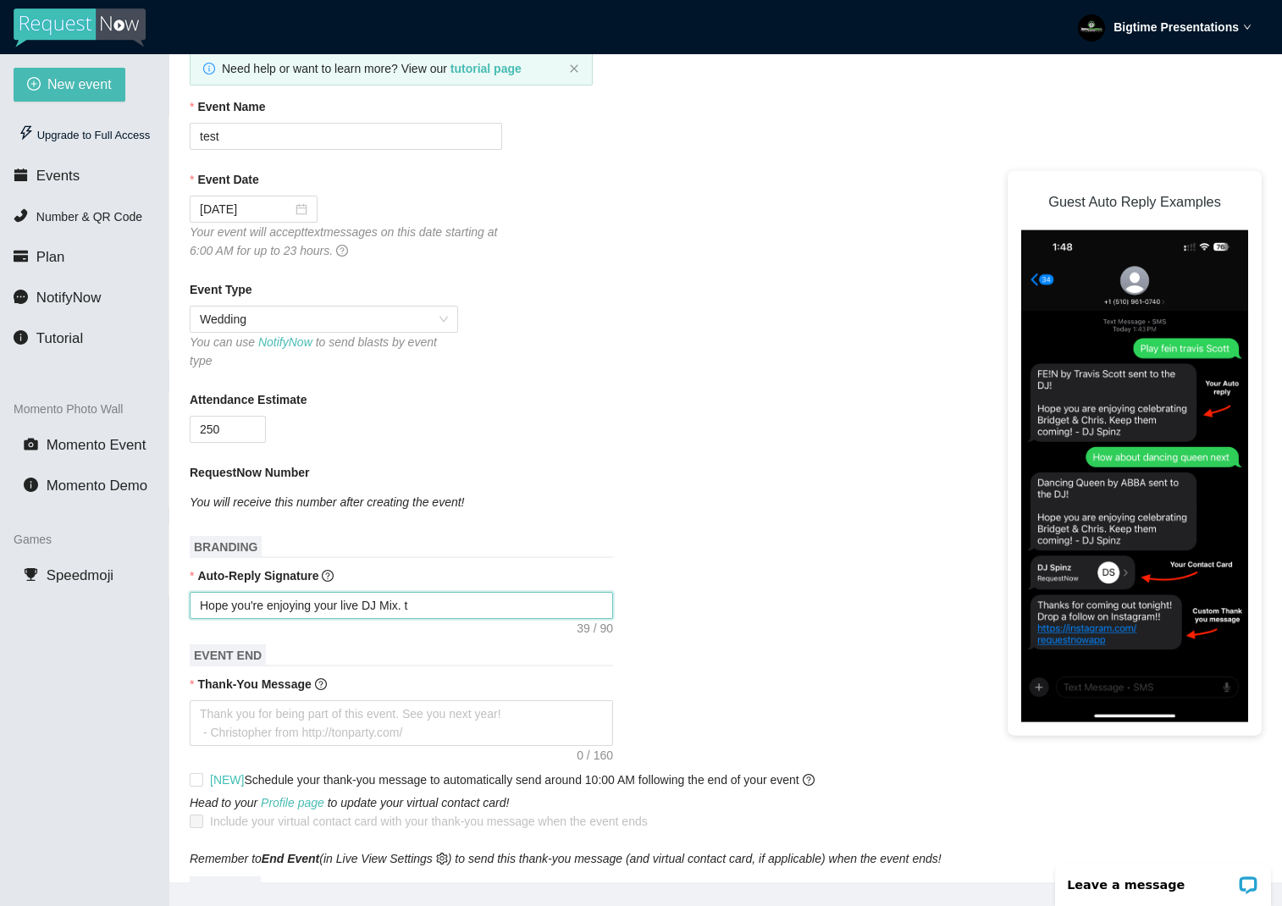
type textarea "Hope you're enjoying your live DJ Mix. ti"
type textarea "Hope you're enjoying your live DJ Mix. tip"
type textarea "Hope you're enjoying your live DJ Mix. tips"
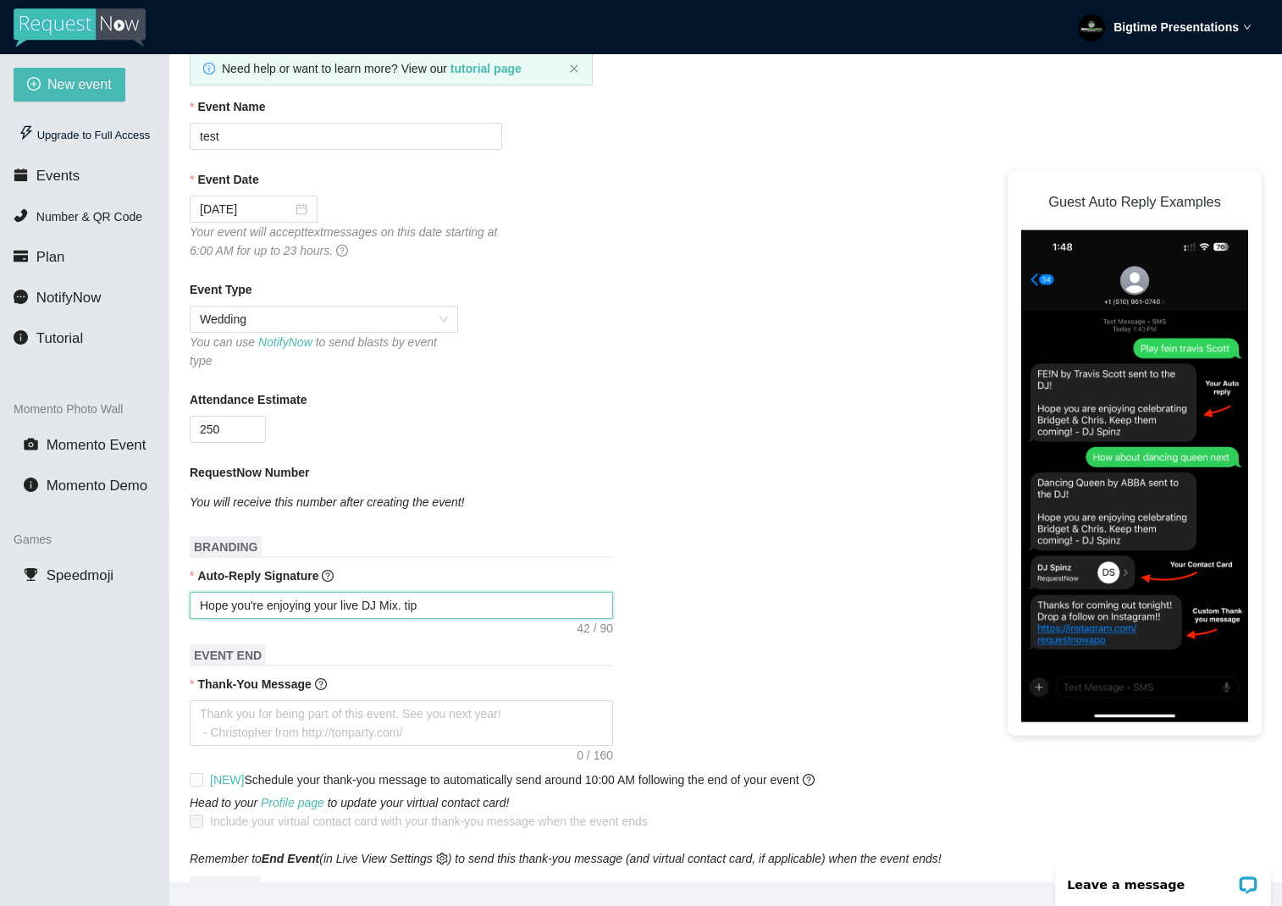
type textarea "Hope you're enjoying your live DJ Mix. tips"
type textarea "Hope you're enjoying your live DJ Mix. tips a"
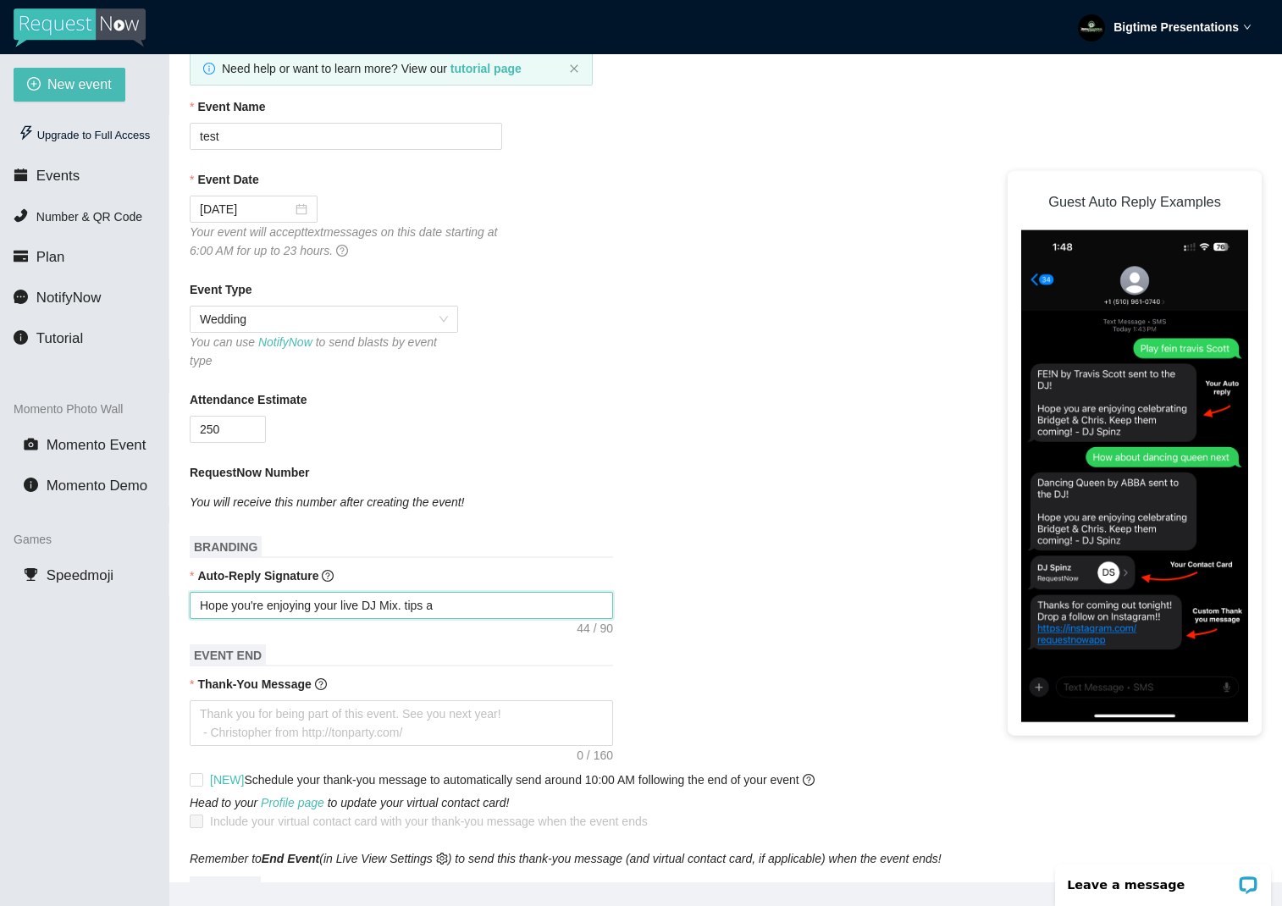
type textarea "Hope you're enjoying your live DJ Mix. tips ar"
type textarea "Hope you're enjoying your live DJ Mix. tips are"
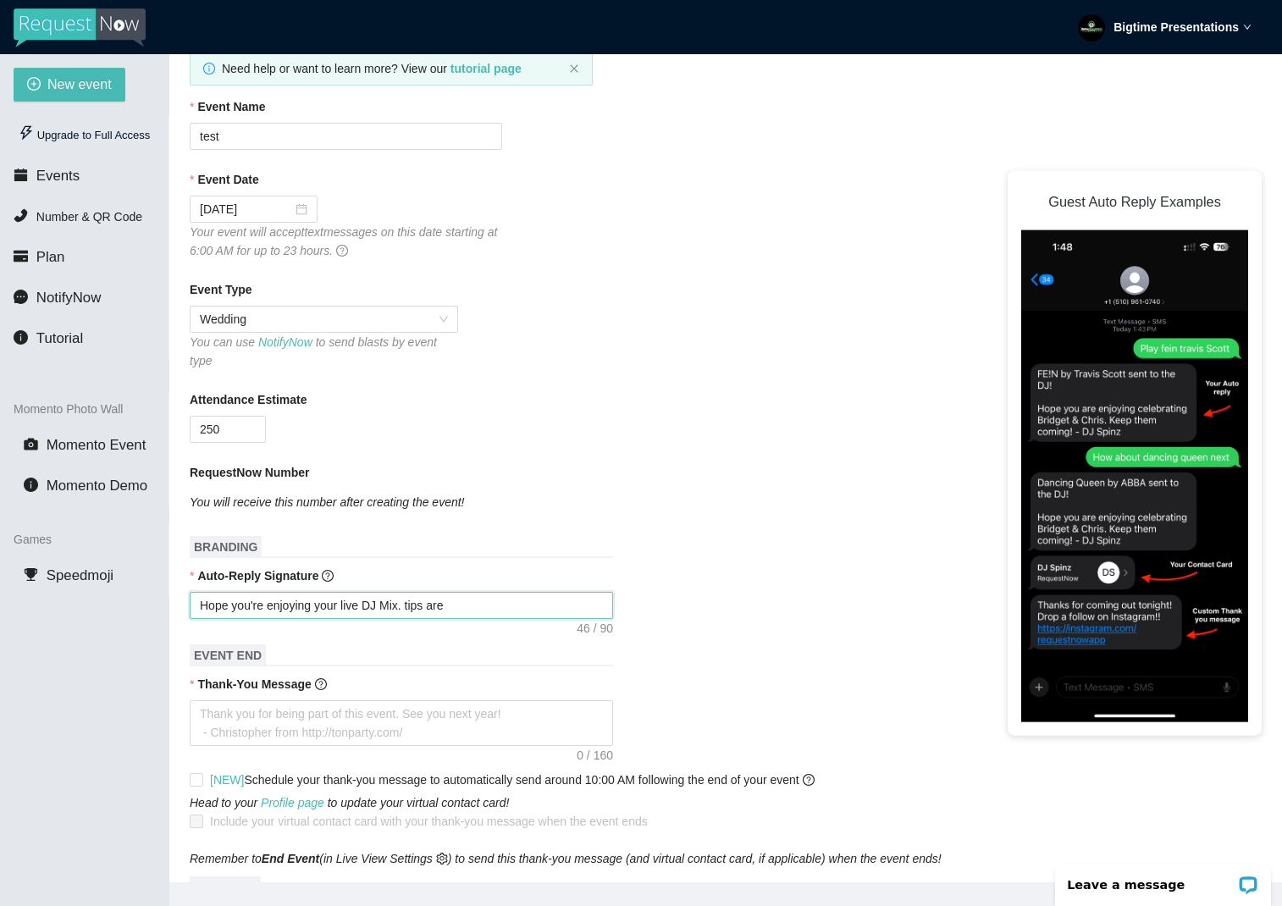
type textarea "Hope you're enjoying your live DJ Mix. tips are"
type textarea "Hope you're enjoying your live DJ Mix. tips are w"
type textarea "Hope you're enjoying your live DJ Mix. tips are we"
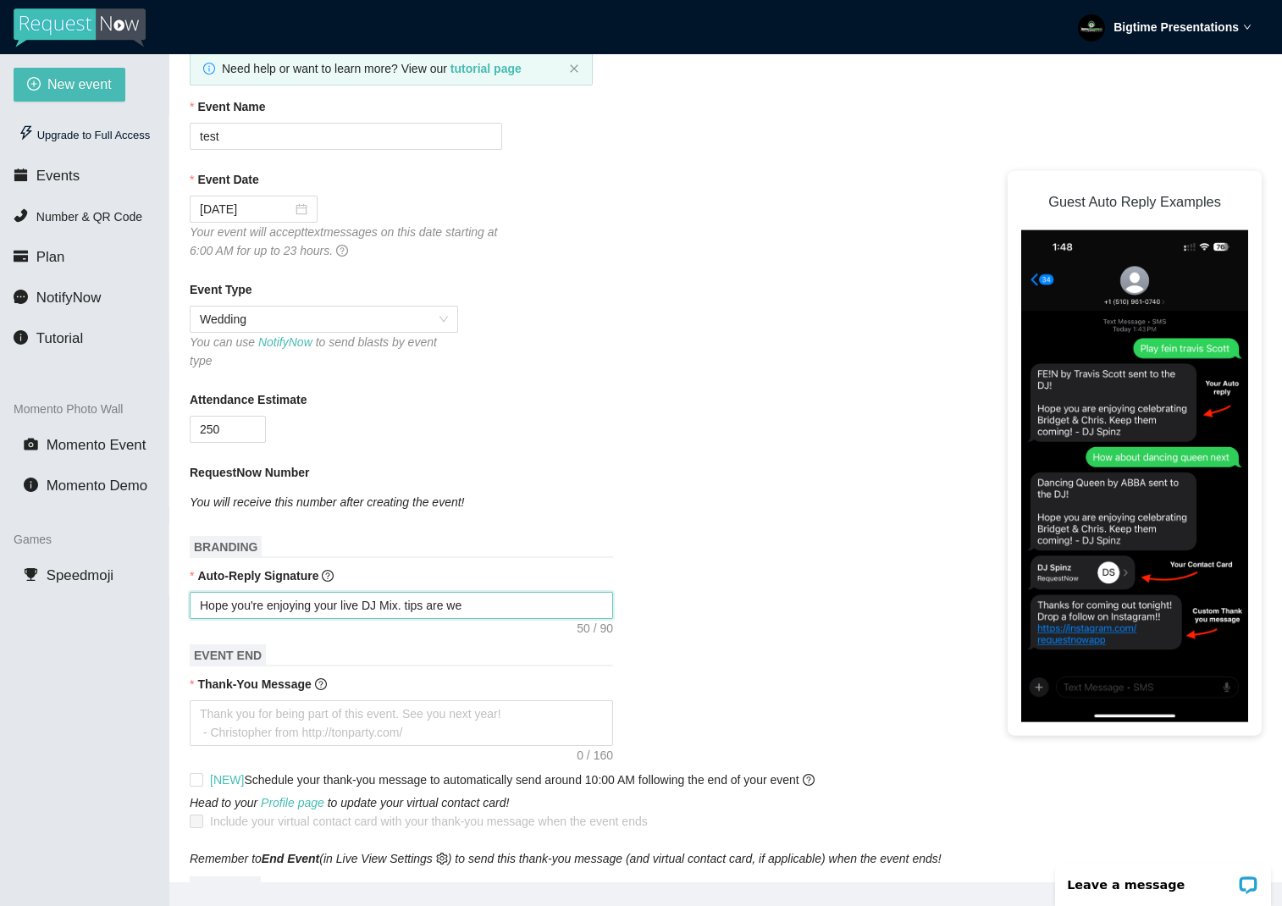
type textarea "Hope you're enjoying your live DJ Mix. tips are wel"
type textarea "Hope you're enjoying your live DJ Mix. tips are welc"
type textarea "Hope you're enjoying your live DJ Mix. tips are welco"
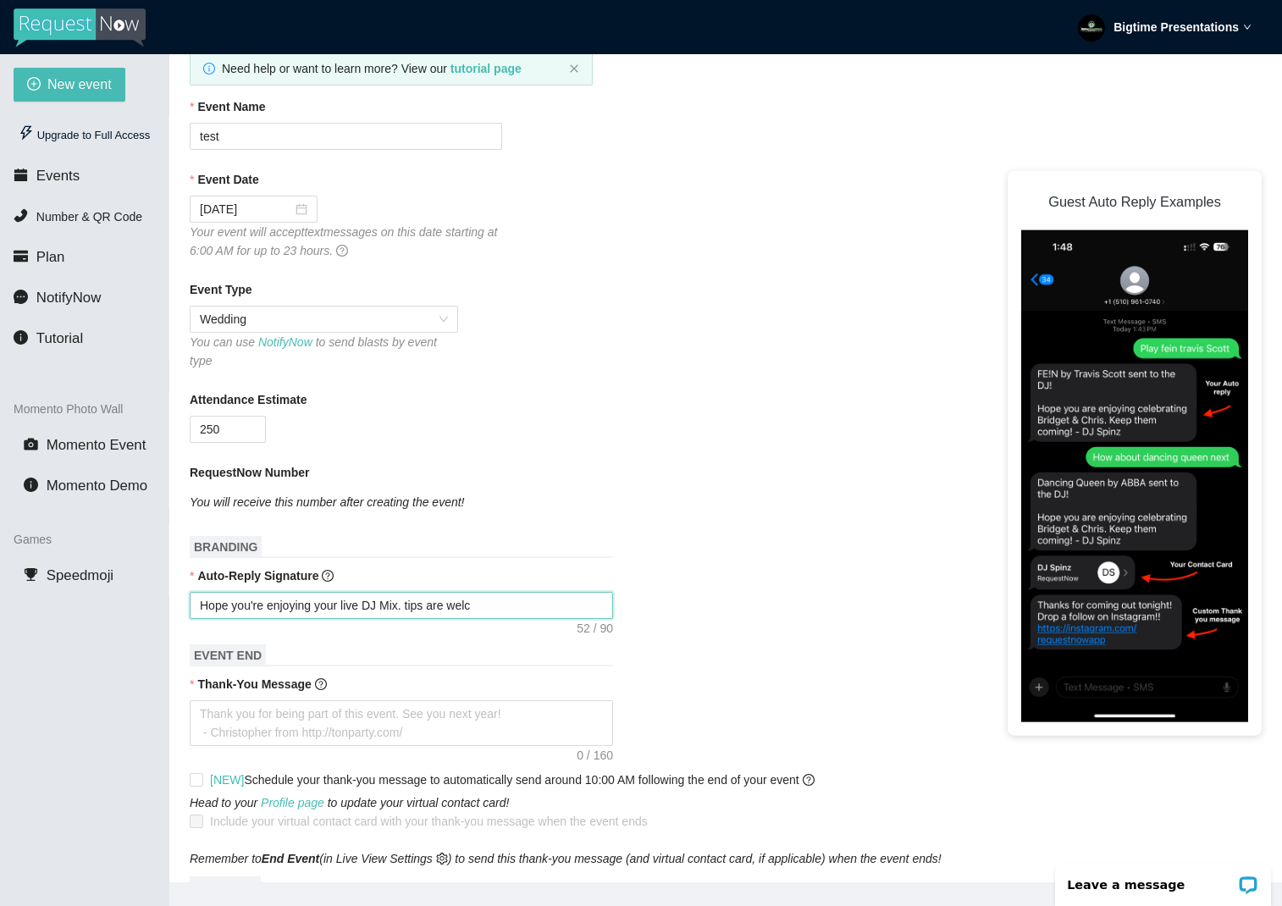
type textarea "Hope you're enjoying your live DJ Mix. tips are welco"
type textarea "Hope you're enjoying your live DJ Mix. tips are welcom"
type textarea "Hope you're enjoying your live DJ Mix. tips are welcome"
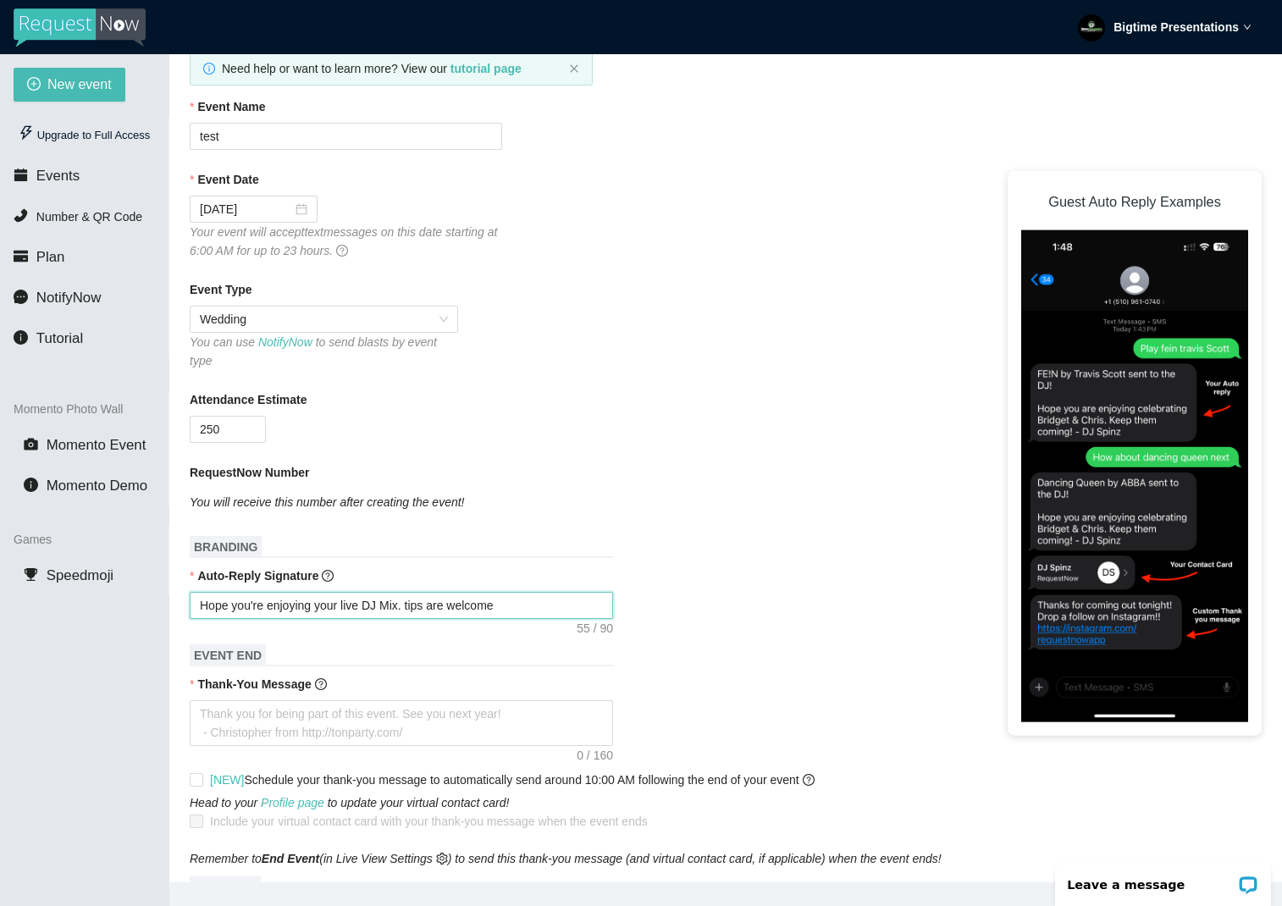
type textarea "Hope you're enjoying your live DJ Mix. tips are welcome"
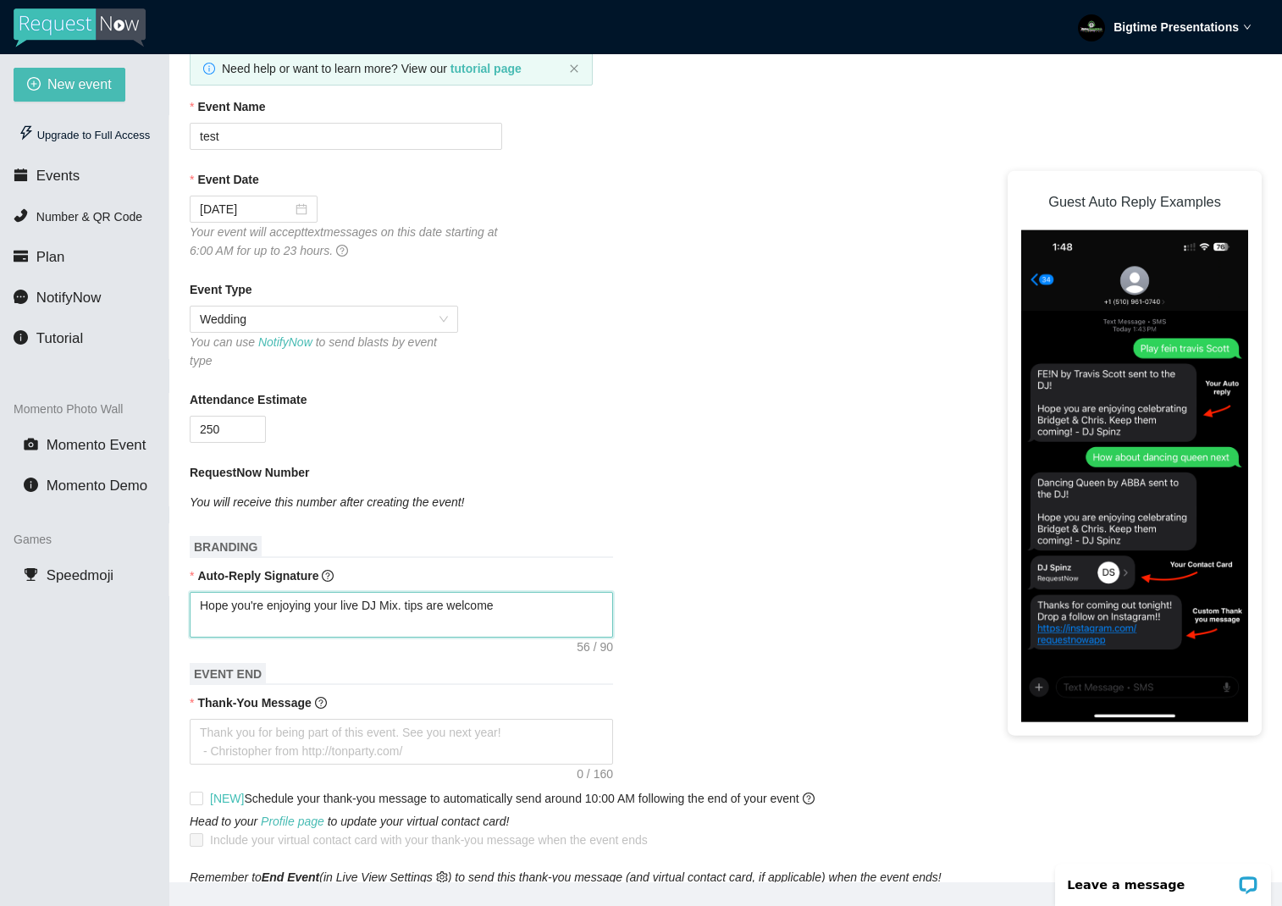
paste textarea "https://www.paypal.com/paypalme/my/"
type textarea "Hope you're enjoying your live DJ Mix. tips are welcomehttps://www.paypal.com/p…"
click at [514, 610] on textarea "Hope you're enjoying your live DJ Mix. tips are welcomehttps://www.paypal.com/p…" at bounding box center [401, 615] width 423 height 46
drag, startPoint x: 472, startPoint y: 622, endPoint x: 186, endPoint y: 622, distance: 285.4
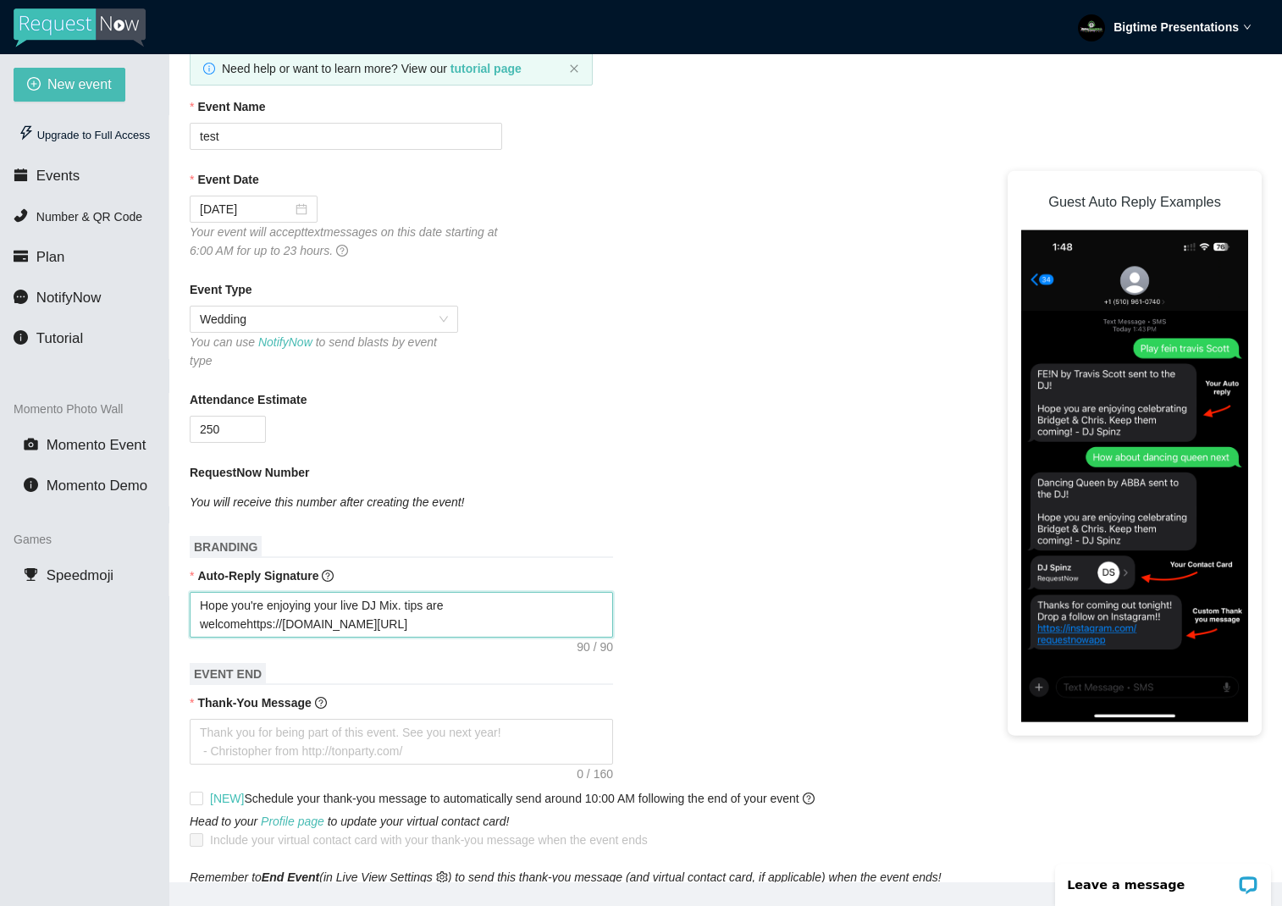
click at [186, 622] on main "💻 Join Our Facebook Group || 📖 View our User Guide New Event Need help or want …" at bounding box center [725, 468] width 1113 height 828
type textarea "Hope you're enjoying your live DJ Mix. tips are"
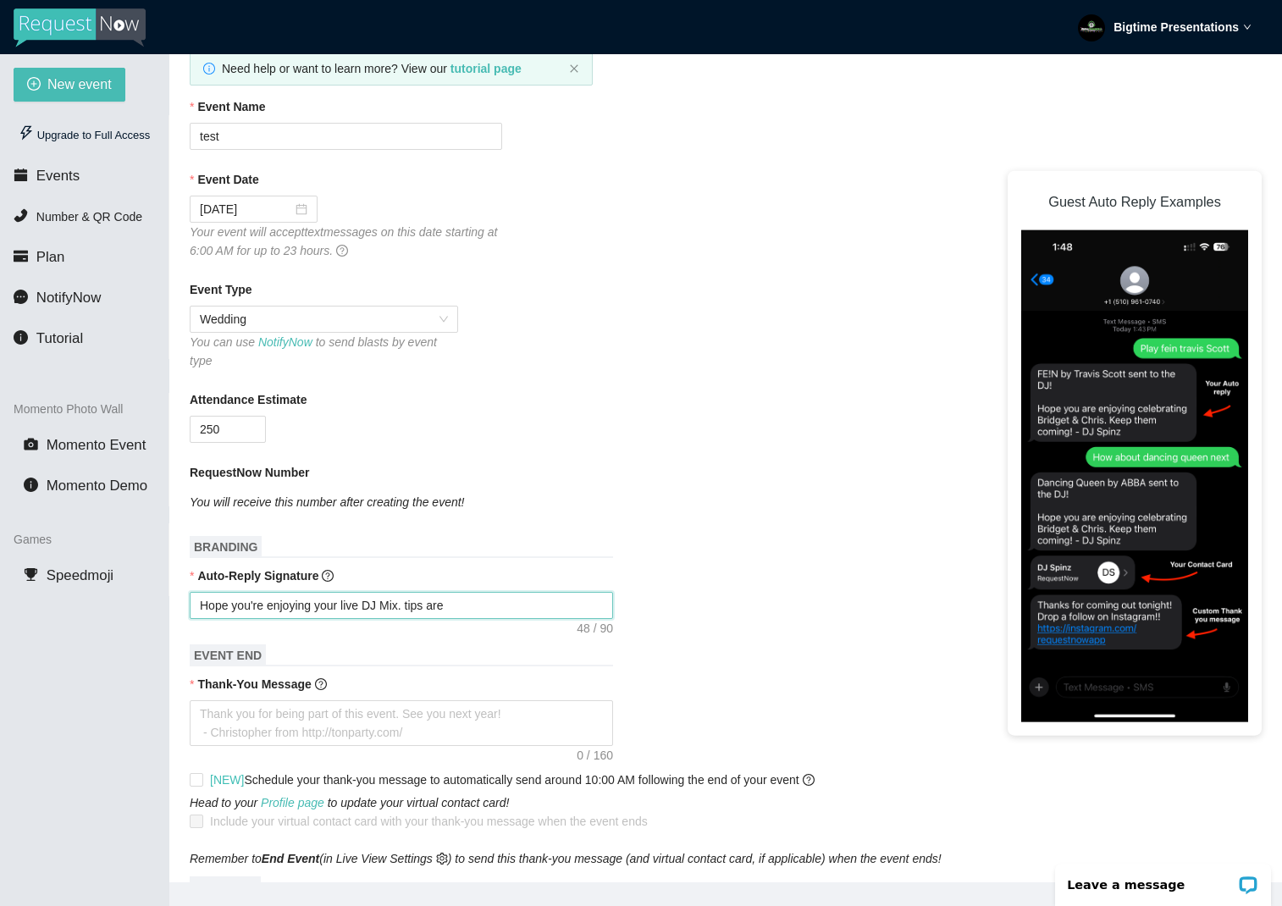
type textarea "Hope you're enjoying your live DJ Mix. tips are"
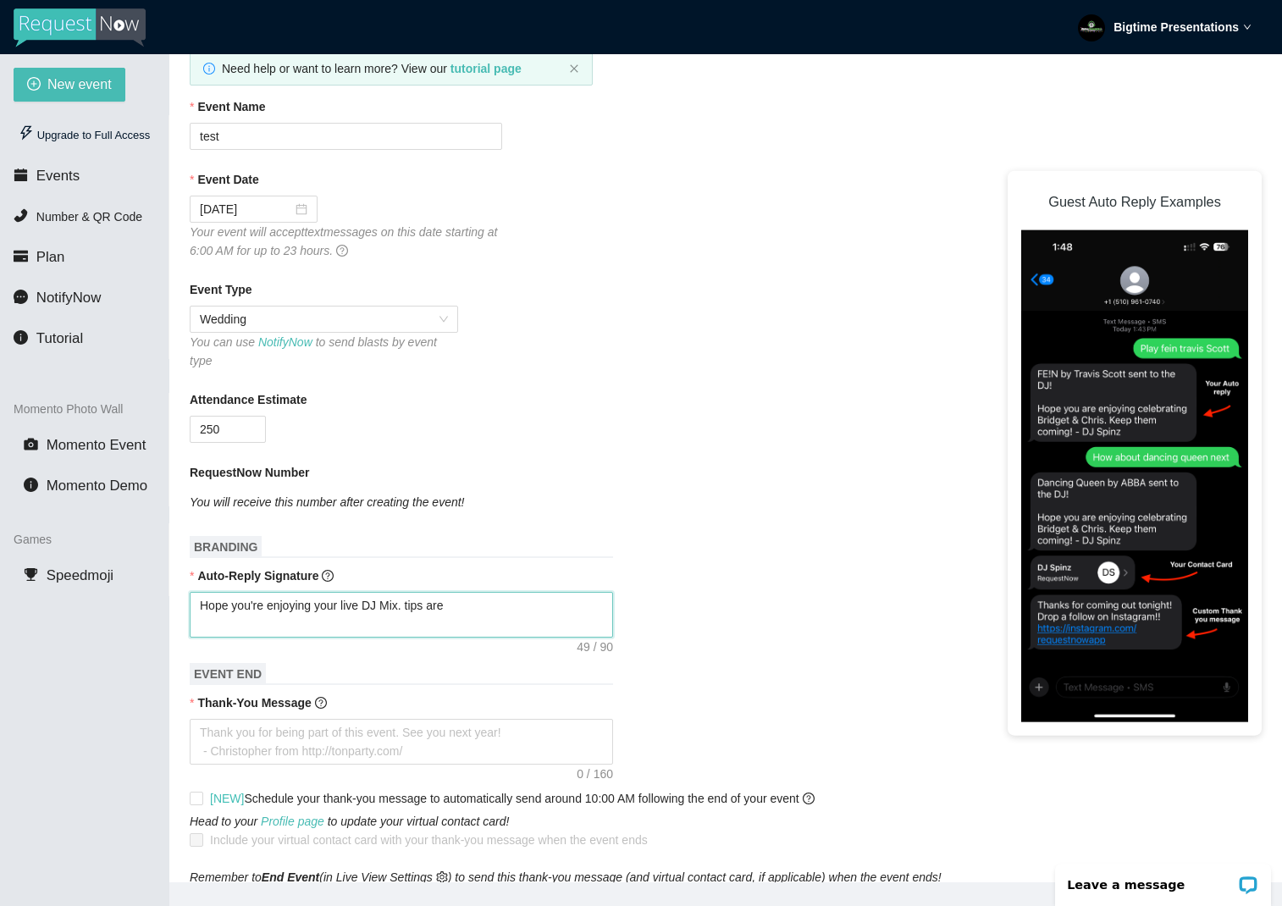
type textarea "Hope you're enjoying your live DJ Mix. tips are"
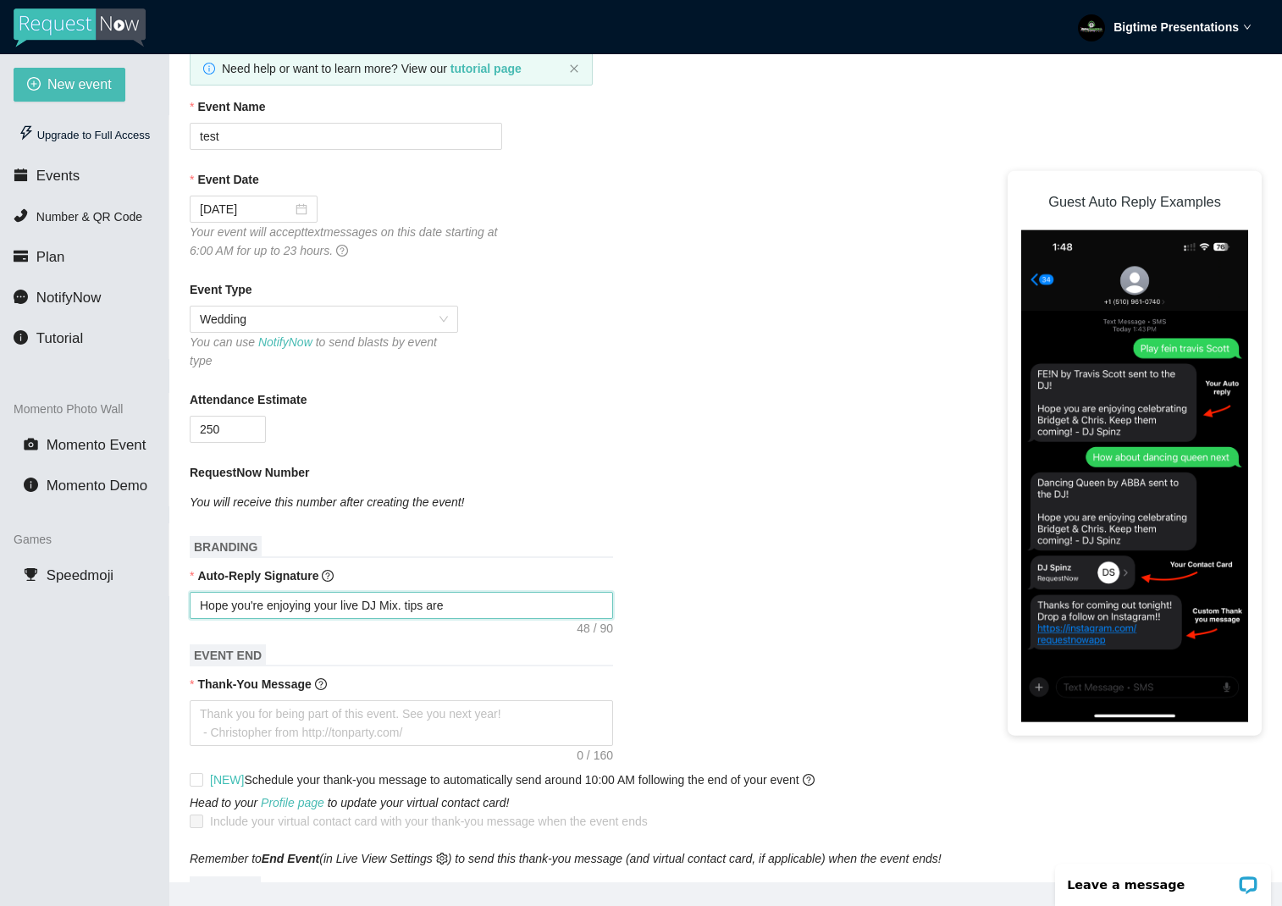
paste textarea "https://paypal.me/djdirtydawg"
type textarea "Hope you're enjoying your live DJ Mix. tips arehttps://paypal.me/djdirtydawg"
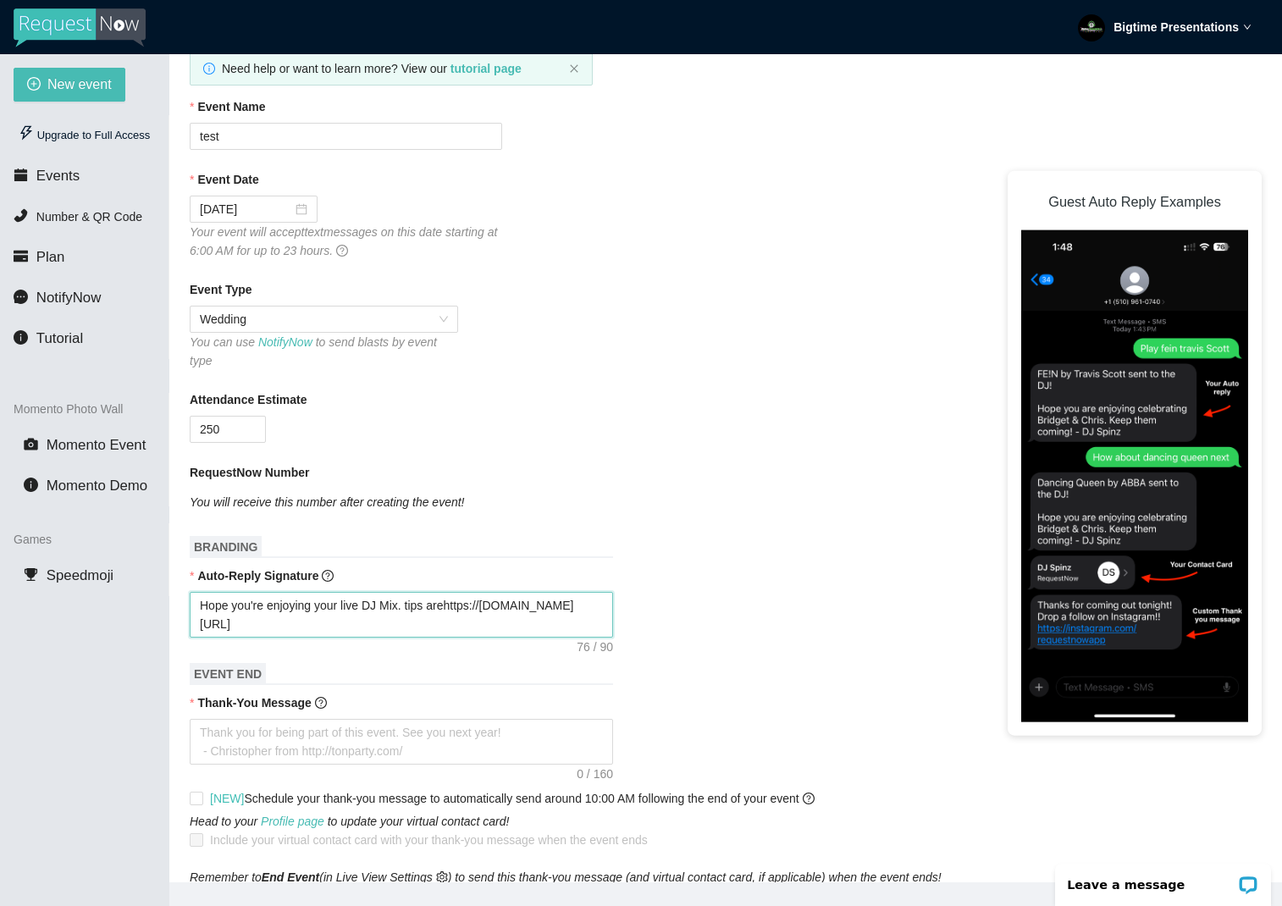
click at [218, 625] on textarea "Hope you're enjoying your live DJ Mix. tips arehttps://paypal.me/djdirtydawg" at bounding box center [401, 615] width 423 height 46
click at [515, 585] on div "Auto-Reply Signature" at bounding box center [726, 578] width 1072 height 25
click at [484, 617] on textarea "Hope you're enjoying your live DJ Mix. tips are https://paypal.me/djdirtydawg" at bounding box center [401, 615] width 423 height 46
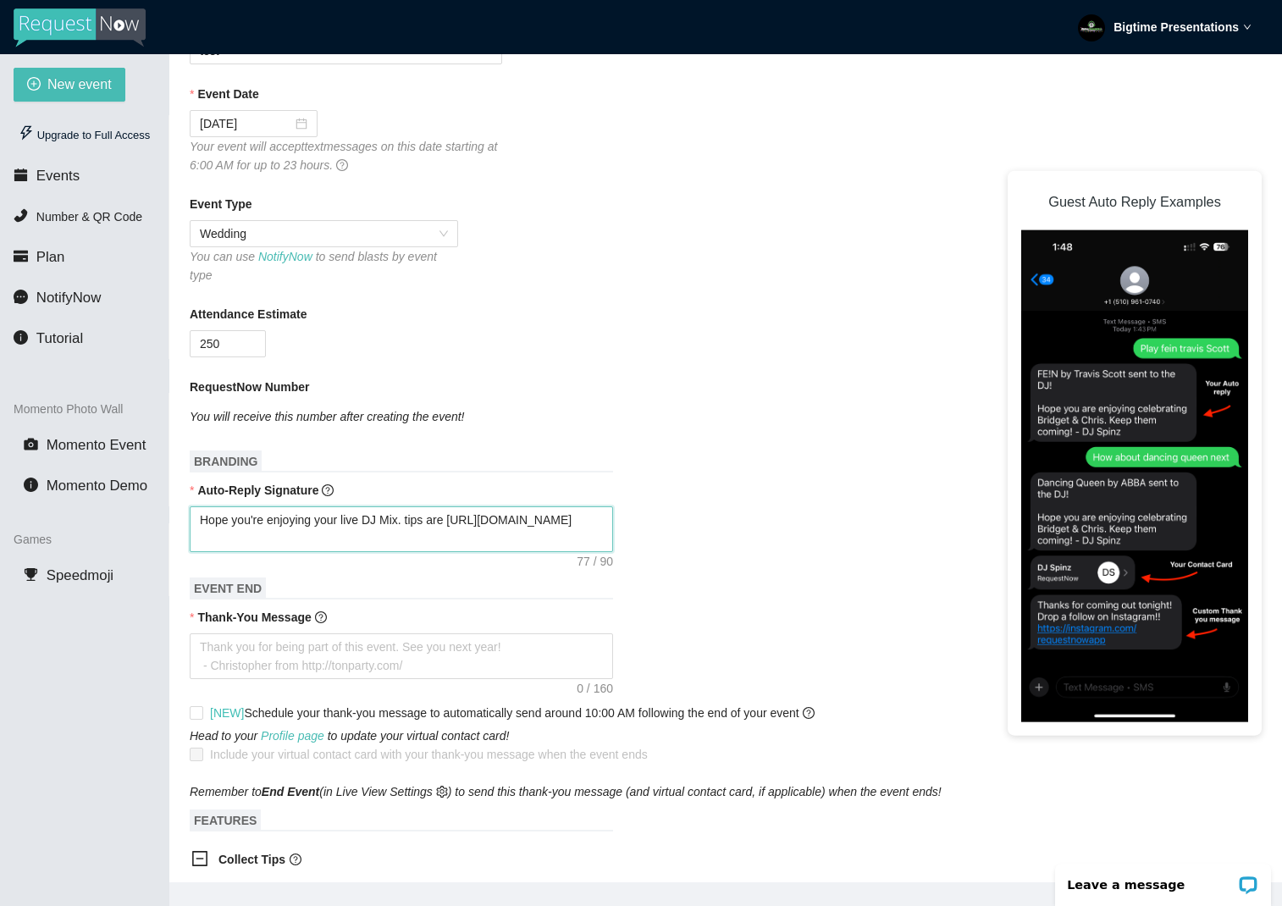
scroll to position [235, 0]
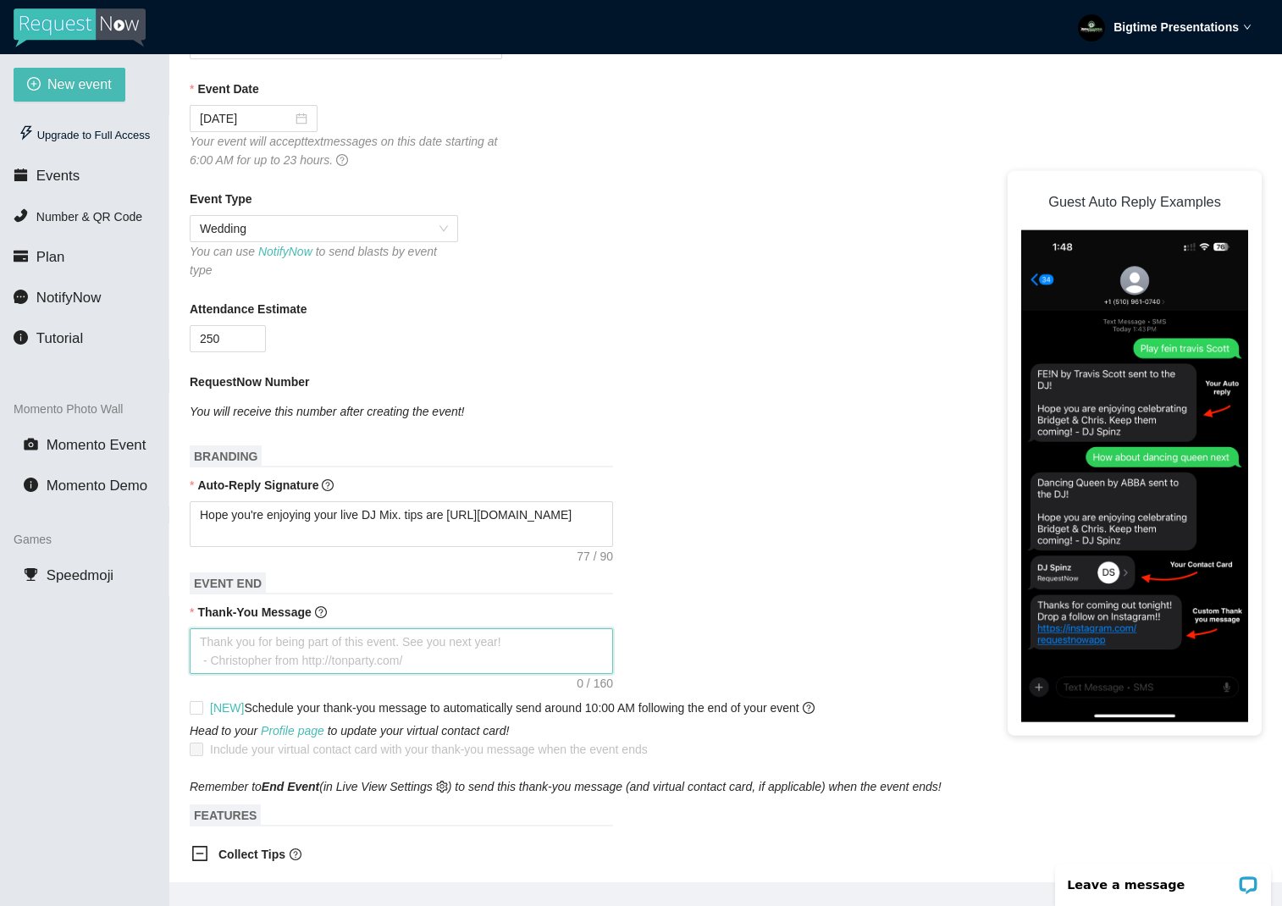
click at [256, 660] on textarea "Thank-You Message" at bounding box center [401, 651] width 423 height 46
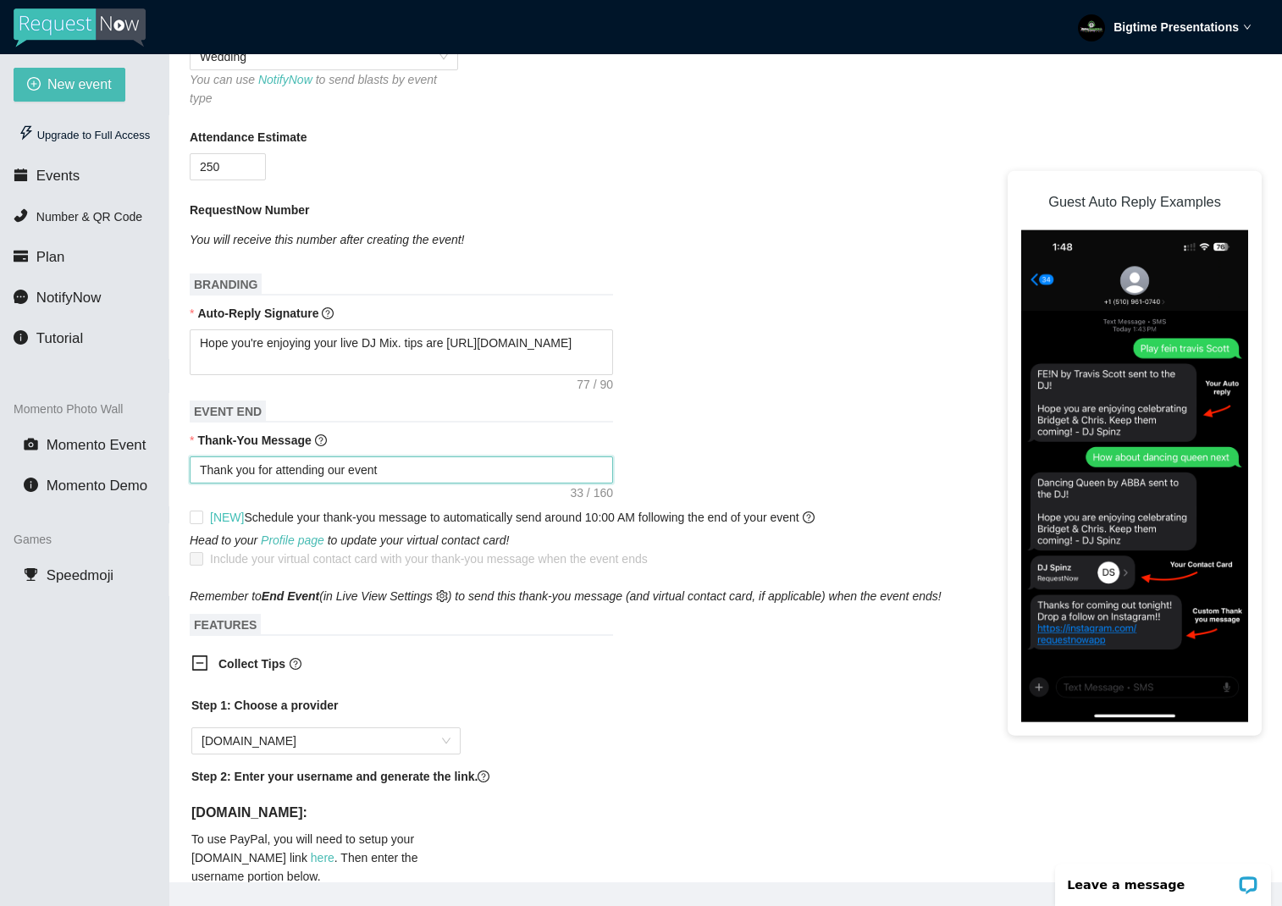
scroll to position [433, 0]
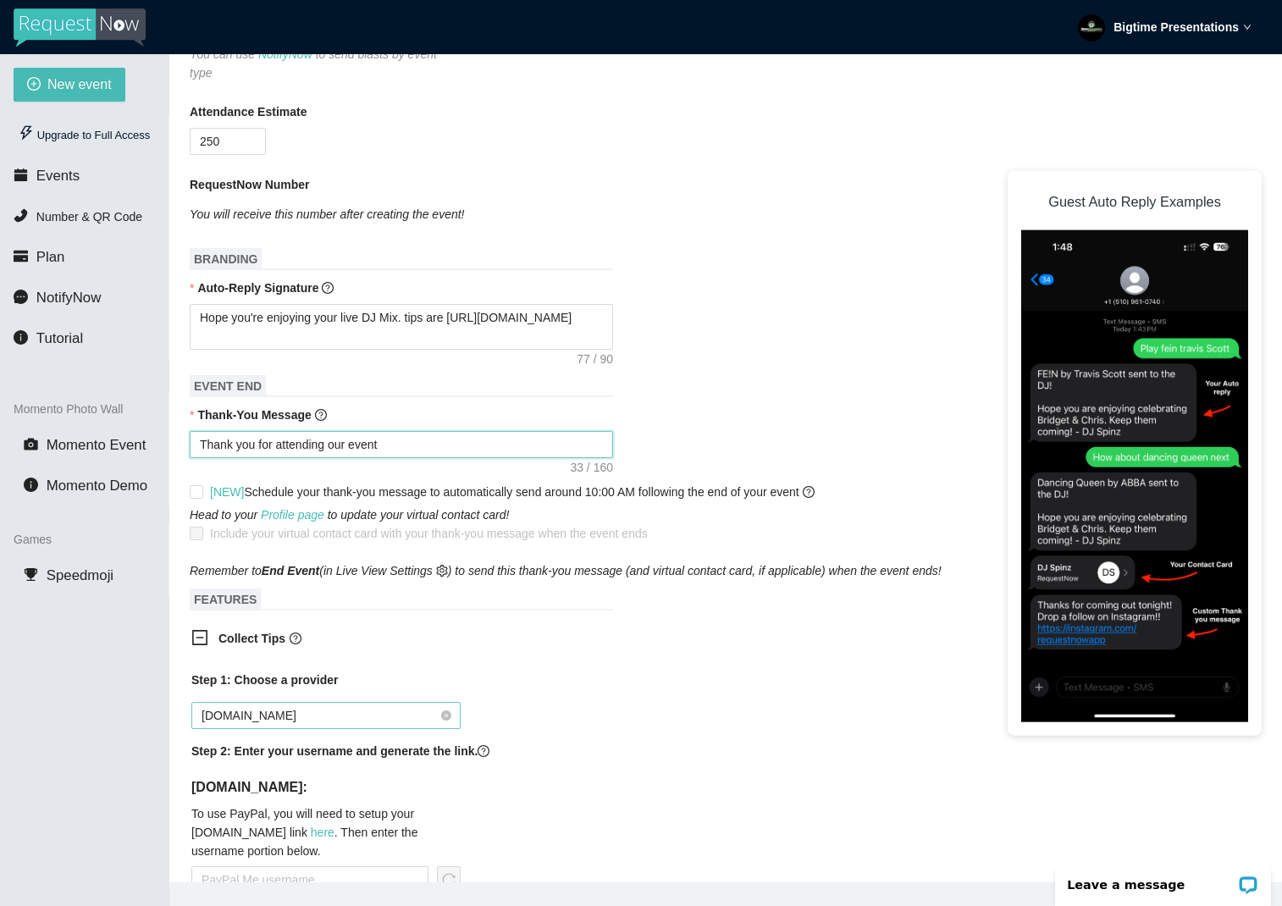
click at [235, 717] on span "PayPal.Me" at bounding box center [326, 715] width 249 height 25
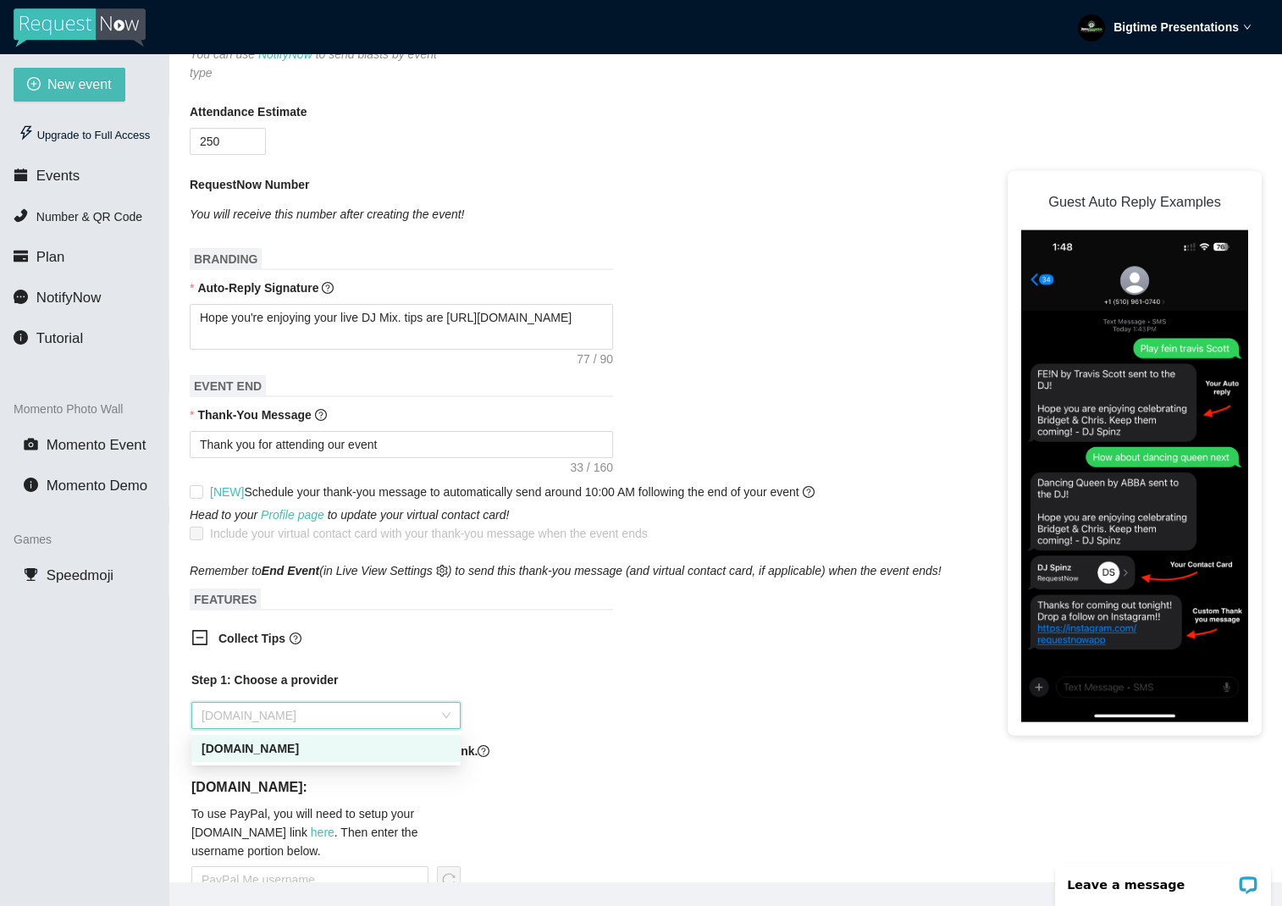
drag, startPoint x: 241, startPoint y: 751, endPoint x: 266, endPoint y: 751, distance: 24.6
click at [241, 751] on div "PayPal.Me" at bounding box center [326, 748] width 249 height 19
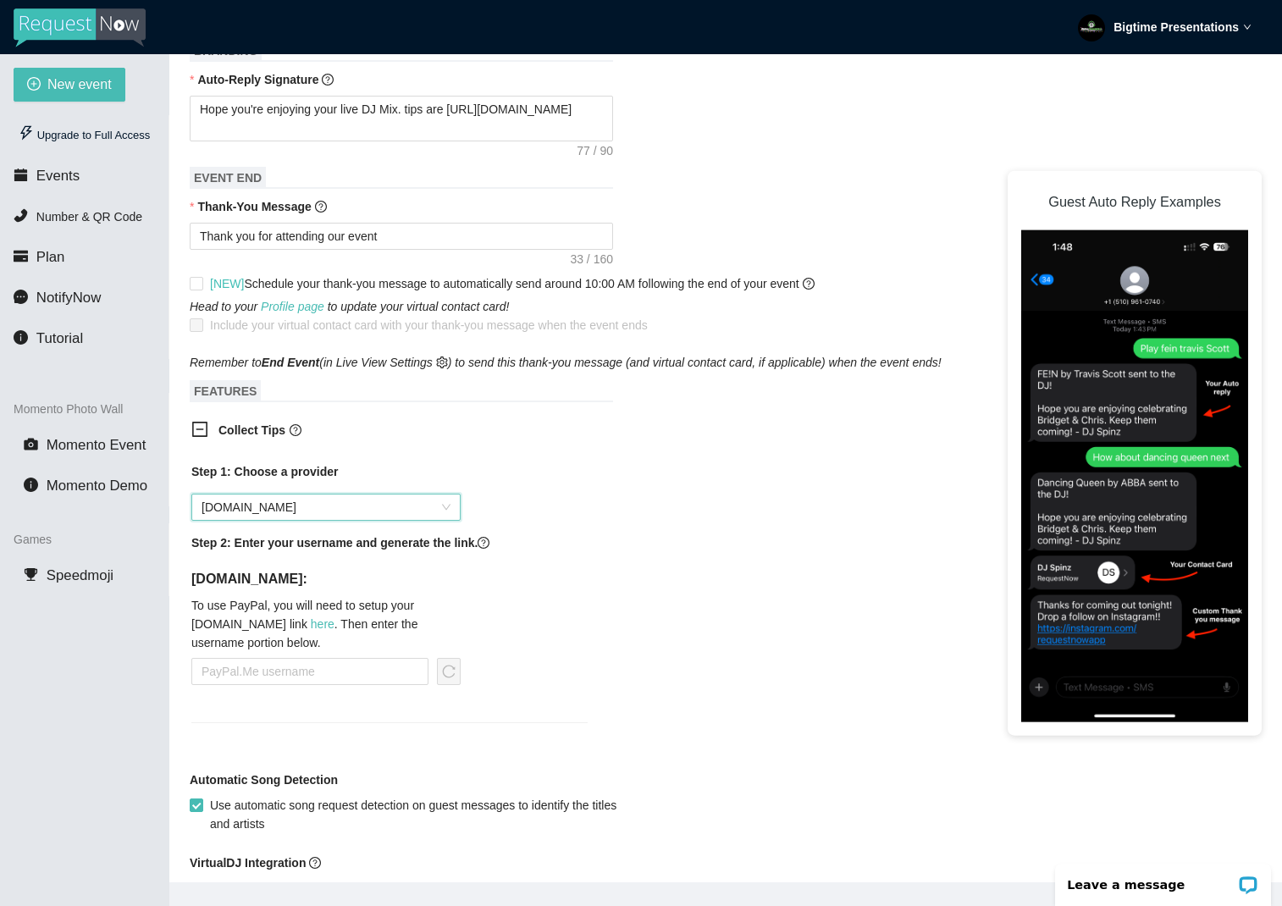
scroll to position [643, 0]
click at [314, 678] on input "text" at bounding box center [309, 669] width 237 height 27
paste input "text"
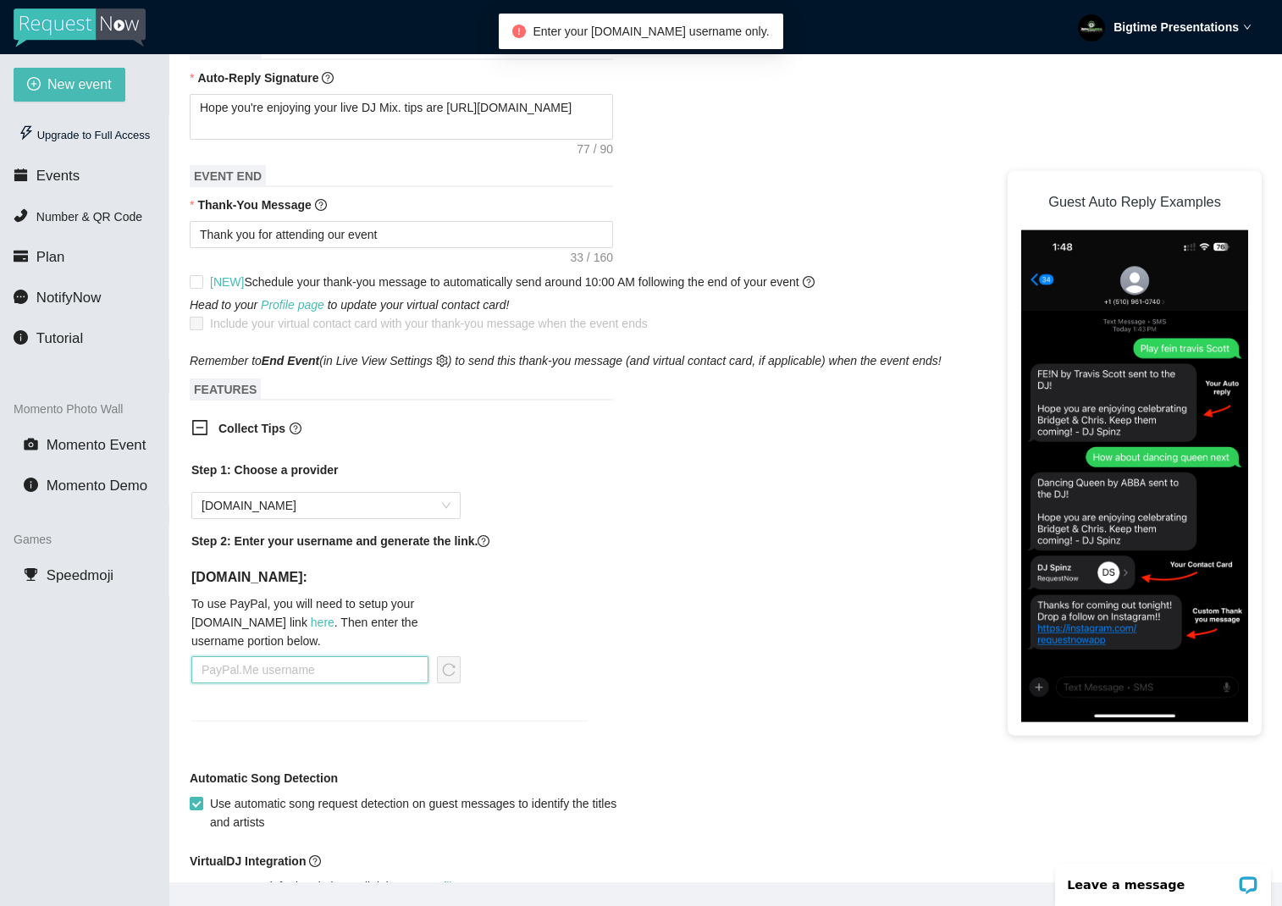
click at [246, 661] on input "text" at bounding box center [309, 669] width 237 height 27
paste input "text"
click at [256, 671] on input "text" at bounding box center [309, 669] width 237 height 27
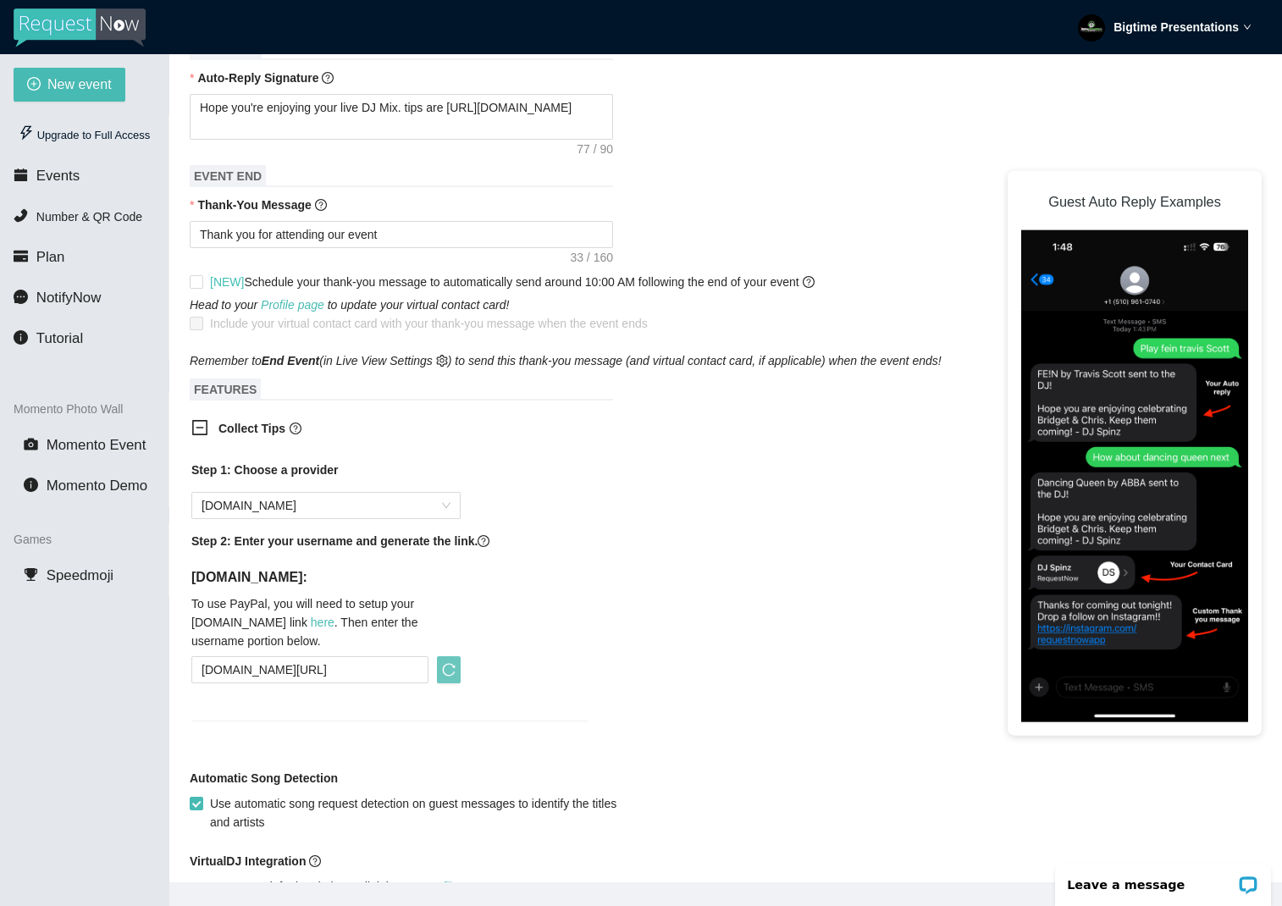
click at [455, 674] on icon "reload" at bounding box center [449, 670] width 14 height 14
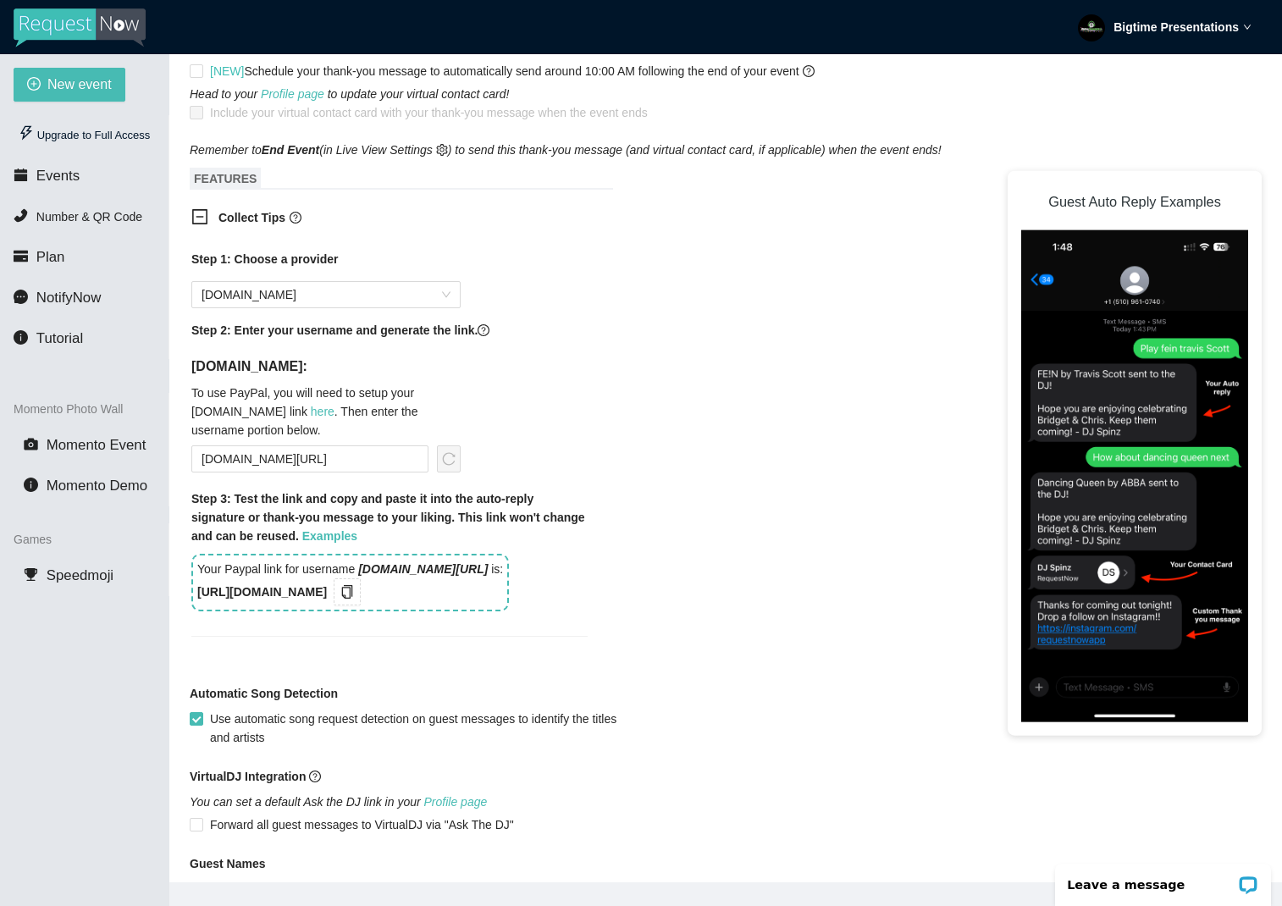
scroll to position [855, 0]
drag, startPoint x: 363, startPoint y: 567, endPoint x: 396, endPoint y: 594, distance: 42.2
click at [430, 592] on div "Your Paypal link for username paypal.me/djdirtydawg is: https://songtip.me/45tB…" at bounding box center [350, 581] width 318 height 58
copy div "paypal.me/djdirtydawg is: https://songtip.me/45tBr5r"
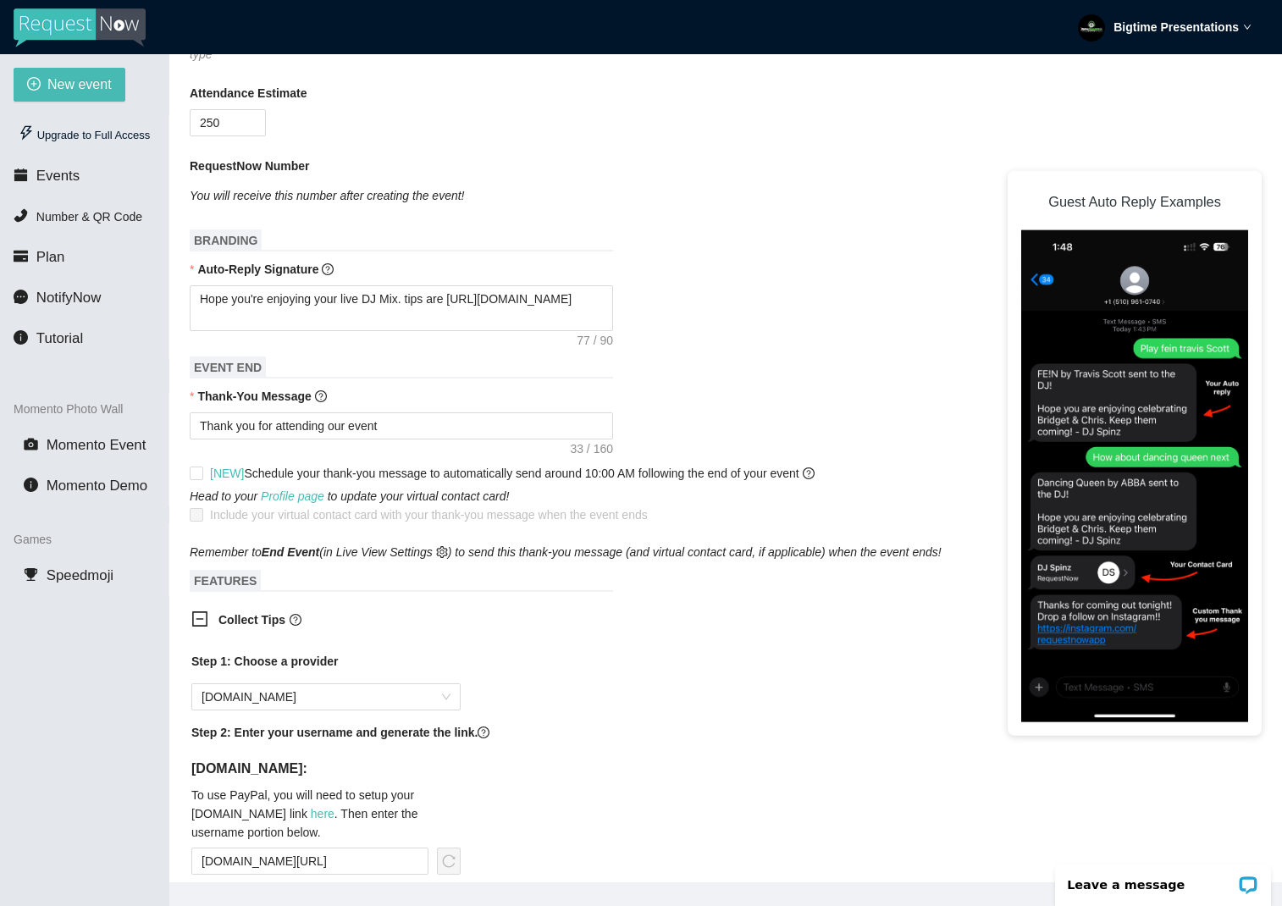
scroll to position [441, 0]
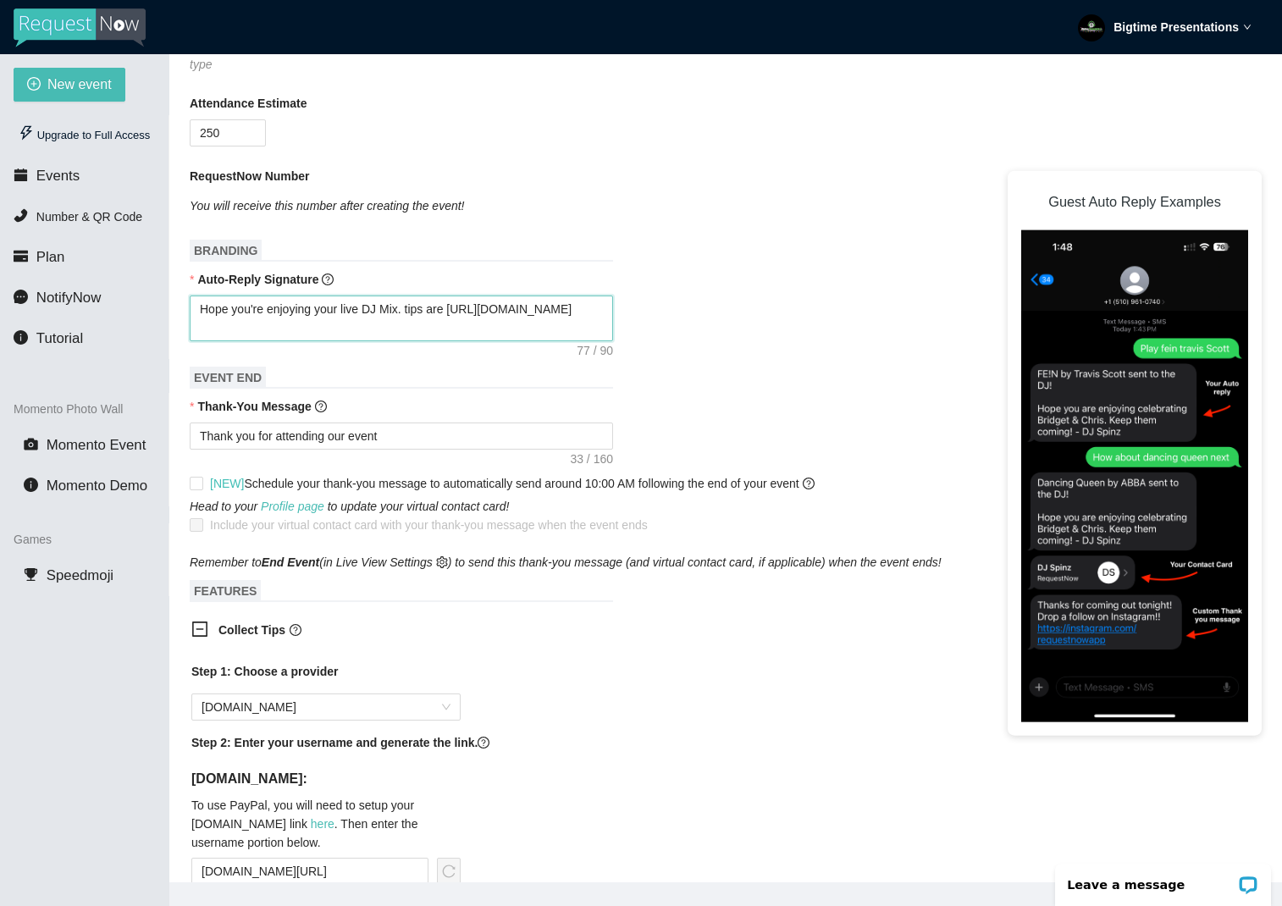
drag, startPoint x: 377, startPoint y: 329, endPoint x: 188, endPoint y: 332, distance: 188.8
click at [189, 332] on main "💻 Join Our Facebook Group || 📖 View our User Guide New Event Need help or want …" at bounding box center [725, 468] width 1113 height 828
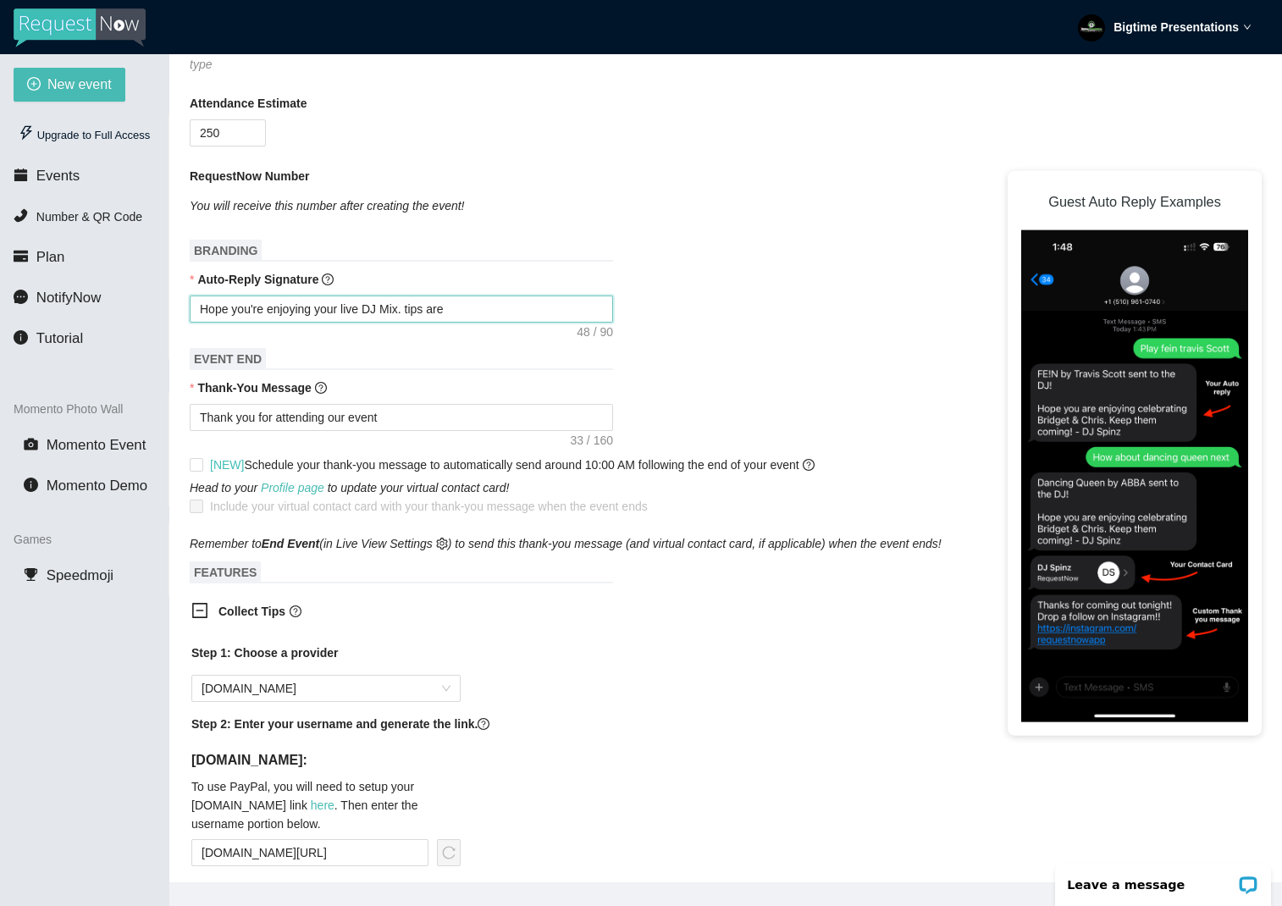
paste textarea "paypal.me/djdirtydawg is: https://songtip.m"
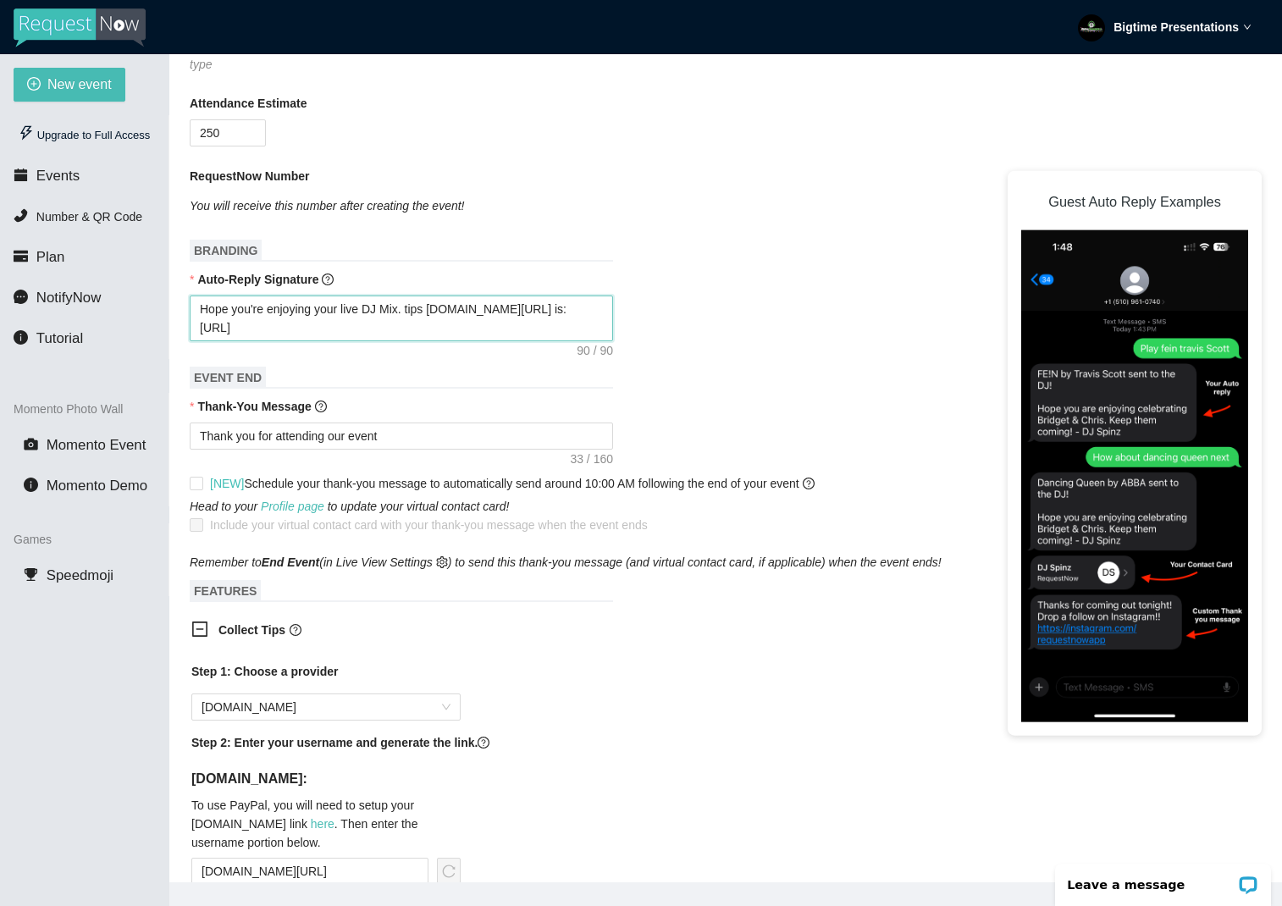
click at [452, 313] on textarea "Hope you're enjoying your live DJ Mix. tips arepaypal.me/djdirtydawg is: https:…" at bounding box center [401, 319] width 423 height 46
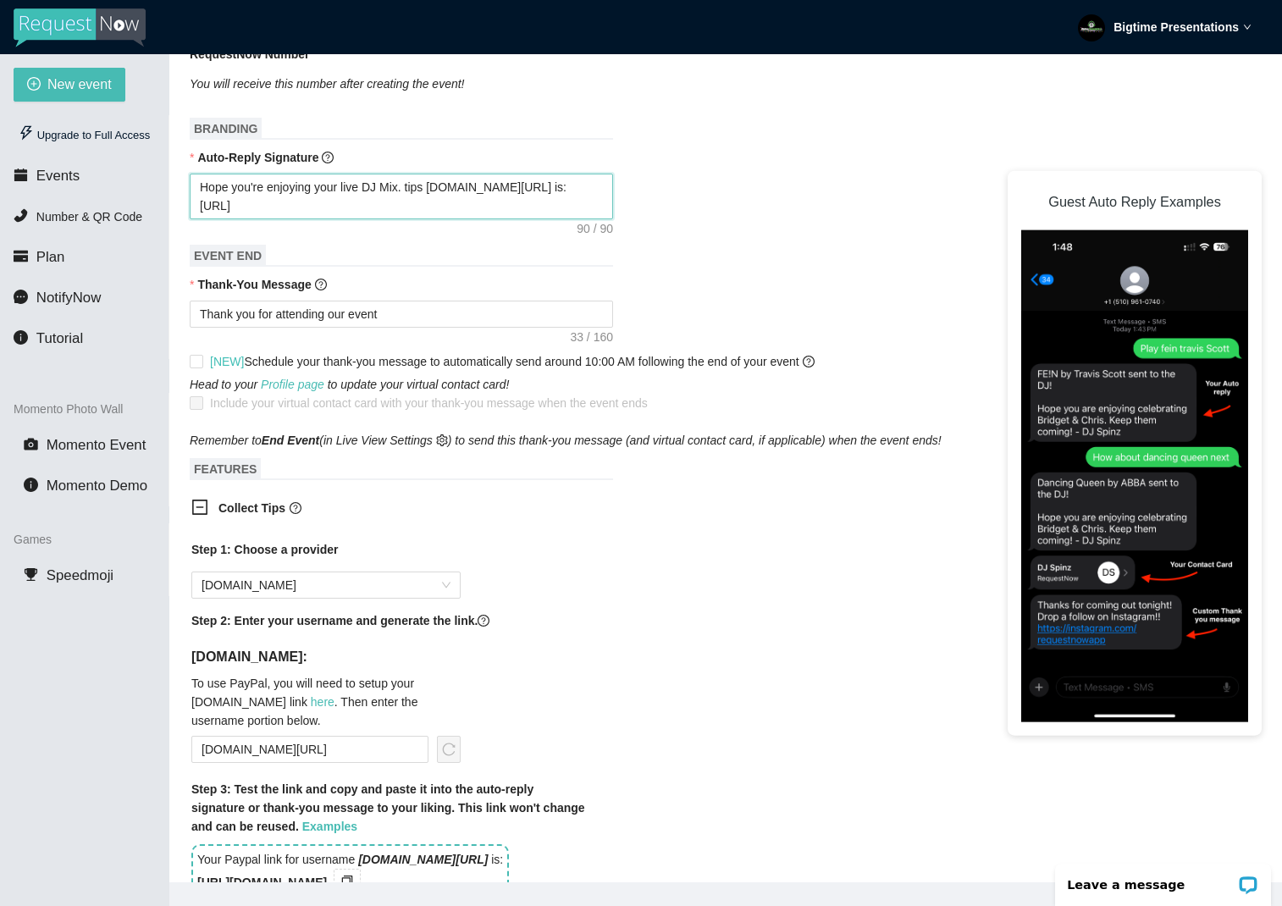
scroll to position [539, 0]
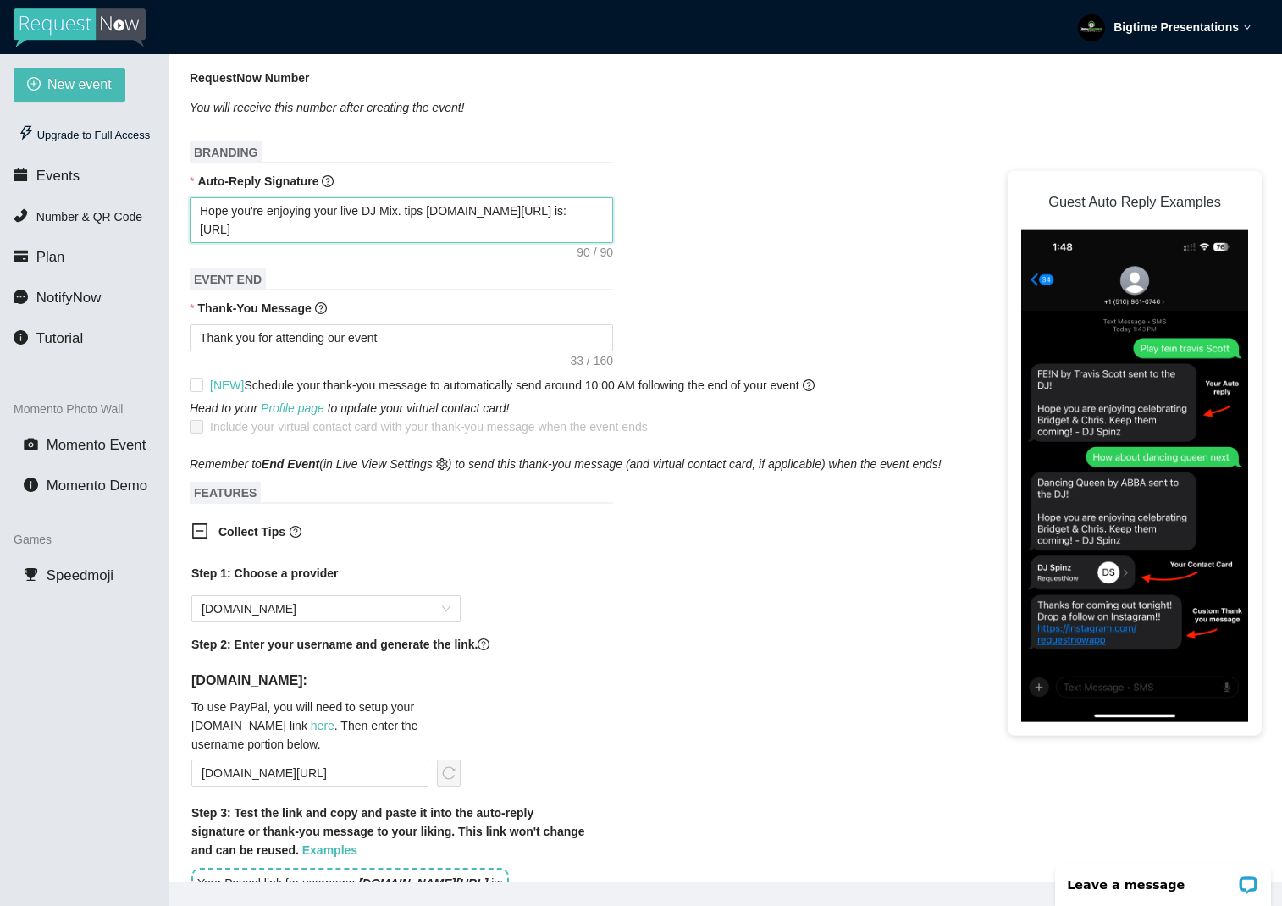
click at [444, 211] on textarea "Hope you're enjoying your live DJ Mix. tips arepaypal.me/djdirtydawg is: https:…" at bounding box center [401, 220] width 423 height 46
click at [451, 212] on textarea "Hope you're enjoying your live DJ Mix. tips arepaypal.me/djdirtydawg is: https:…" at bounding box center [401, 220] width 423 height 46
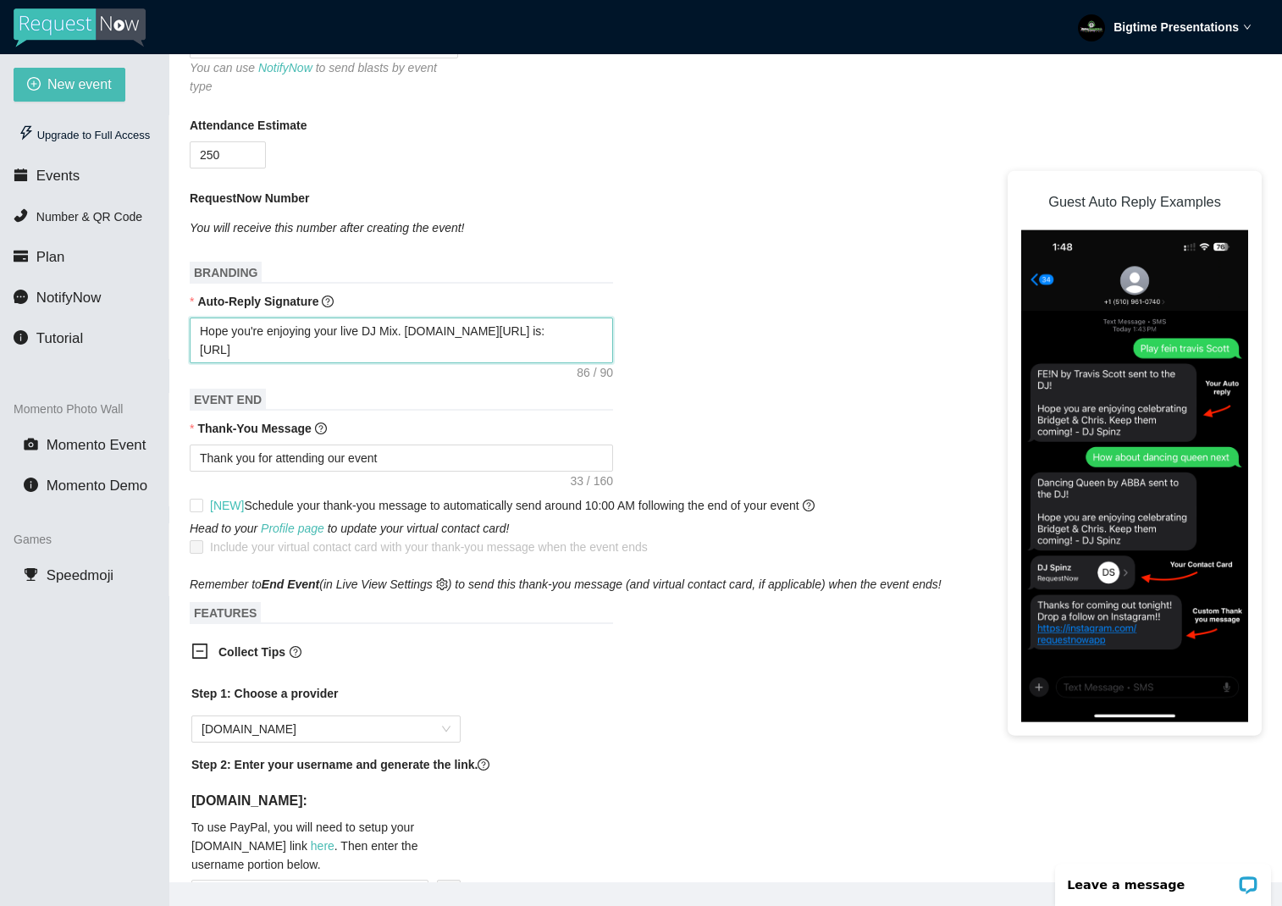
scroll to position [424, 0]
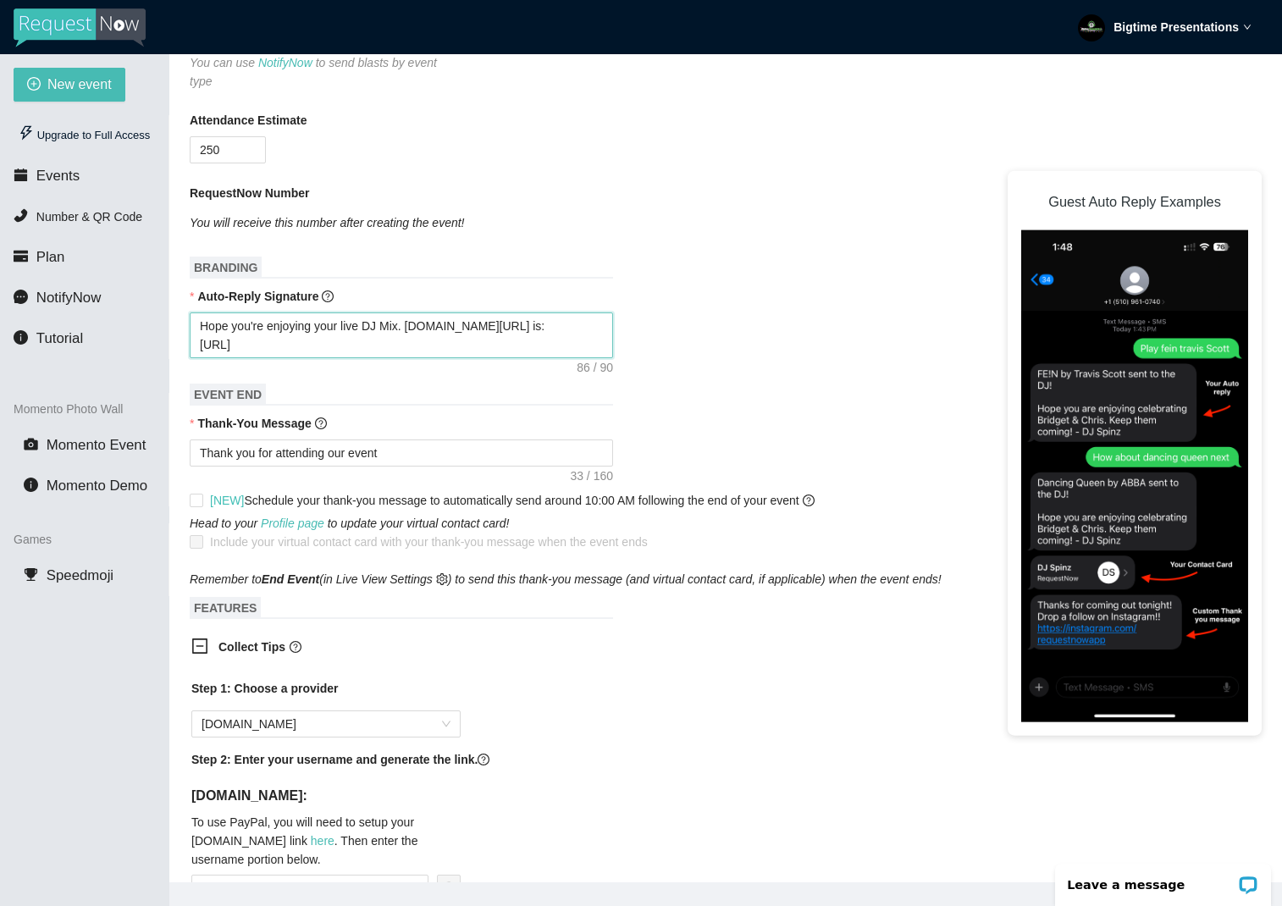
drag, startPoint x: 349, startPoint y: 347, endPoint x: 416, endPoint y: 330, distance: 69.0
click at [411, 327] on textarea "Hope you're enjoying your live DJ Mix. tipspaypal.me/djdirtydawg is: https://so…" at bounding box center [401, 335] width 423 height 46
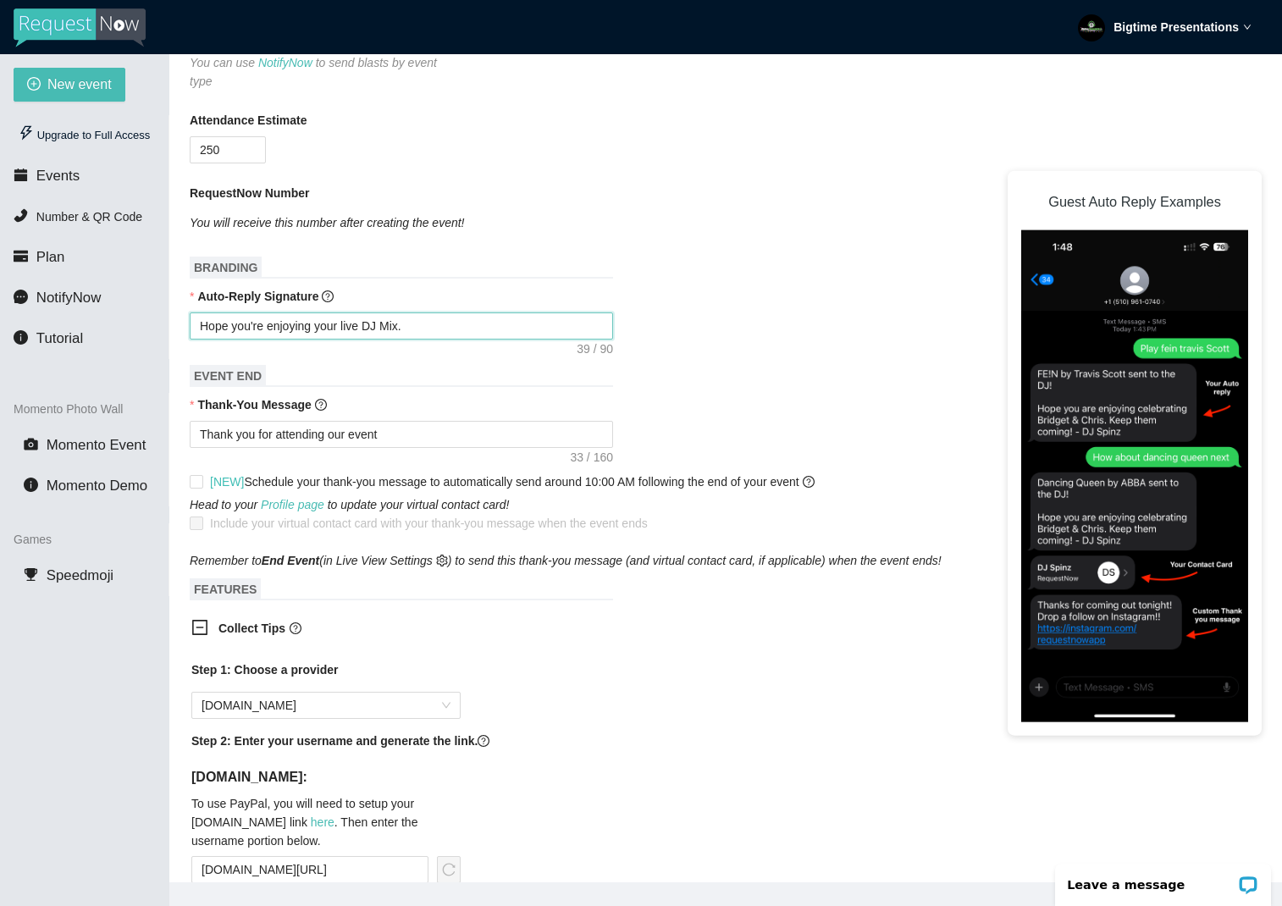
paste textarea "paypal.me/djdirtydawg is: https://songtip.me/45tBr5r"
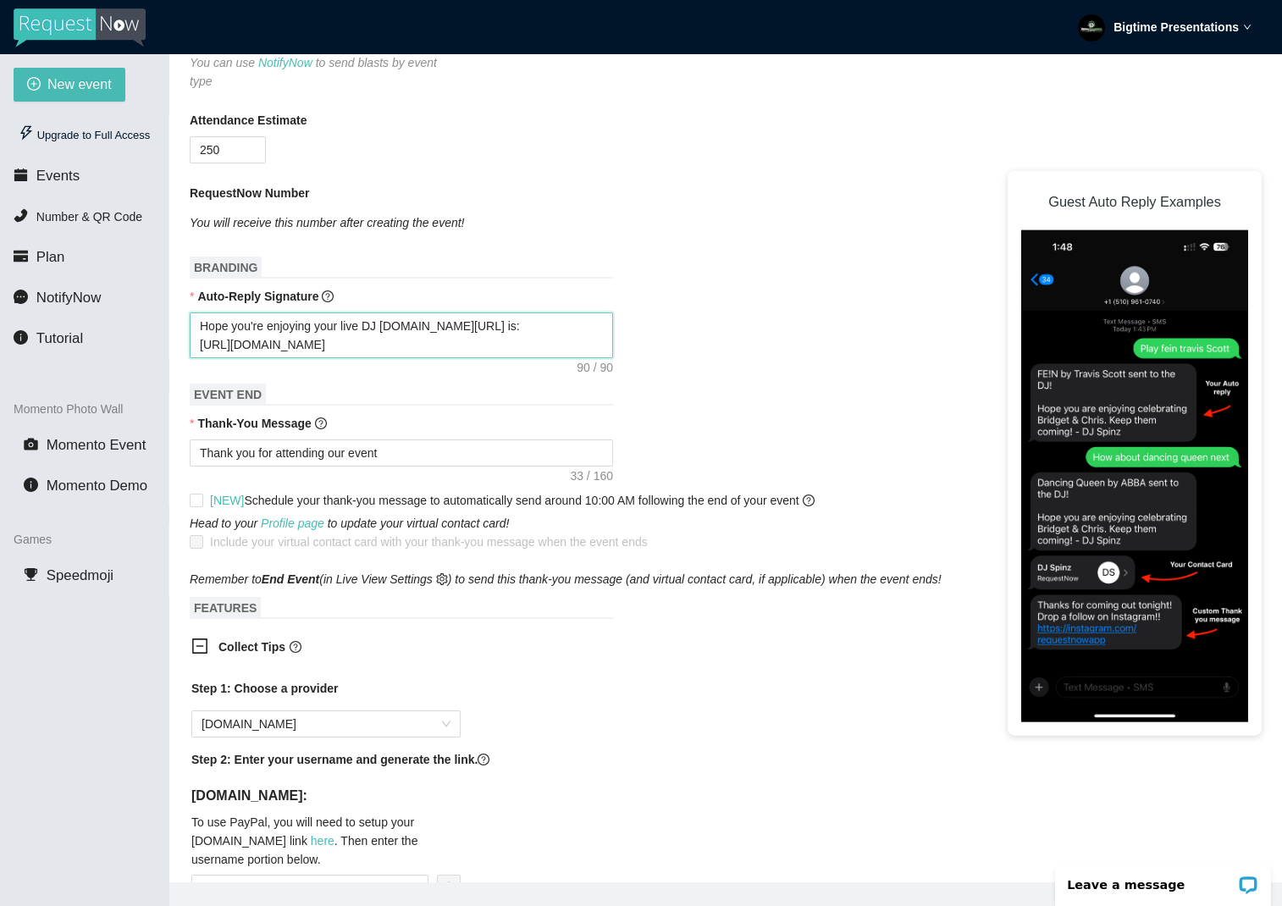
click at [410, 329] on textarea "Hope you're enjoying your live DJ Mix.paypal.me/djdirtydawg is: https://songtip…" at bounding box center [401, 335] width 423 height 46
click at [397, 457] on textarea "Thank you for attending our event" at bounding box center [401, 452] width 423 height 27
drag, startPoint x: 384, startPoint y: 453, endPoint x: 189, endPoint y: 451, distance: 194.8
click at [189, 451] on main "💻 Join Our Facebook Group || 📖 View our User Guide New Event Need help or want …" at bounding box center [725, 468] width 1113 height 828
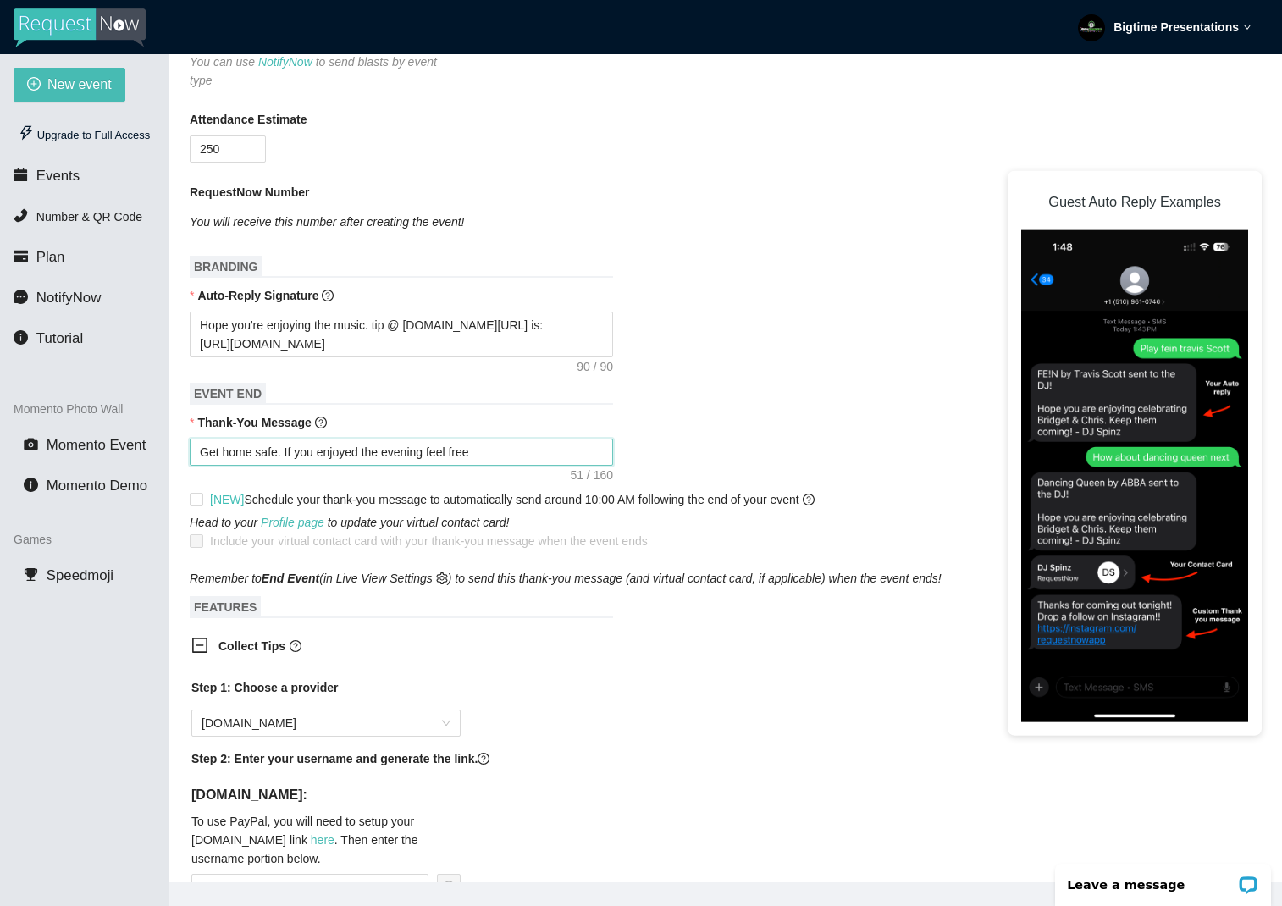
click at [520, 456] on textarea "Get home safe. If you enjoyed the evening feel free" at bounding box center [401, 452] width 423 height 27
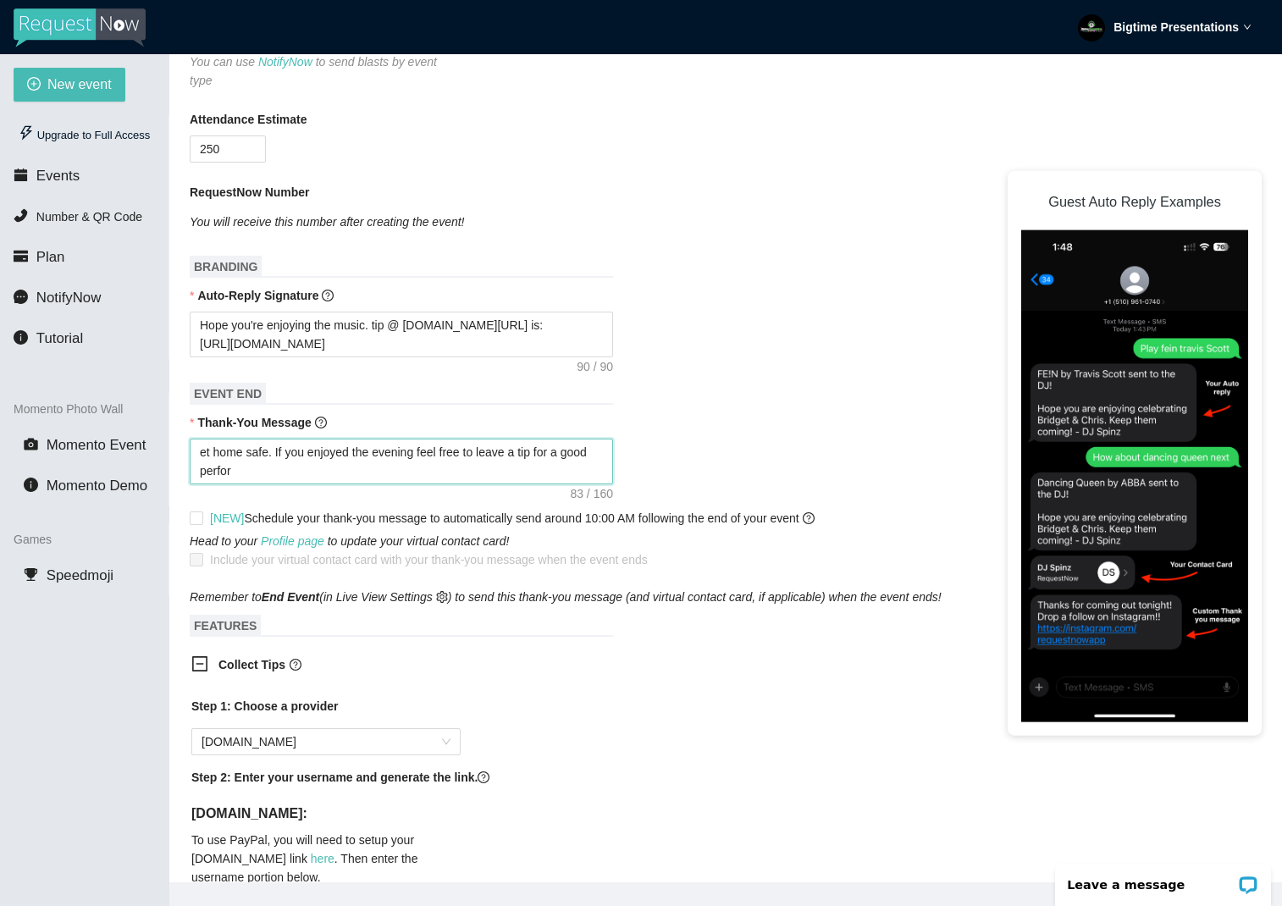
click at [305, 462] on textarea "et home safe. If you enjoyed the evening feel free to leave a tip for a good pe…" at bounding box center [401, 462] width 423 height 46
click at [216, 457] on textarea "et home safe. If you enjoyed the evening feel free to leave a tip for a good pe…" at bounding box center [401, 462] width 423 height 46
click at [360, 475] on textarea "Get home safe. If you enjoyed the evening feel free to leave a tip for a good p…" at bounding box center [401, 462] width 423 height 46
paste textarea "paypal.me/djdirtydawg is: https://songtip.me/45tBr5r"
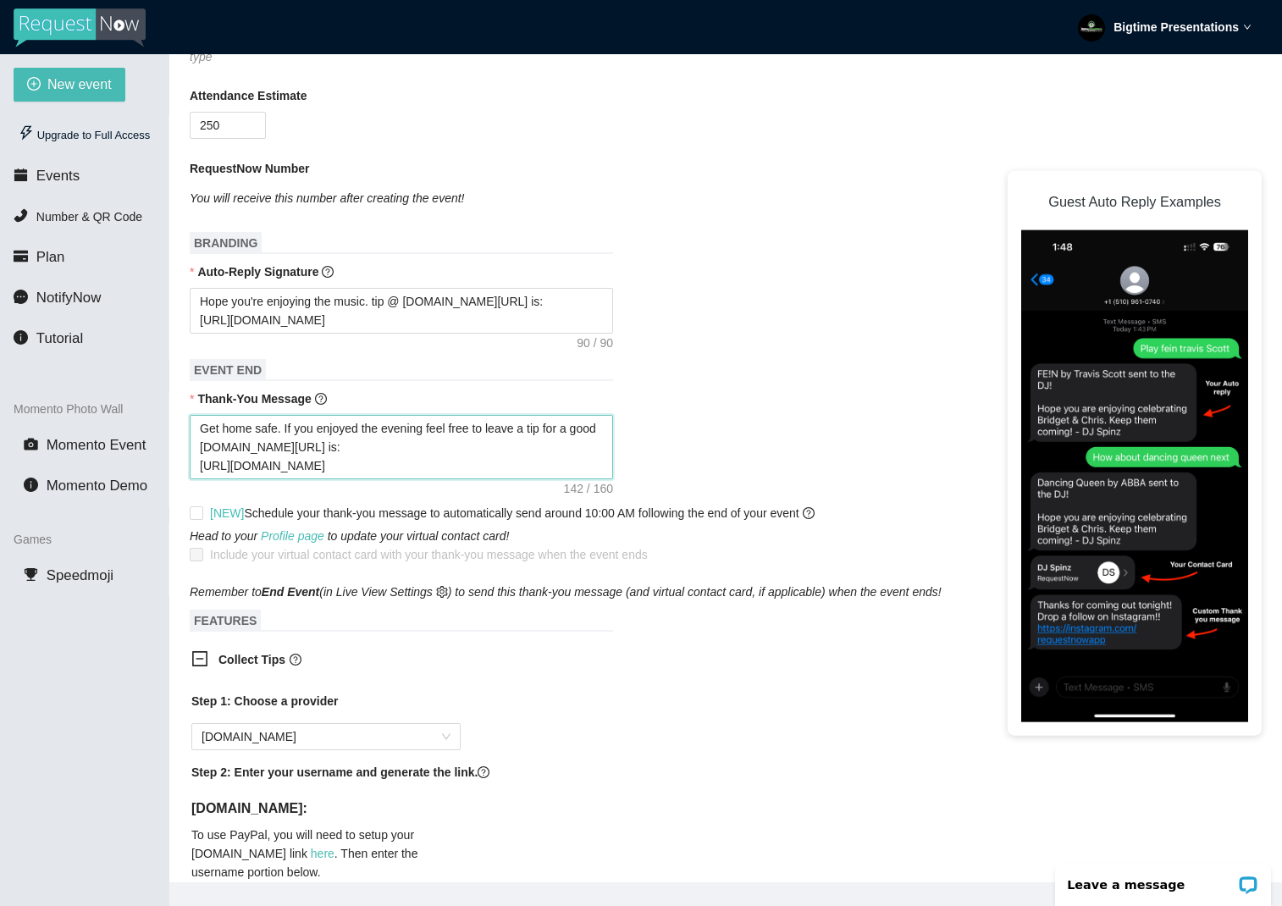
scroll to position [456, 0]
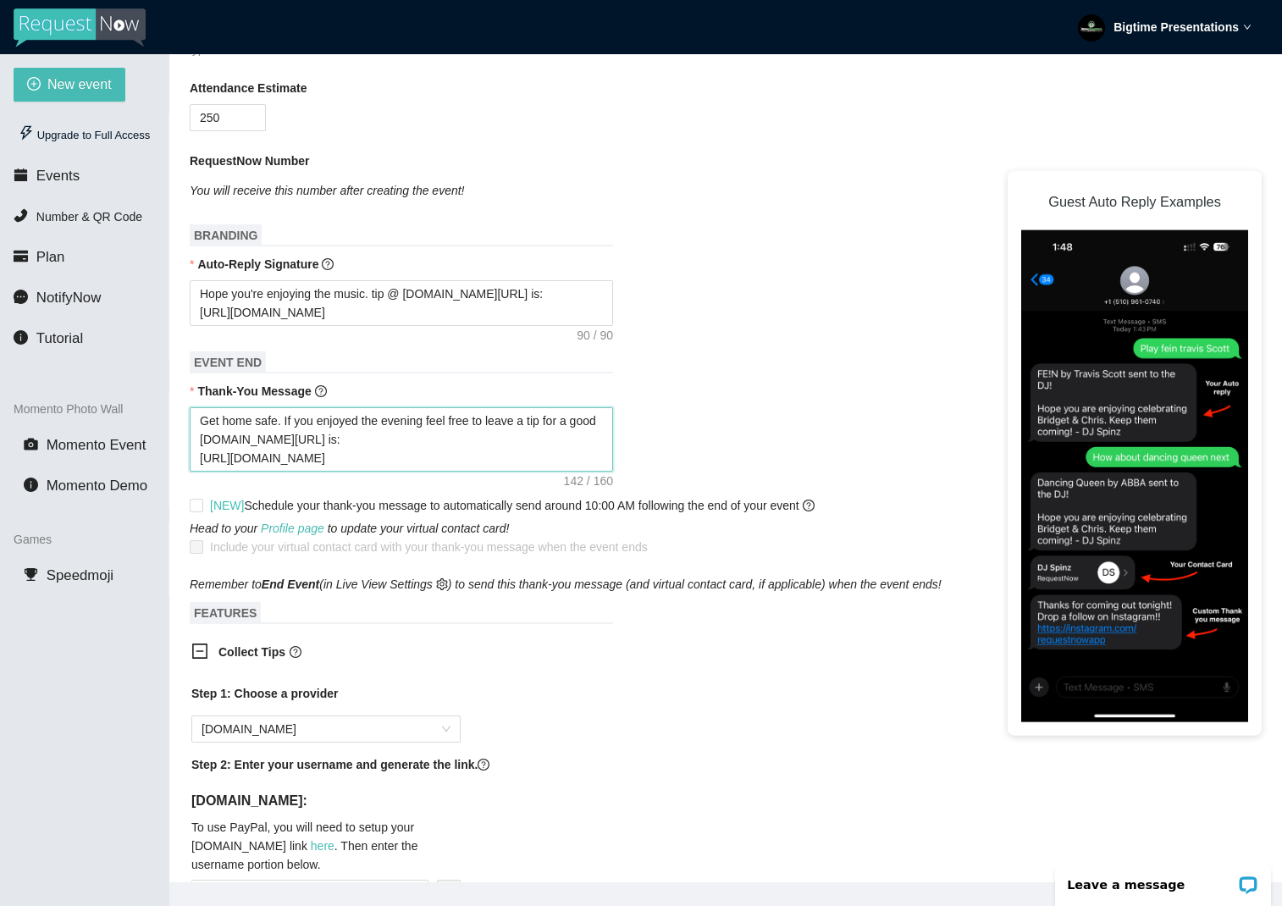
click at [521, 423] on textarea "Get home safe. If you enjoyed the evening feel free to leave a tip for a good p…" at bounding box center [401, 439] width 423 height 64
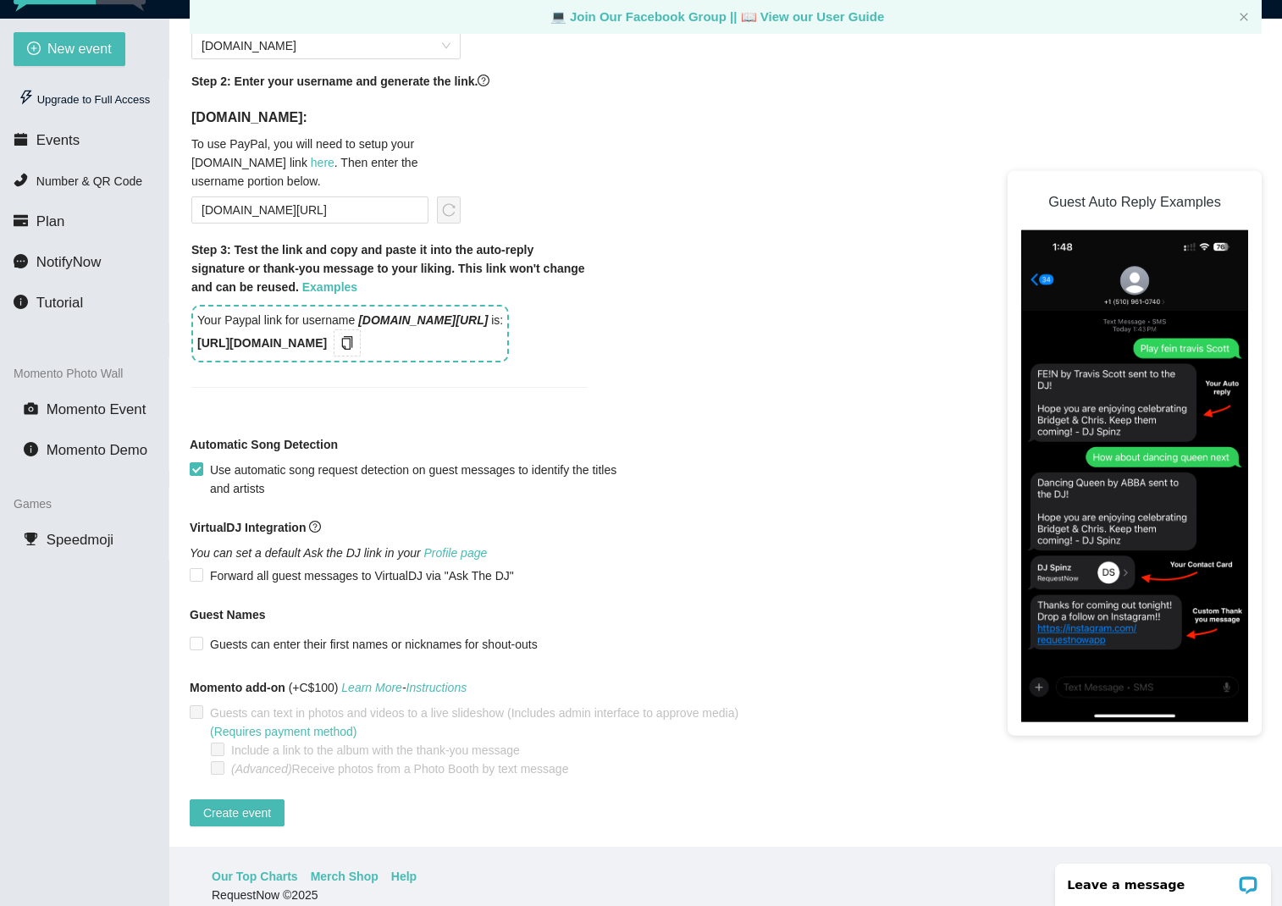
scroll to position [47, 0]
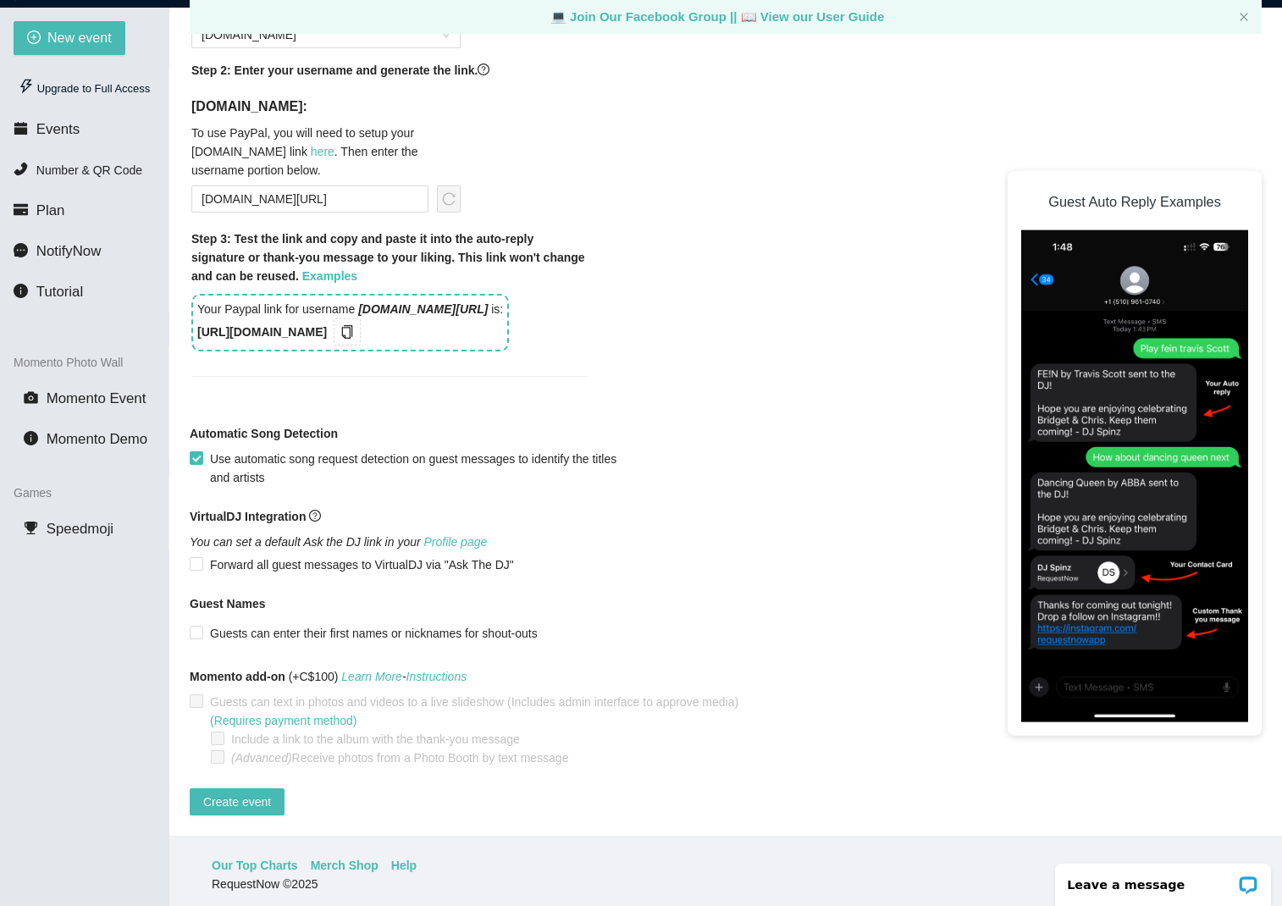
drag, startPoint x: 192, startPoint y: 552, endPoint x: 202, endPoint y: 554, distance: 10.3
click at [191, 557] on input "Forward all guest messages to VirtualDJ via "Ask The DJ"" at bounding box center [196, 563] width 12 height 12
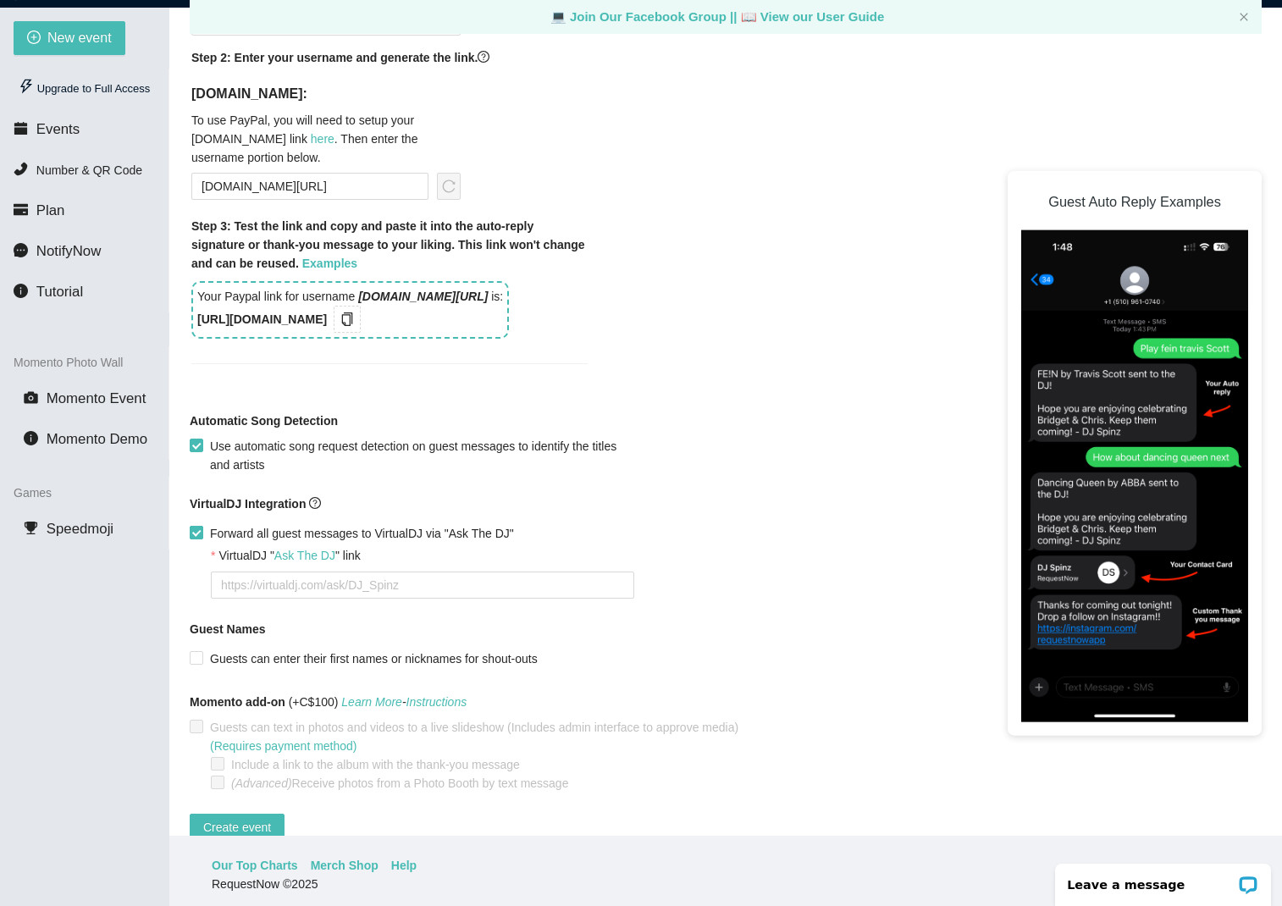
click at [205, 533] on span "Forward all guest messages to VirtualDJ via "Ask The DJ"" at bounding box center [362, 533] width 318 height 19
click at [202, 533] on input "Forward all guest messages to VirtualDJ via "Ask The DJ"" at bounding box center [196, 532] width 12 height 12
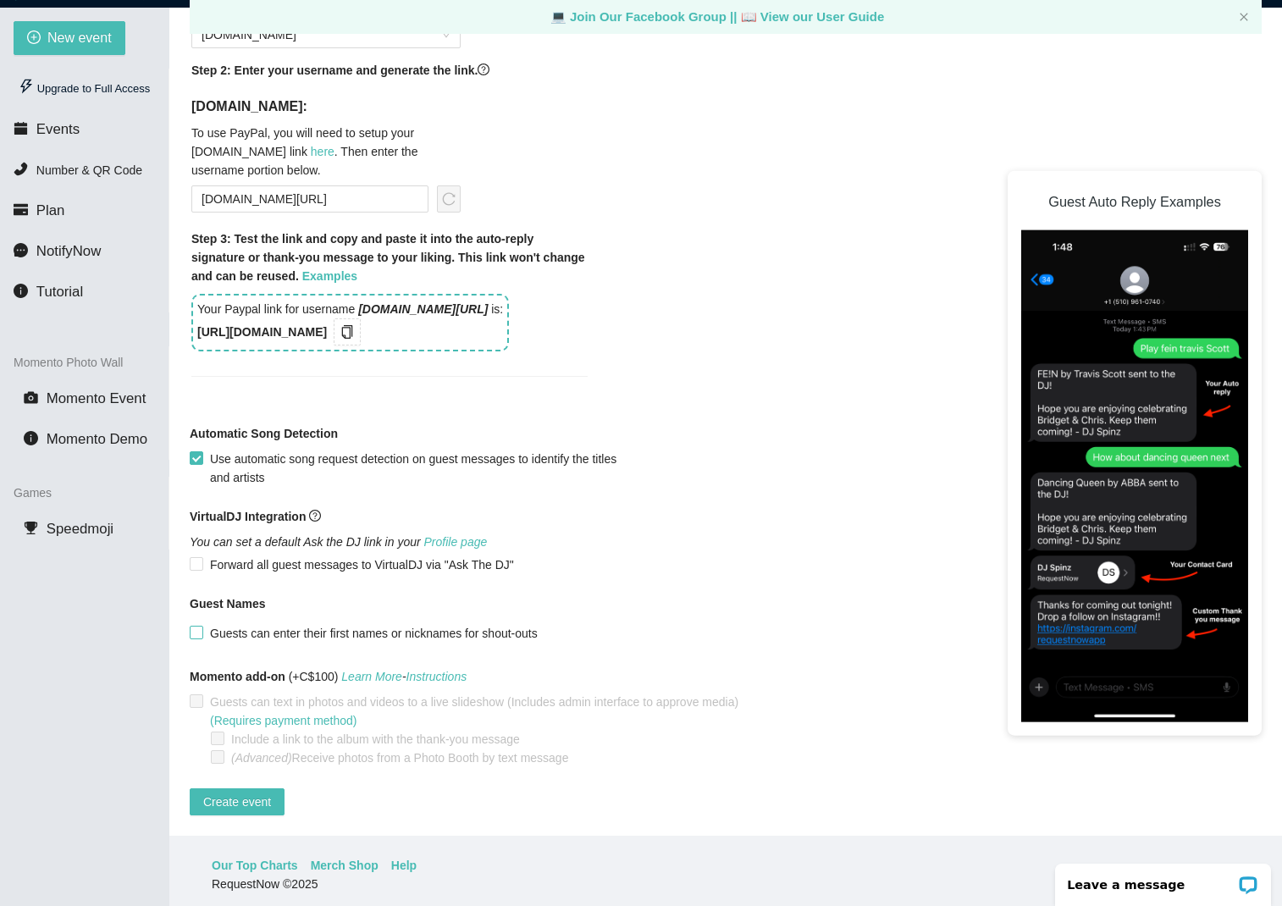
click at [206, 624] on span "Guests can enter their first names or nicknames for shout-outs" at bounding box center [373, 633] width 341 height 19
click at [202, 626] on input "Guests can enter their first names or nicknames for shout-outs" at bounding box center [196, 632] width 12 height 12
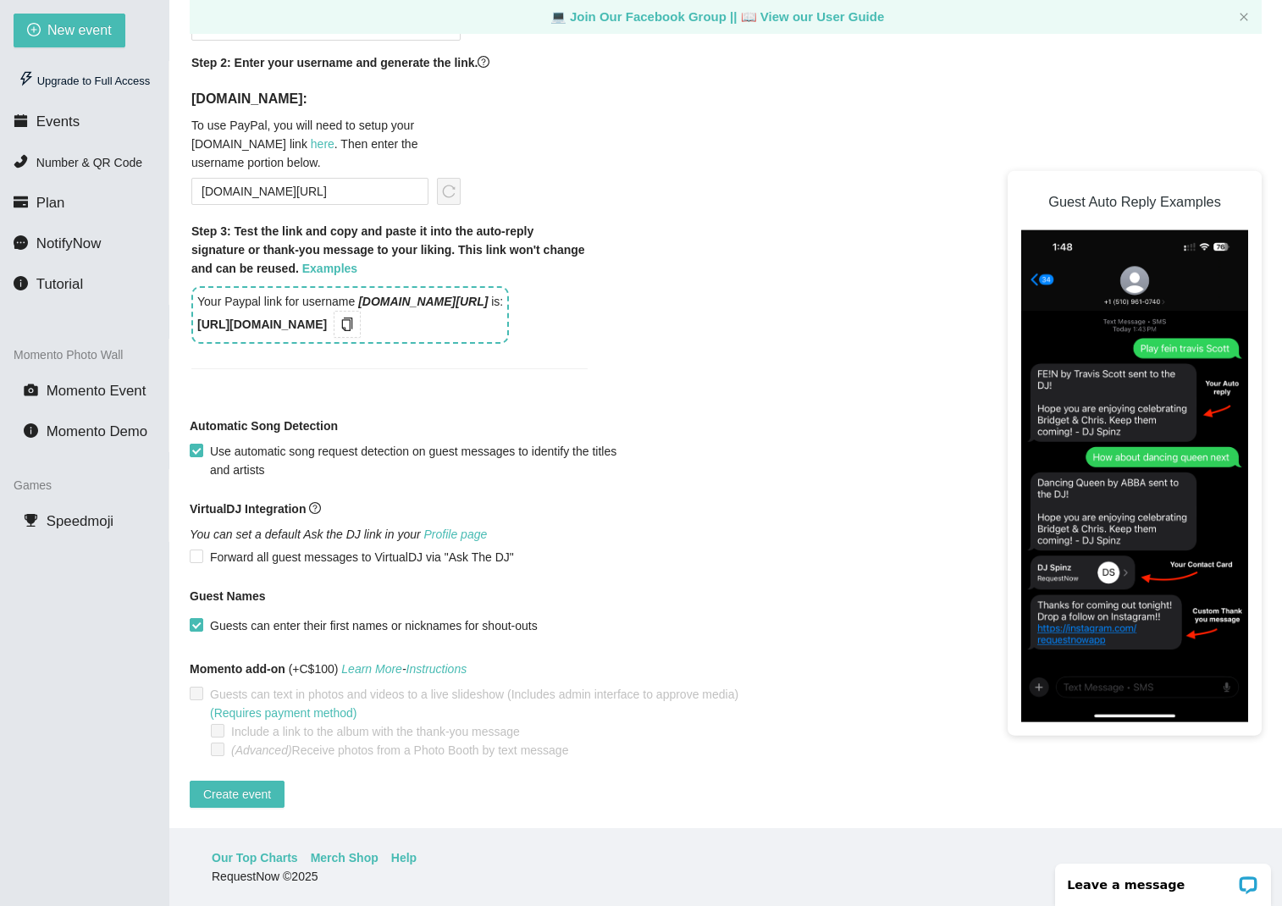
scroll to position [54, 0]
click at [199, 687] on span at bounding box center [197, 694] width 14 height 14
click at [201, 687] on span at bounding box center [197, 694] width 14 height 14
click at [263, 706] on link "(Requires payment method)" at bounding box center [283, 713] width 147 height 14
click at [105, 433] on span "Momento Demo" at bounding box center [97, 431] width 101 height 16
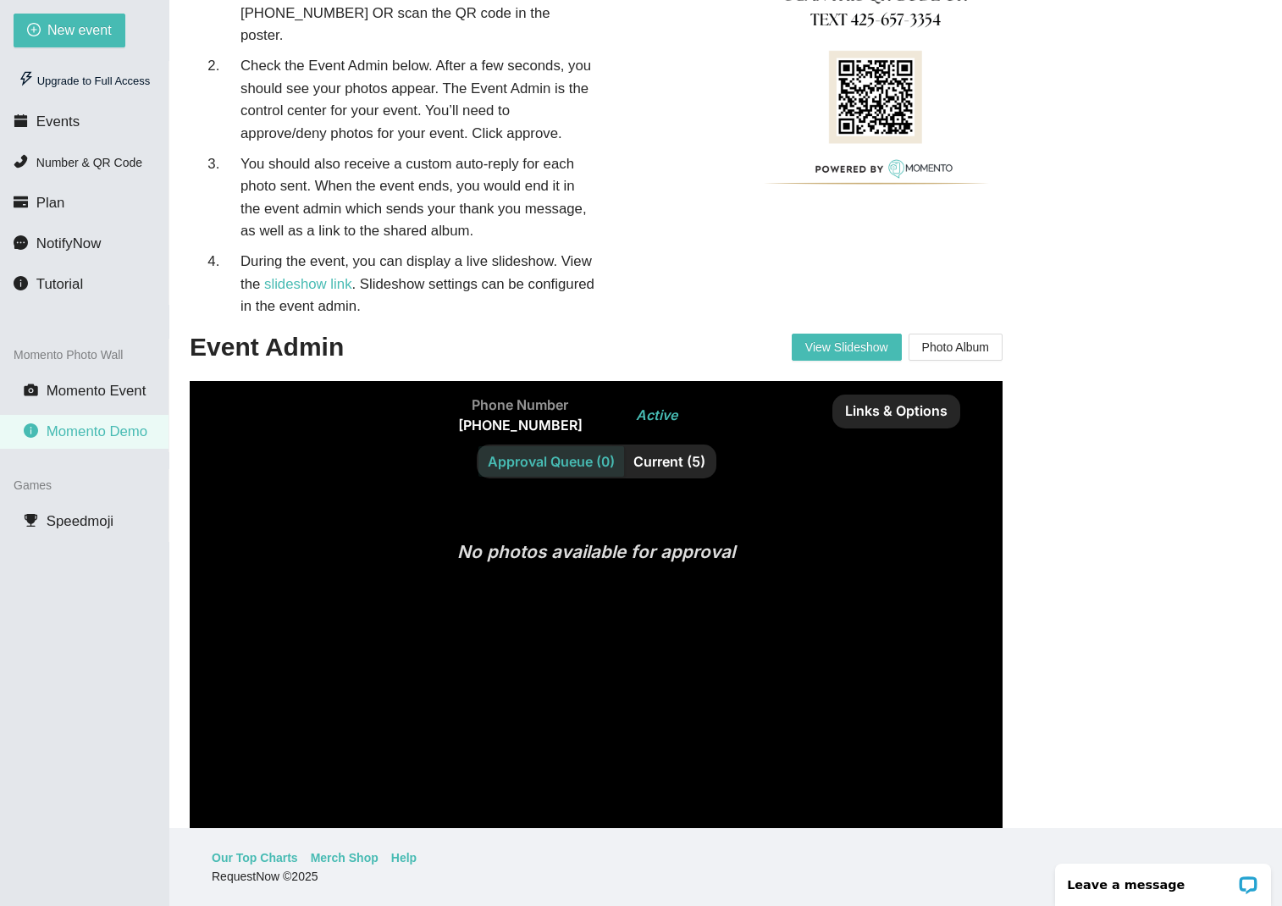
scroll to position [286, 0]
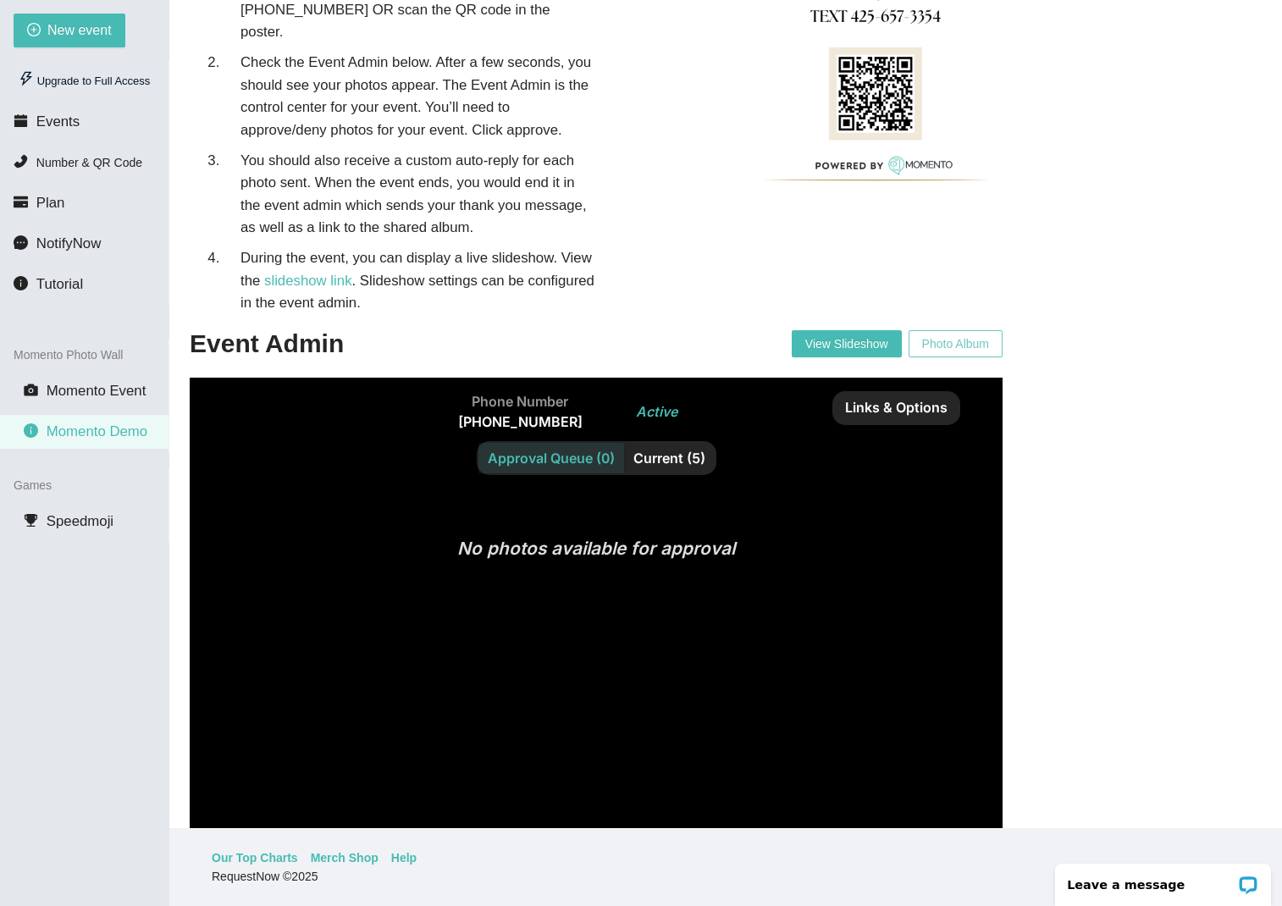
click at [955, 331] on span "Photo Album" at bounding box center [955, 343] width 67 height 25
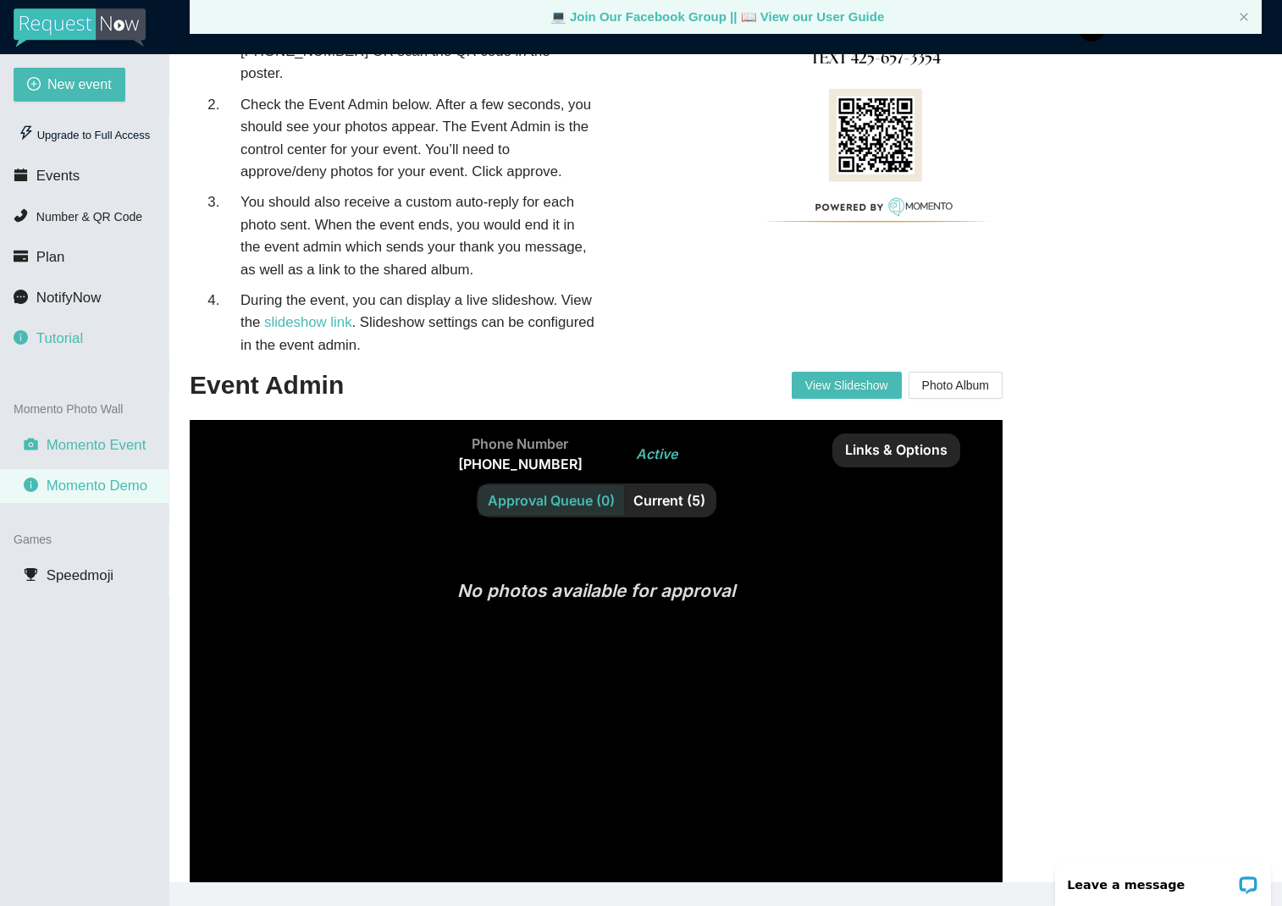
scroll to position [0, 0]
click at [91, 137] on div "Upgrade to Full Access" at bounding box center [84, 136] width 141 height 34
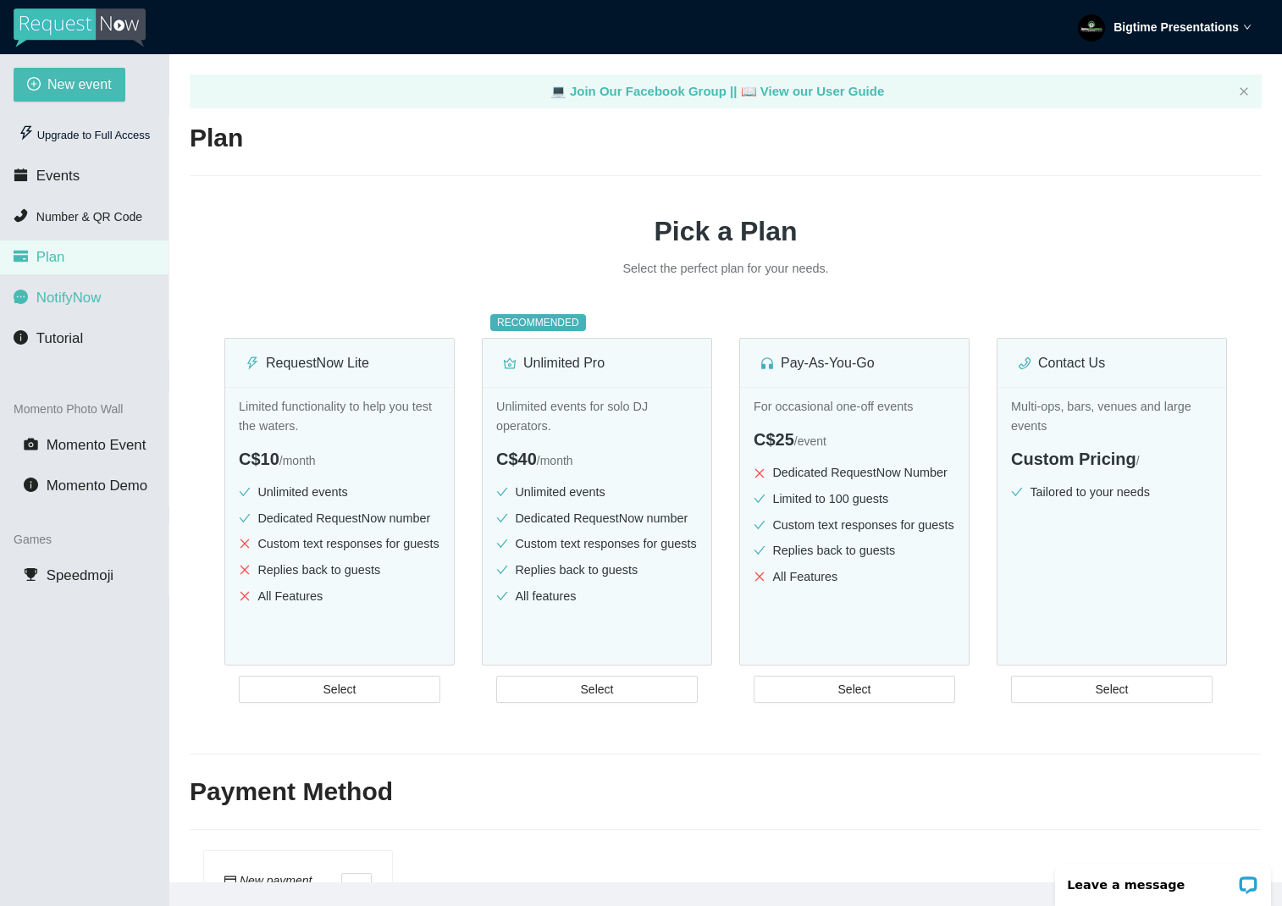
click at [35, 306] on li "NotifyNow" at bounding box center [84, 298] width 169 height 34
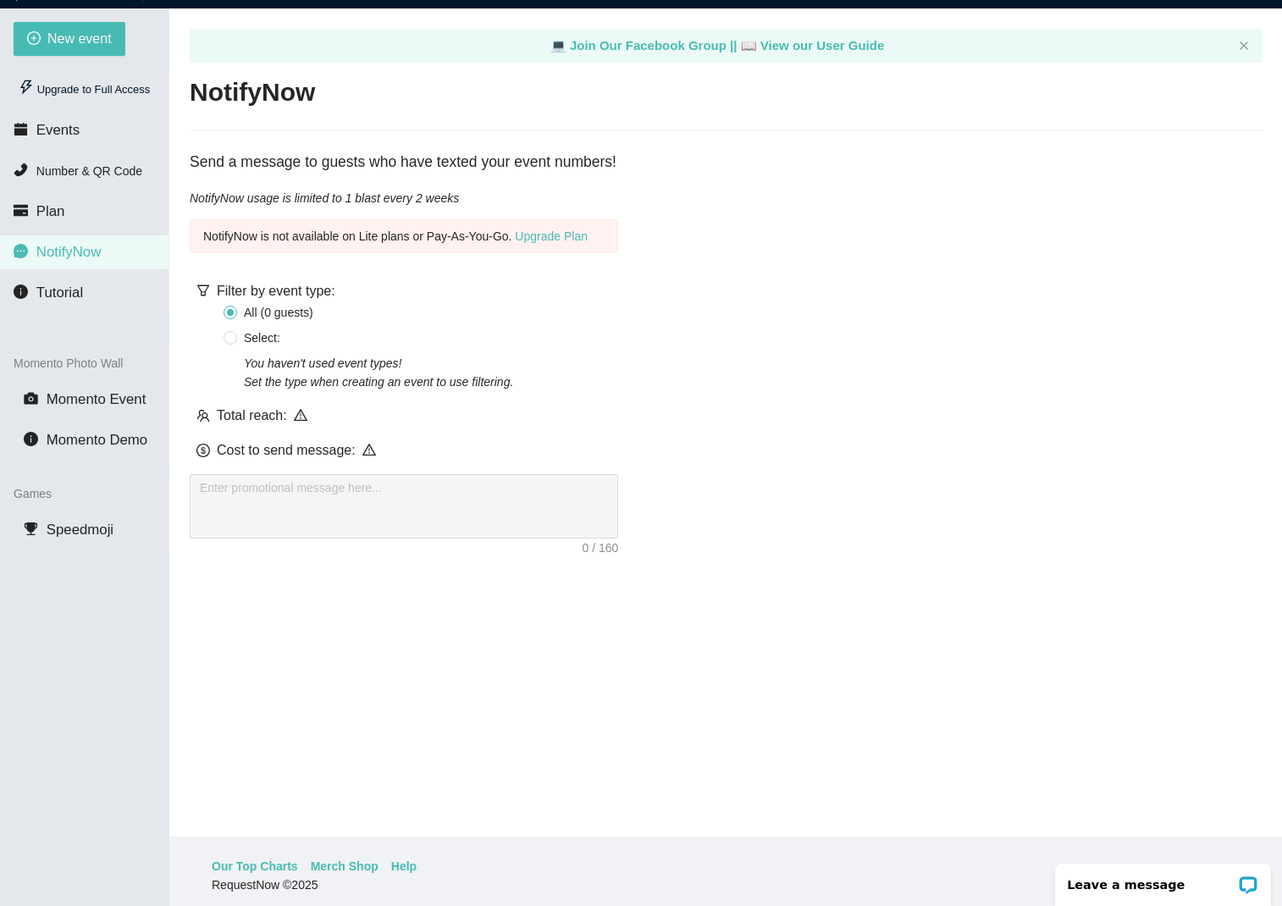
scroll to position [44, 0]
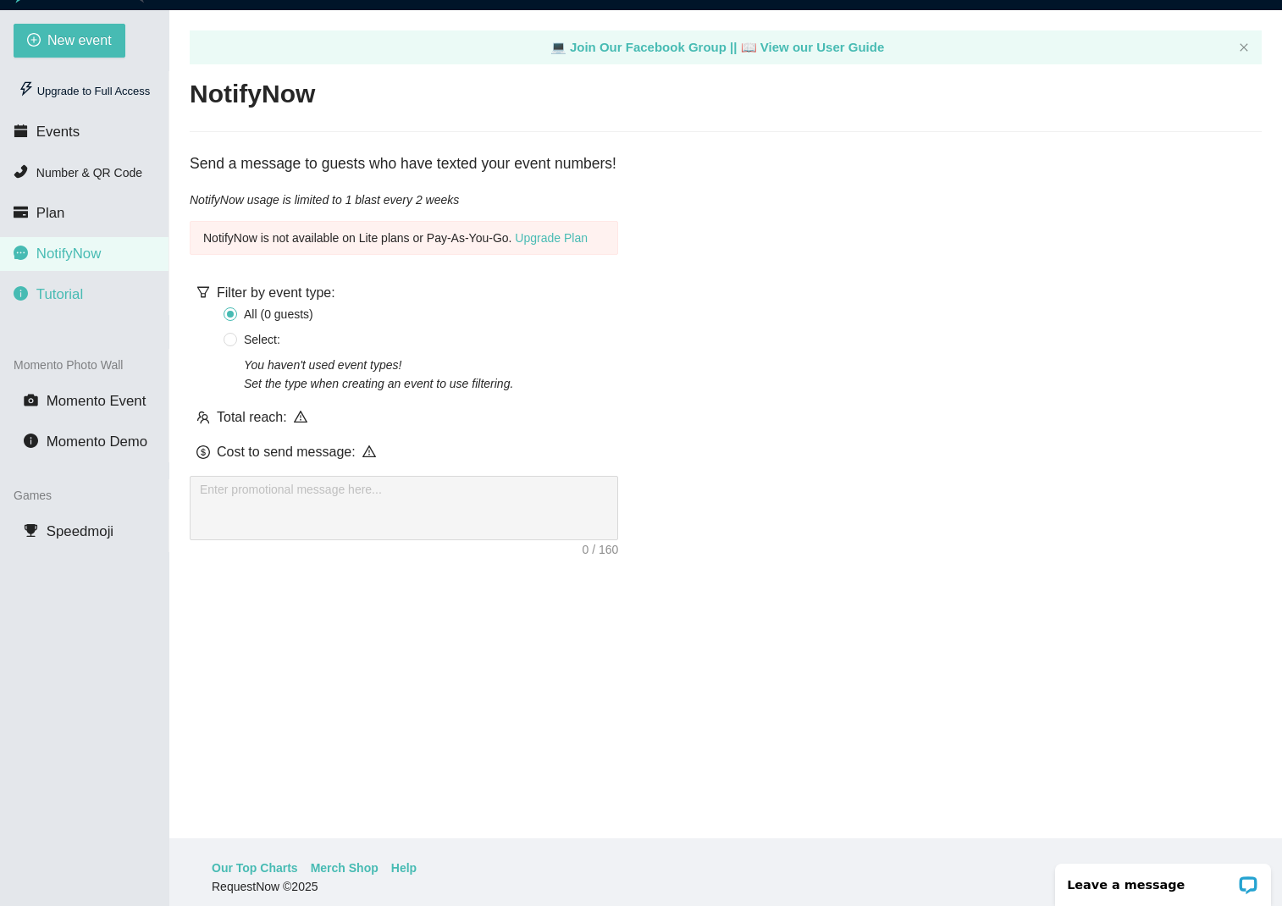
click at [83, 296] on span "Tutorial" at bounding box center [59, 294] width 47 height 16
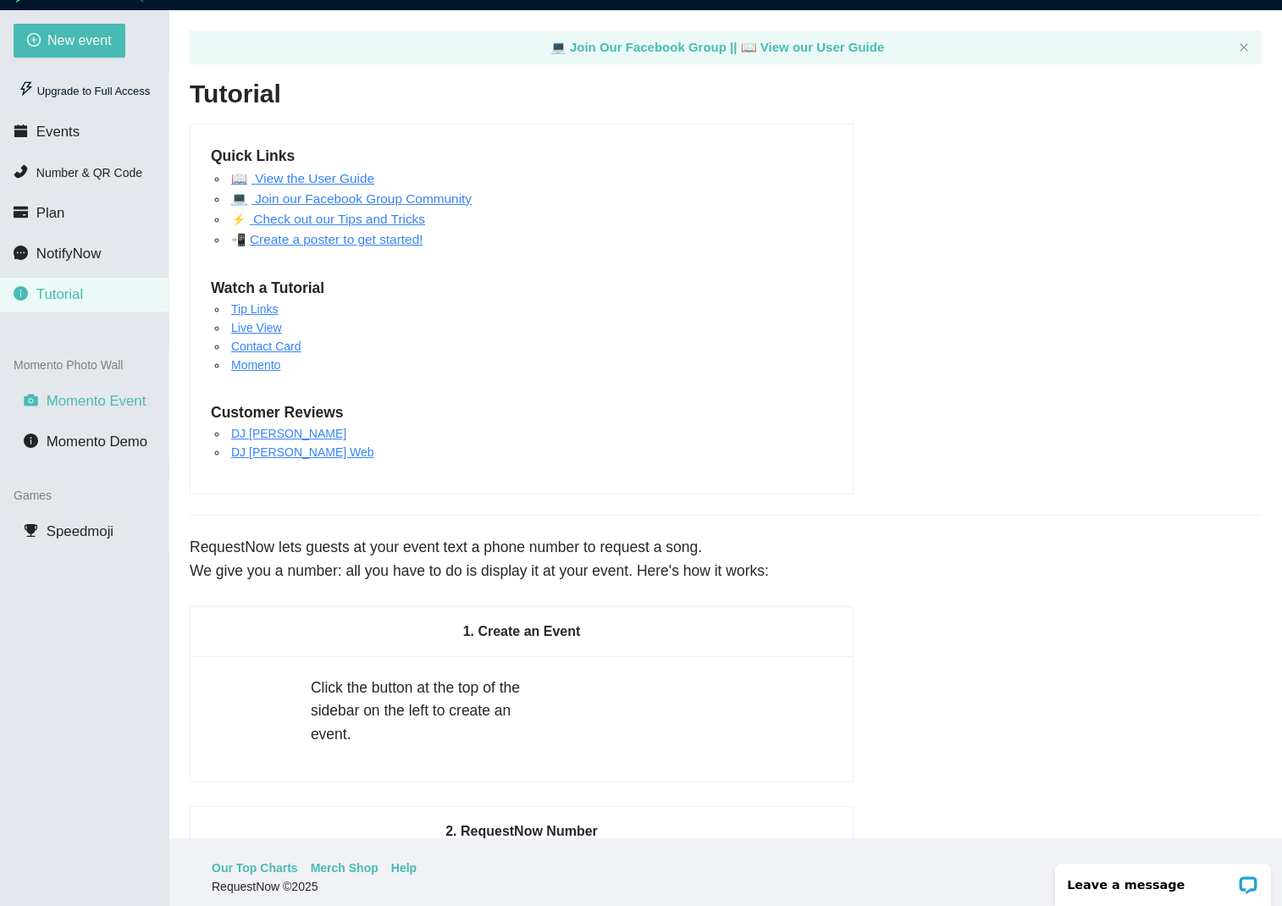
click at [119, 403] on span "Momento Event" at bounding box center [97, 401] width 100 height 16
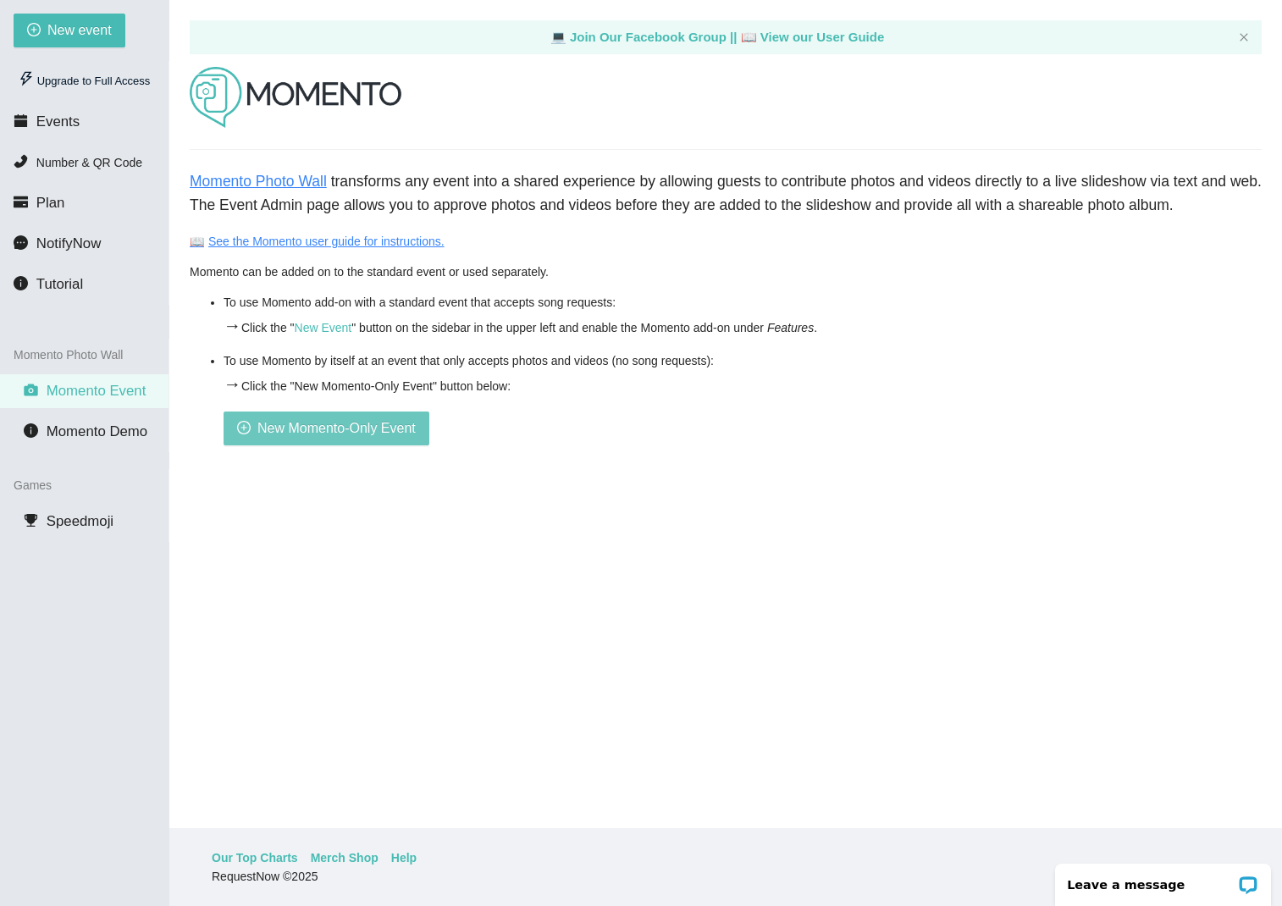
scroll to position [54, 0]
click at [97, 432] on span "Momento Demo" at bounding box center [97, 431] width 101 height 16
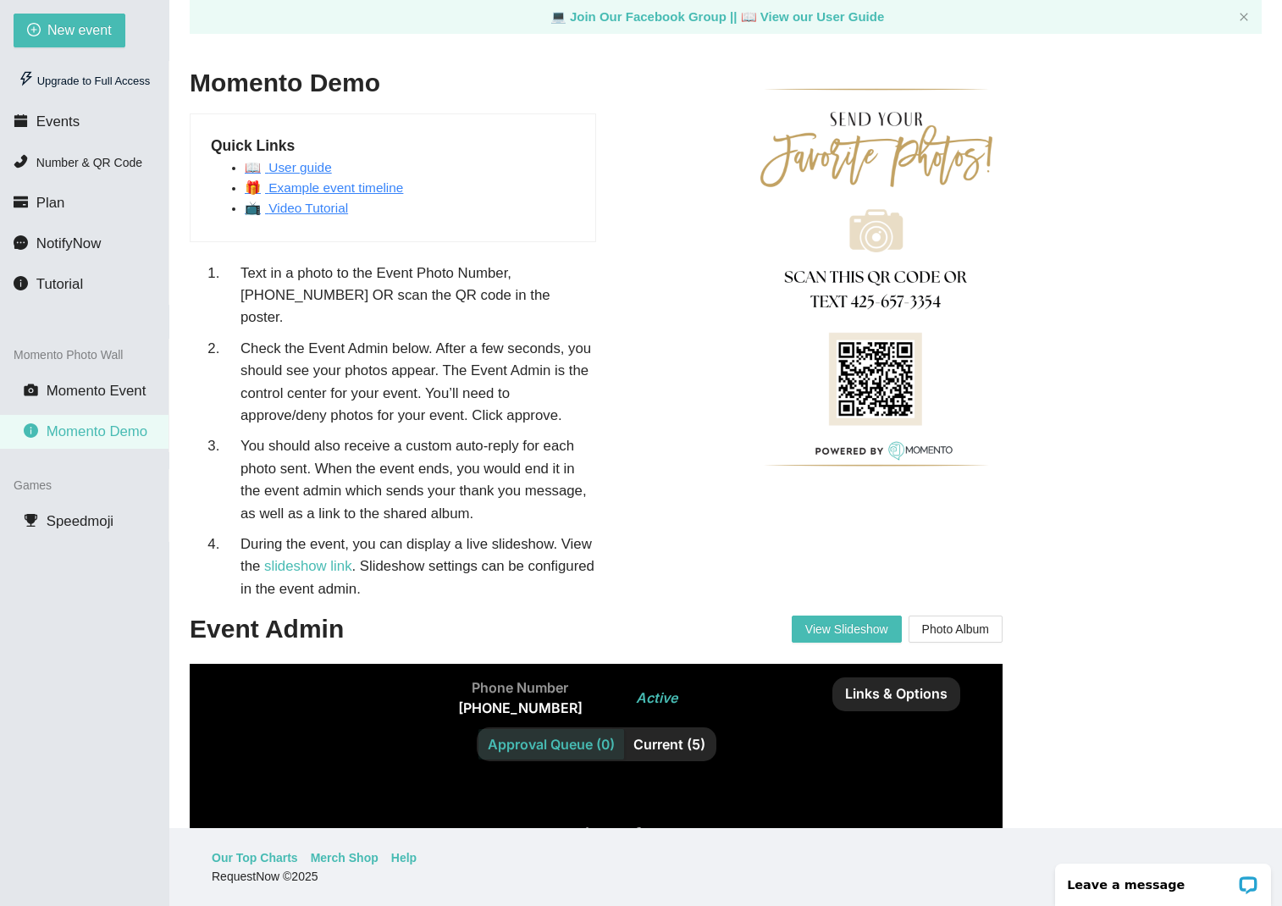
click at [311, 208] on link "📺 Video Tutorial" at bounding box center [296, 208] width 103 height 14
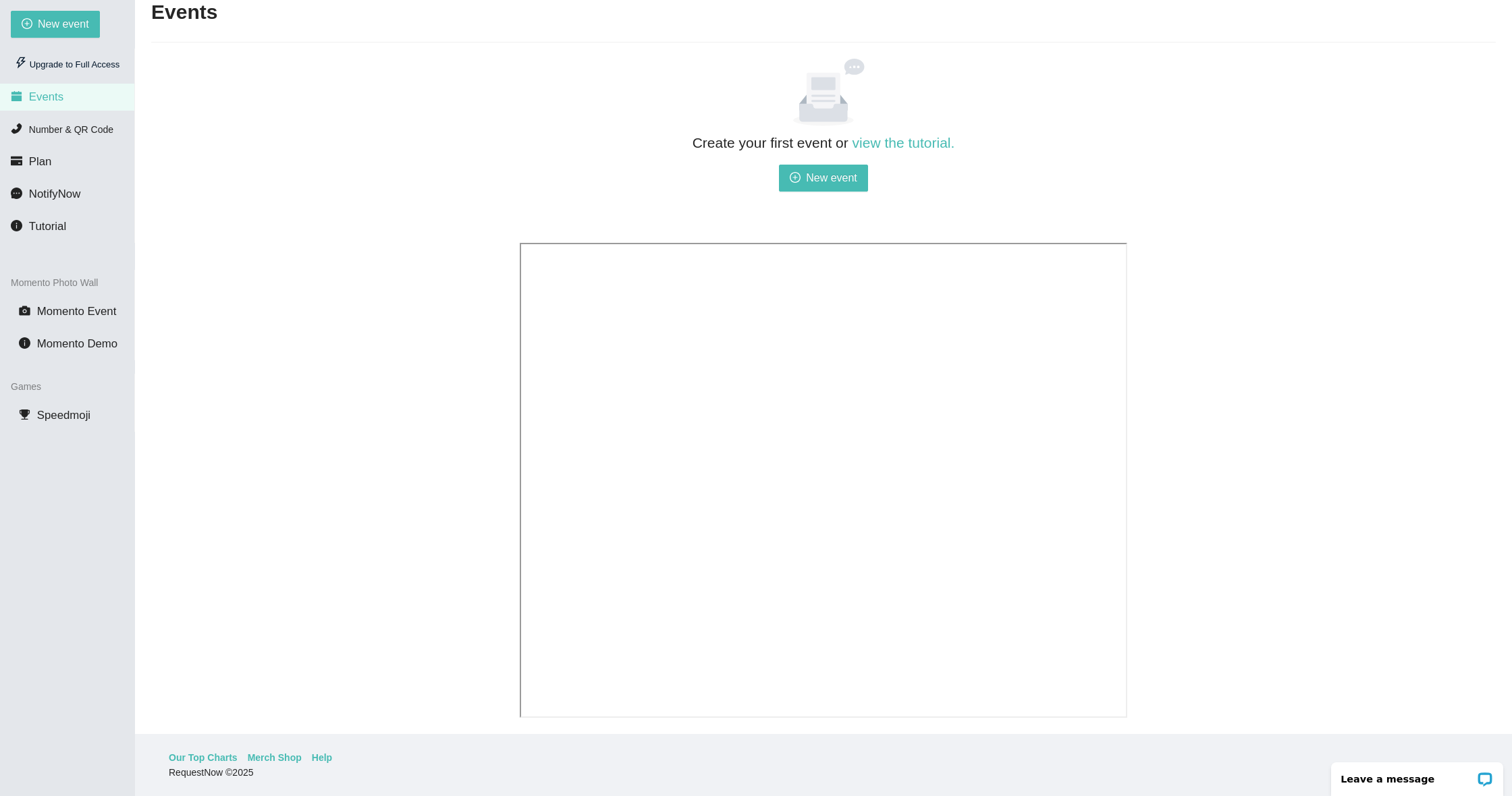
scroll to position [65, 0]
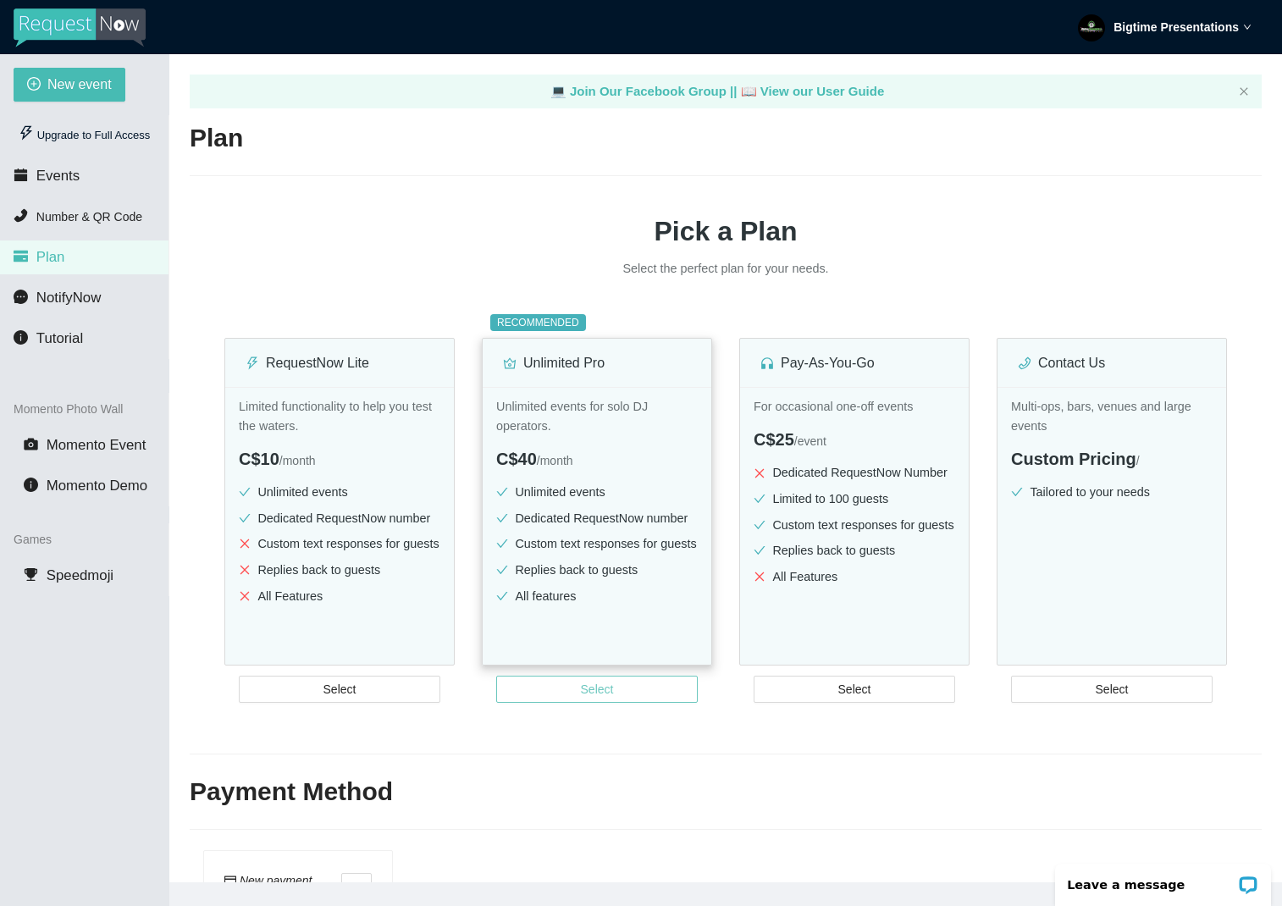
click at [631, 703] on button "Select" at bounding box center [597, 689] width 202 height 27
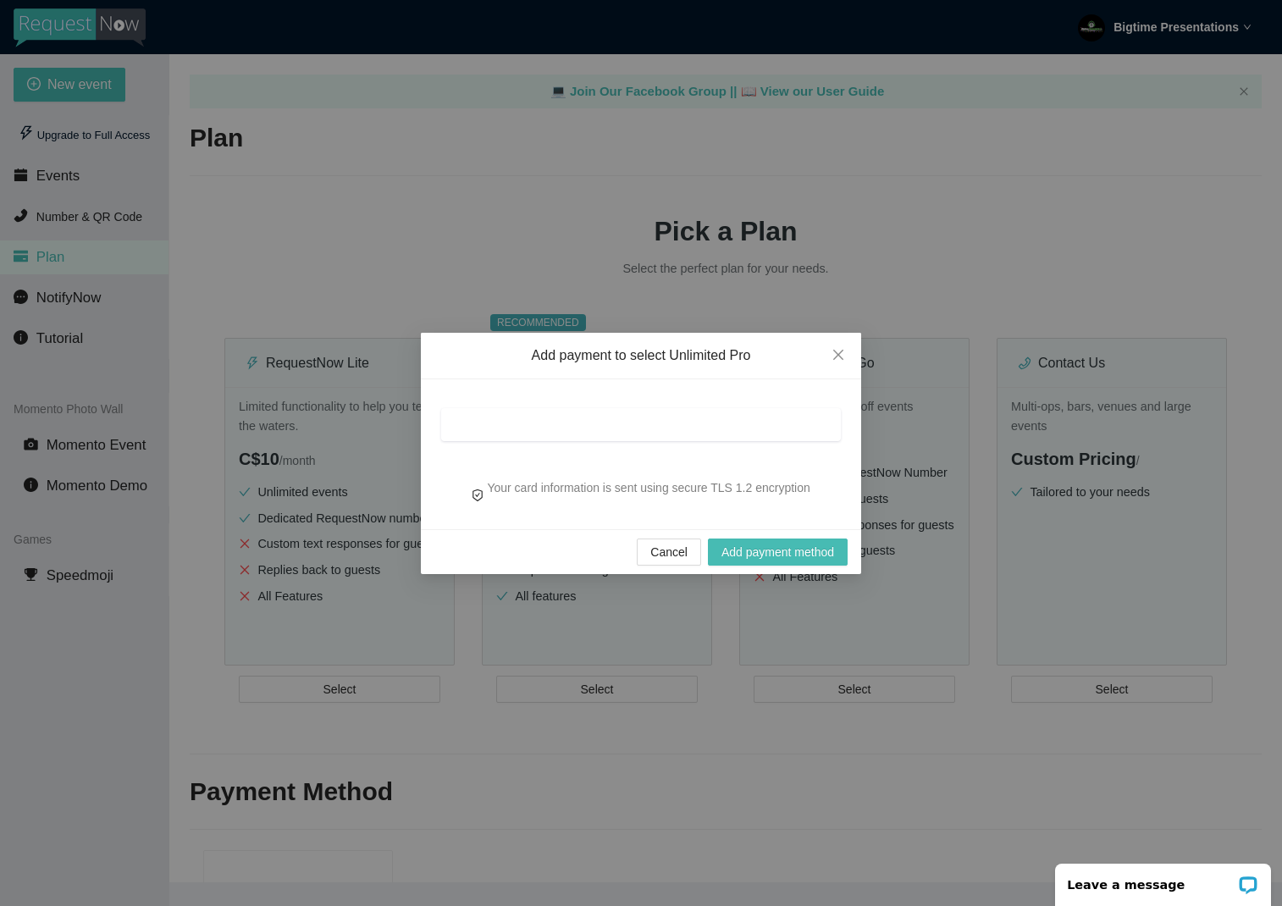
click at [837, 765] on div "Add payment to select Unlimited Pro Your card information is sent using secure …" at bounding box center [641, 453] width 1282 height 906
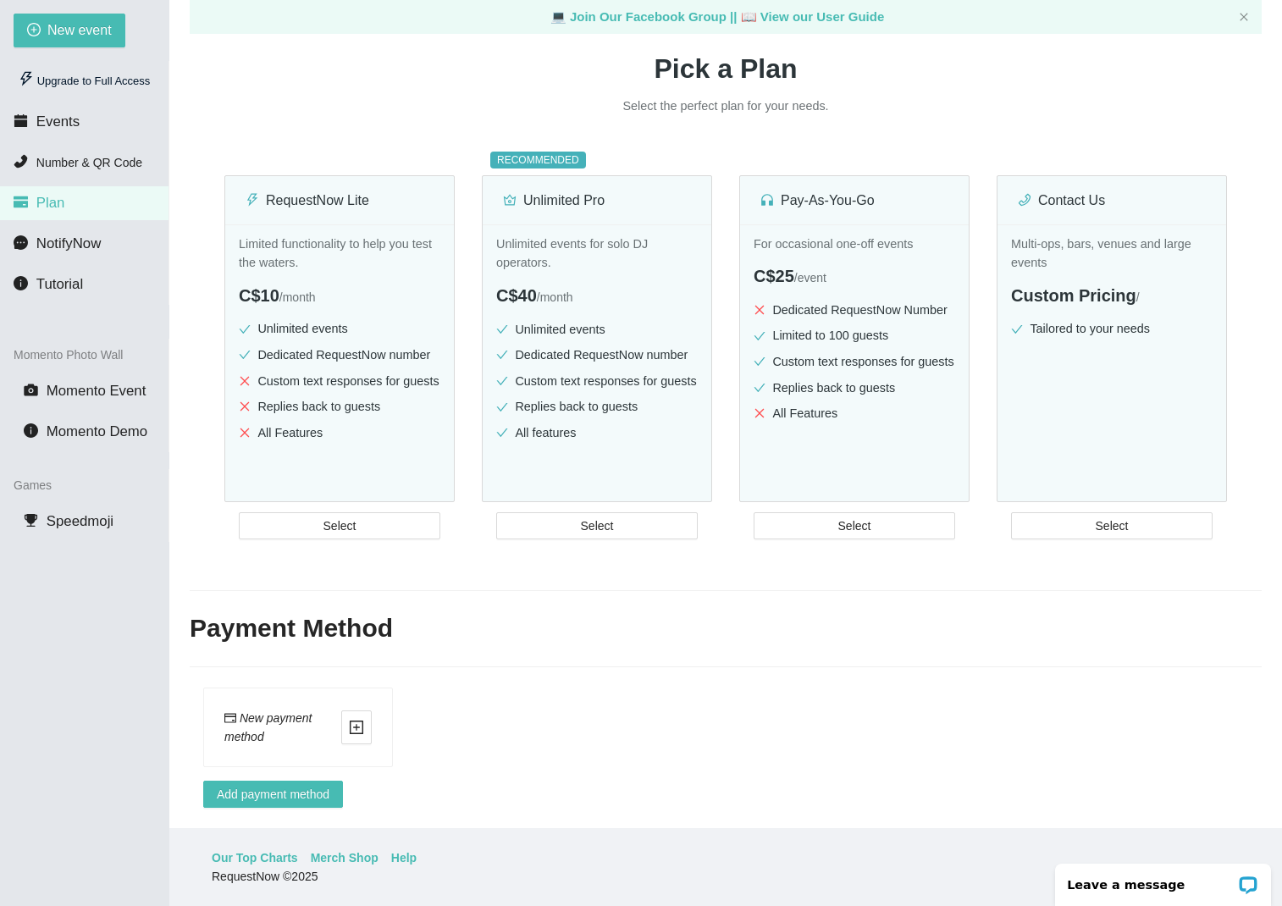
scroll to position [54, 0]
